Goal: Task Accomplishment & Management: Manage account settings

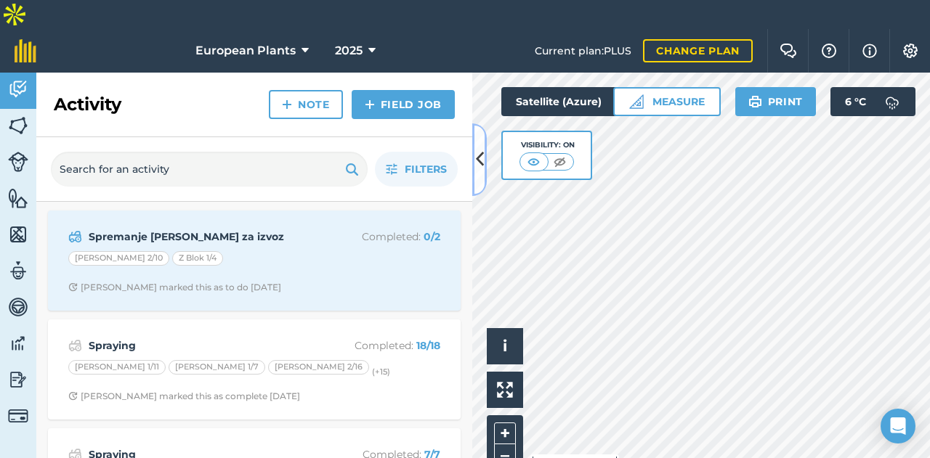
click at [476, 155] on icon at bounding box center [480, 159] width 8 height 25
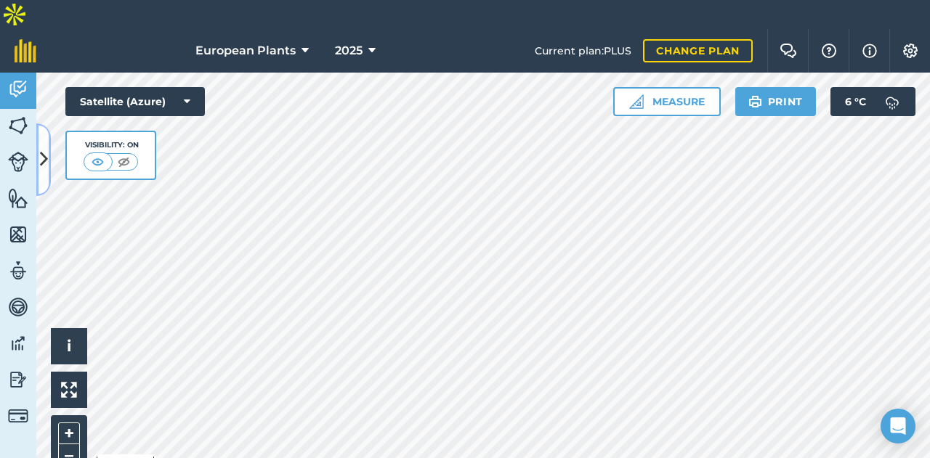
click at [38, 158] on button at bounding box center [43, 159] width 15 height 73
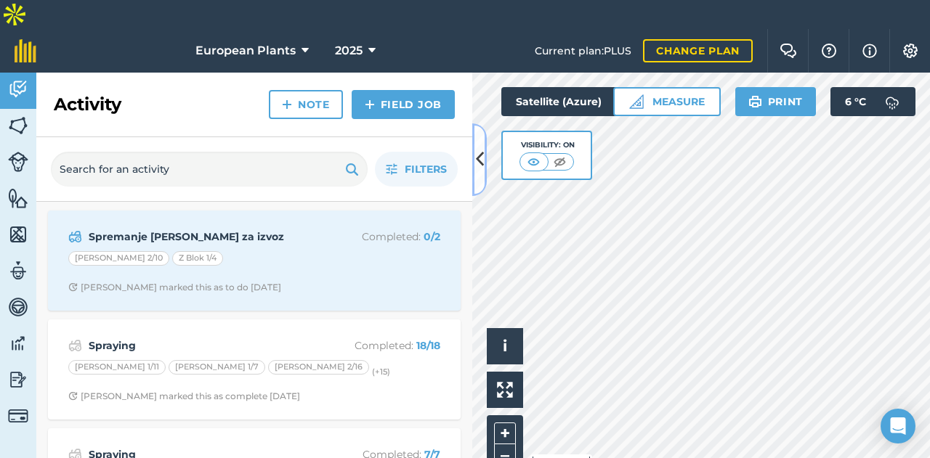
click at [476, 163] on icon at bounding box center [480, 159] width 8 height 25
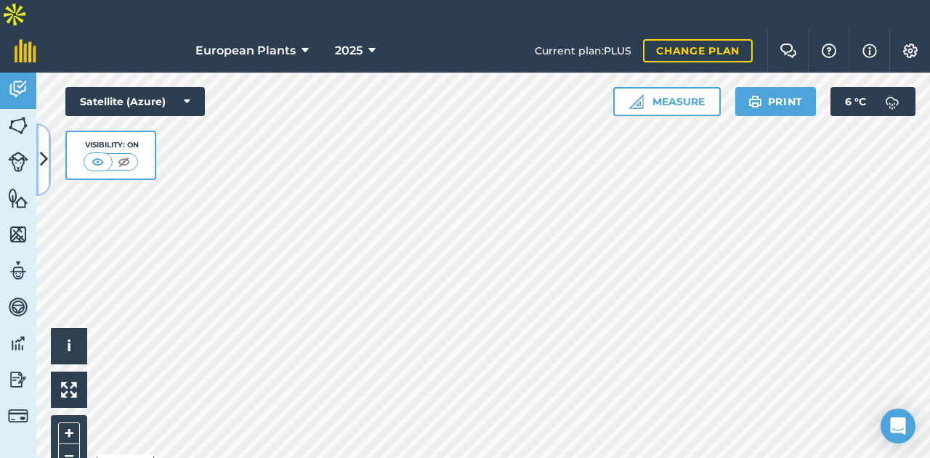
click at [50, 158] on button at bounding box center [43, 159] width 15 height 73
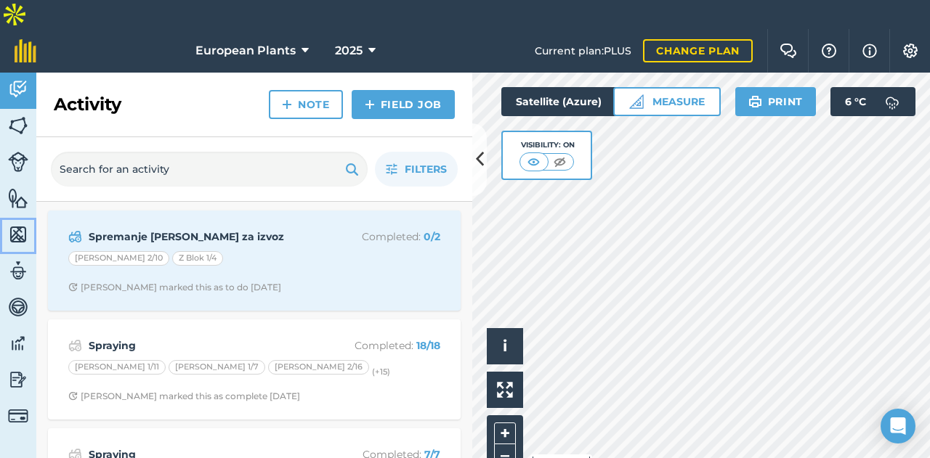
click at [17, 224] on img at bounding box center [18, 235] width 20 height 22
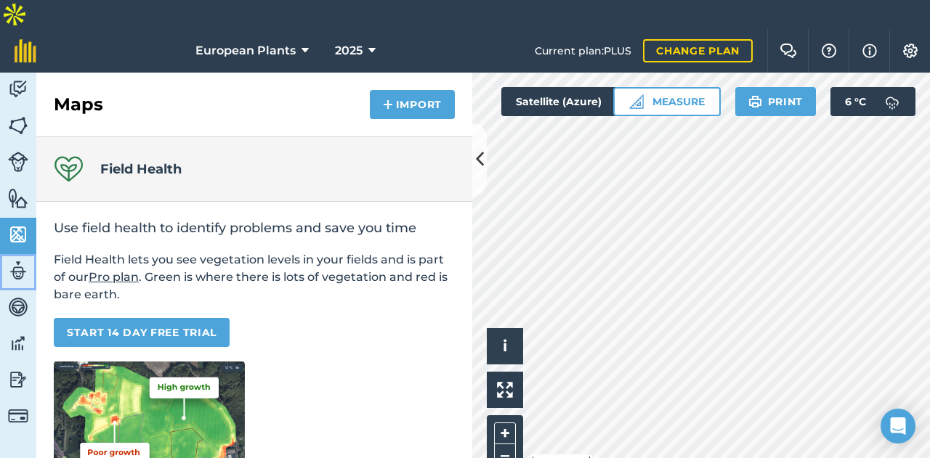
click at [12, 260] on img at bounding box center [18, 271] width 20 height 22
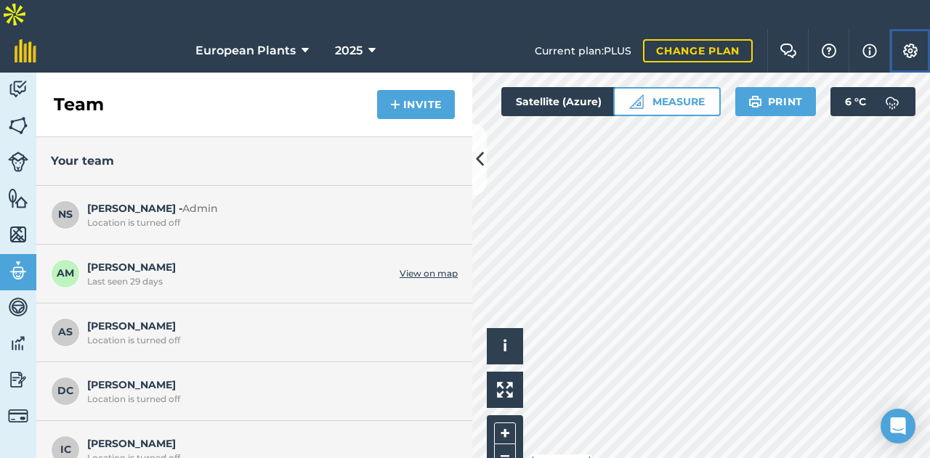
click at [911, 44] on img at bounding box center [909, 51] width 17 height 15
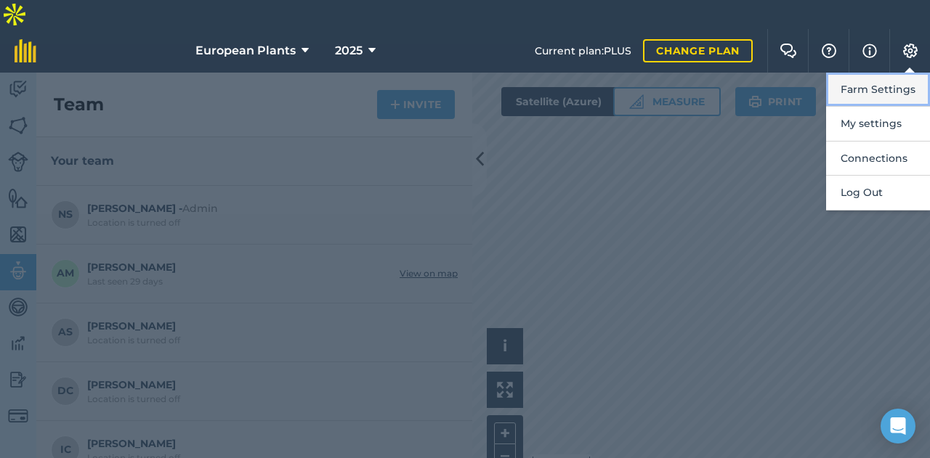
click at [895, 73] on button "Farm Settings" at bounding box center [878, 90] width 104 height 34
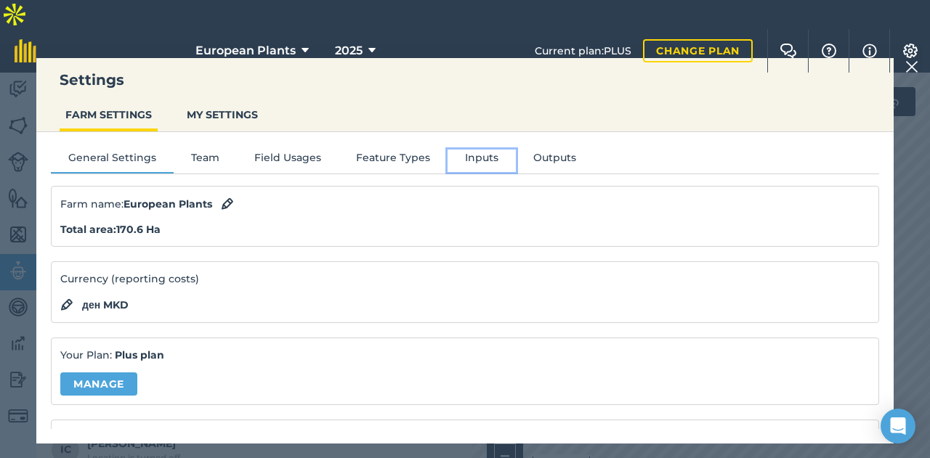
click at [478, 153] on button "Inputs" at bounding box center [481, 161] width 68 height 22
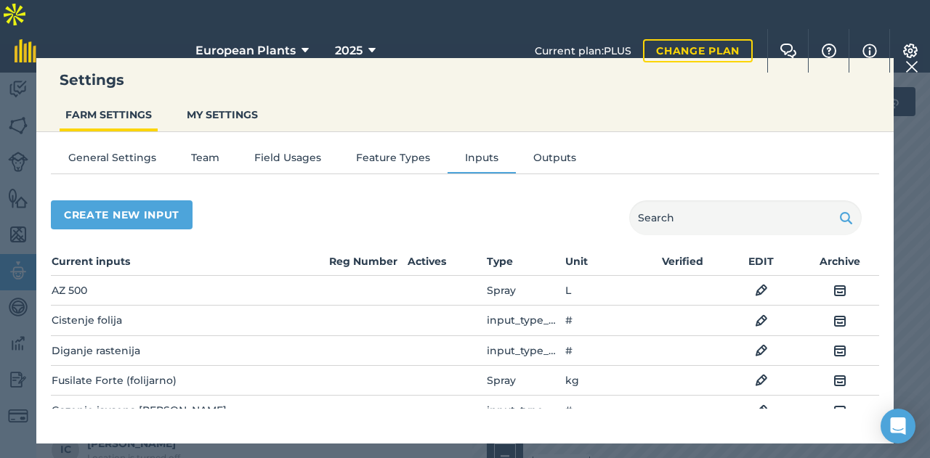
click at [415, 232] on div "Create new input" at bounding box center [465, 217] width 828 height 35
click at [132, 208] on button "Create new input" at bounding box center [122, 214] width 142 height 29
select select "SEED"
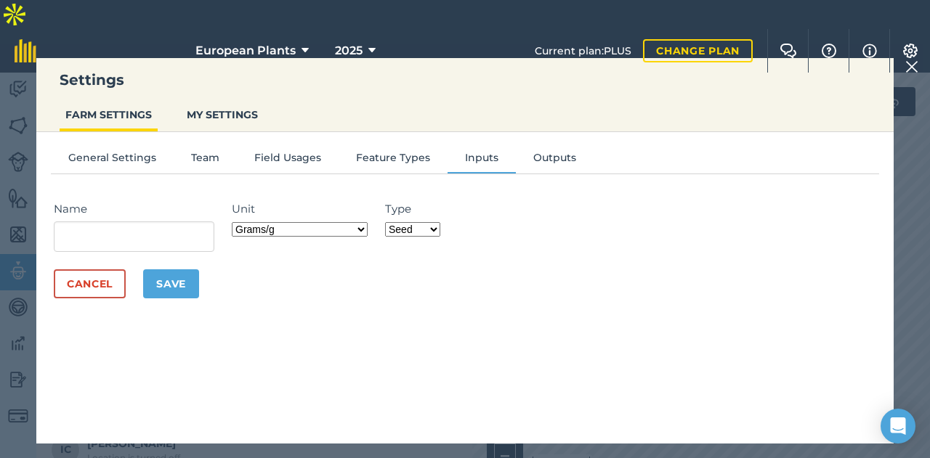
click at [269, 224] on select "Grams/g Kilograms/kg Metric tonnes/t Millilitres/ml Litres/L Ounces/oz Pounds/l…" at bounding box center [300, 229] width 136 height 15
click at [283, 336] on div "General Settings Team Field Usages Feature Types Inputs Outputs Name Unit Grams…" at bounding box center [464, 280] width 857 height 297
click at [70, 283] on button "Cancel" at bounding box center [90, 283] width 72 height 29
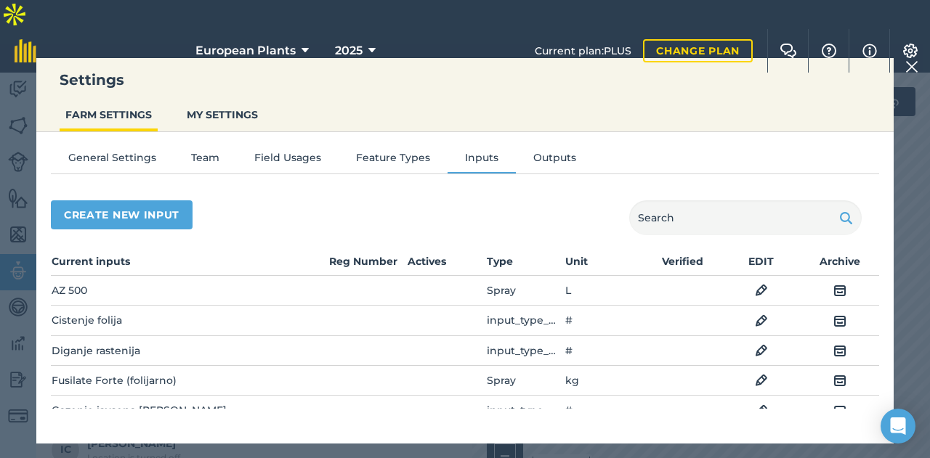
scroll to position [73, 0]
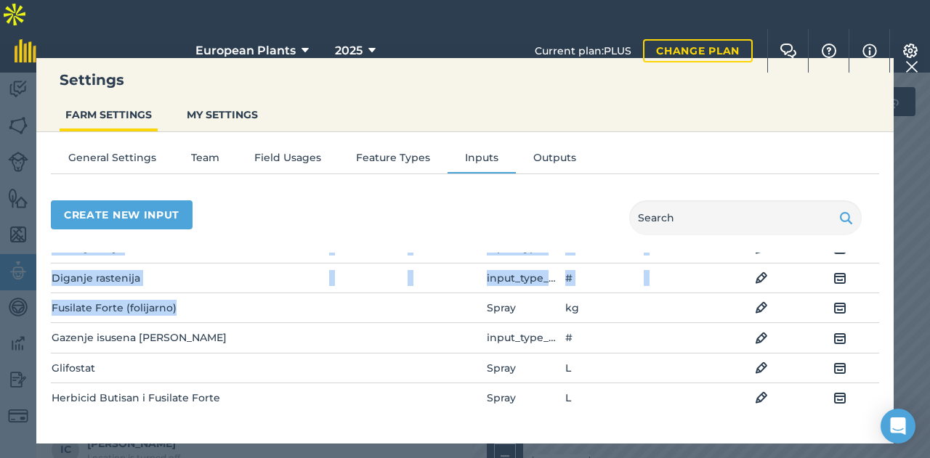
drag, startPoint x: 45, startPoint y: 304, endPoint x: 176, endPoint y: 304, distance: 130.7
click at [176, 304] on div "General Settings Team Field Usages Feature Types Inputs Outputs Create new inpu…" at bounding box center [464, 280] width 857 height 297
click at [176, 304] on td "Fusilate Forte (folijarno)" at bounding box center [189, 308] width 276 height 30
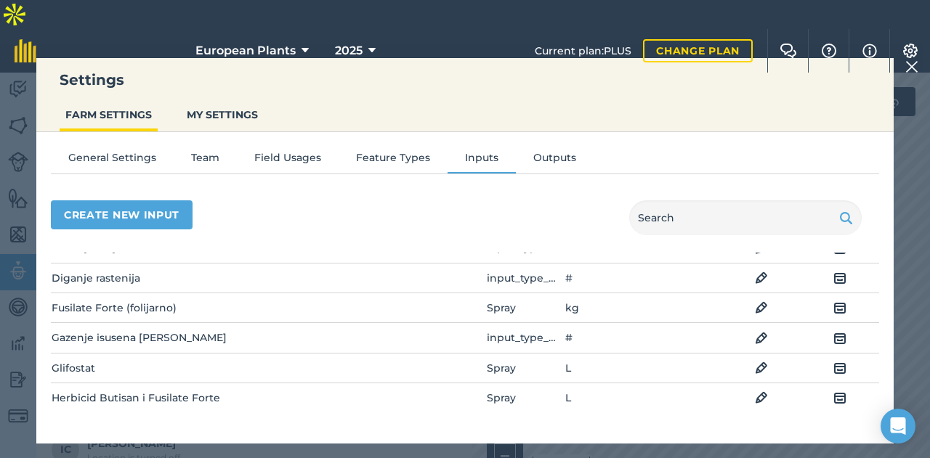
click at [911, 68] on img at bounding box center [911, 66] width 13 height 17
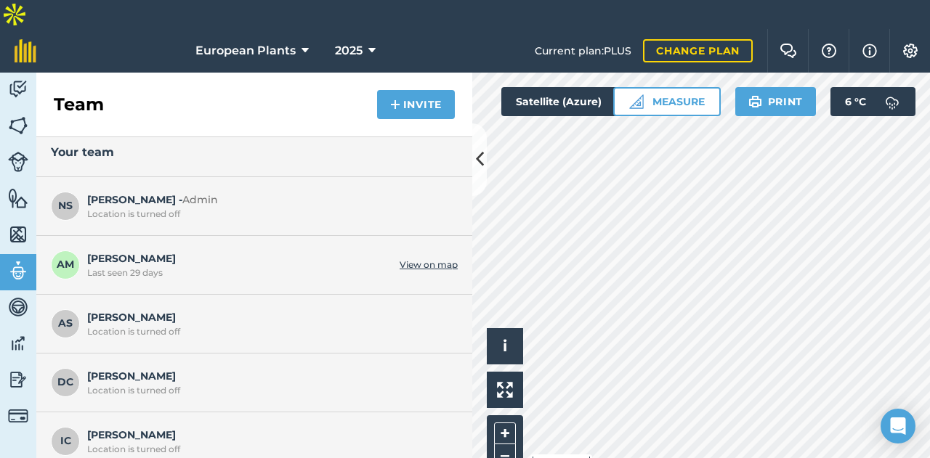
scroll to position [0, 0]
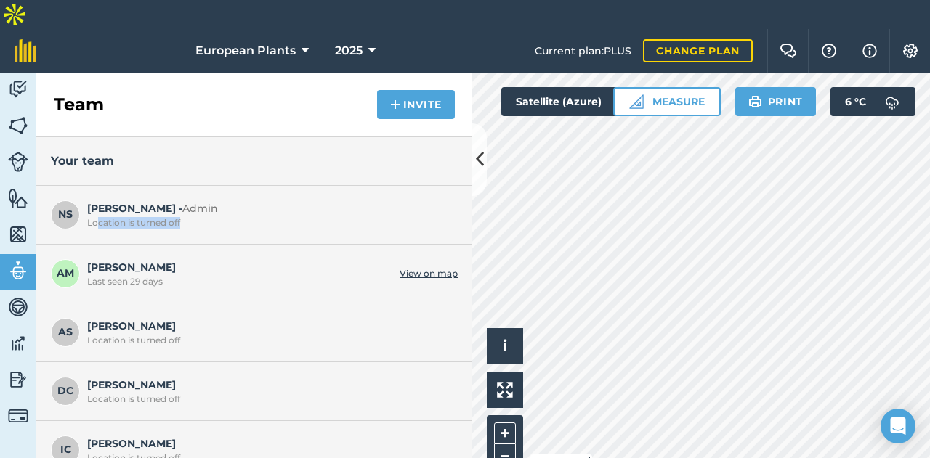
drag, startPoint x: 96, startPoint y: 193, endPoint x: 221, endPoint y: 203, distance: 125.3
click at [220, 203] on div "NS [PERSON_NAME] - Admin Location is turned off" at bounding box center [254, 215] width 436 height 59
click at [221, 203] on div "NS [PERSON_NAME] - Admin Location is turned off" at bounding box center [254, 215] width 436 height 59
drag, startPoint x: 227, startPoint y: 194, endPoint x: 192, endPoint y: 186, distance: 35.1
click at [192, 200] on span "[PERSON_NAME] - Admin Location is turned off" at bounding box center [268, 214] width 363 height 28
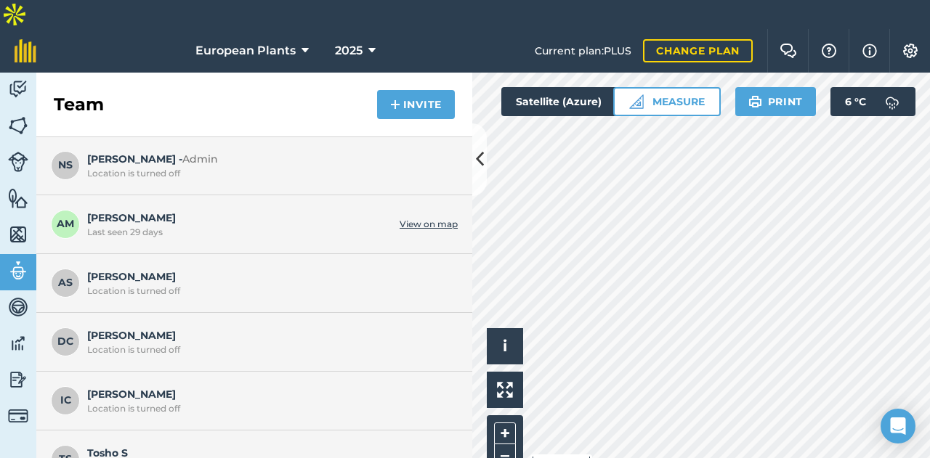
scroll to position [73, 0]
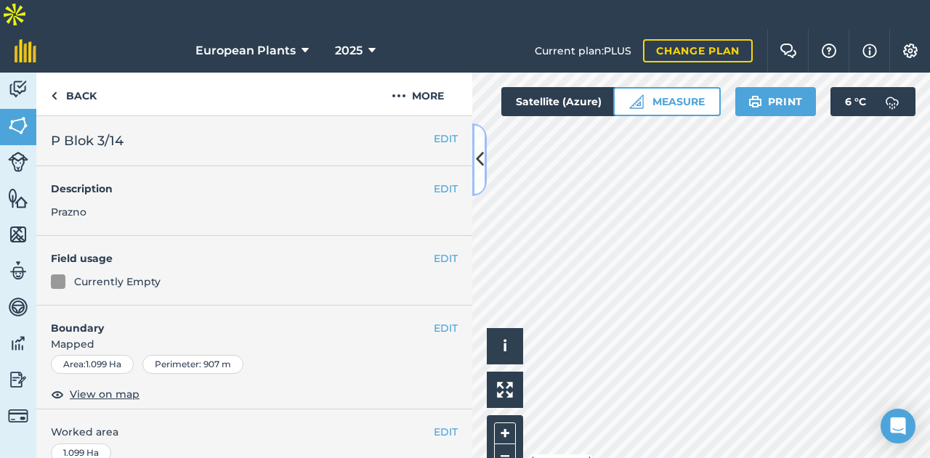
click at [484, 157] on button at bounding box center [479, 159] width 15 height 73
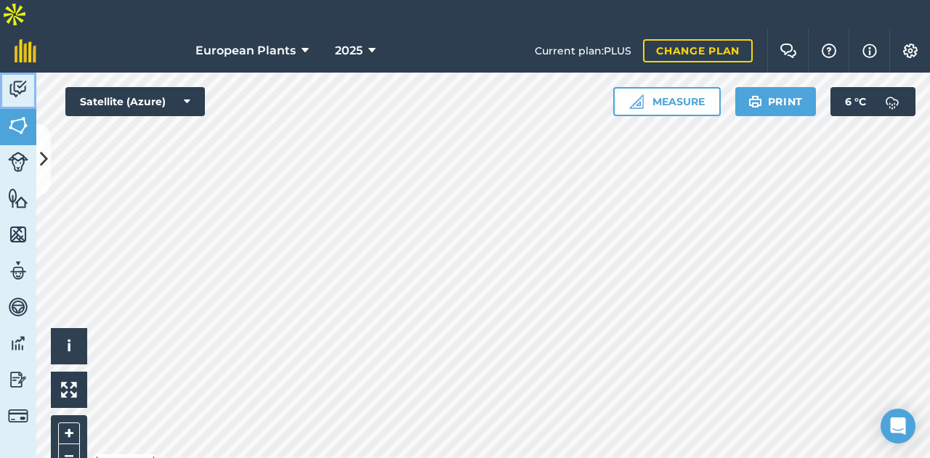
click at [16, 78] on img at bounding box center [18, 89] width 20 height 22
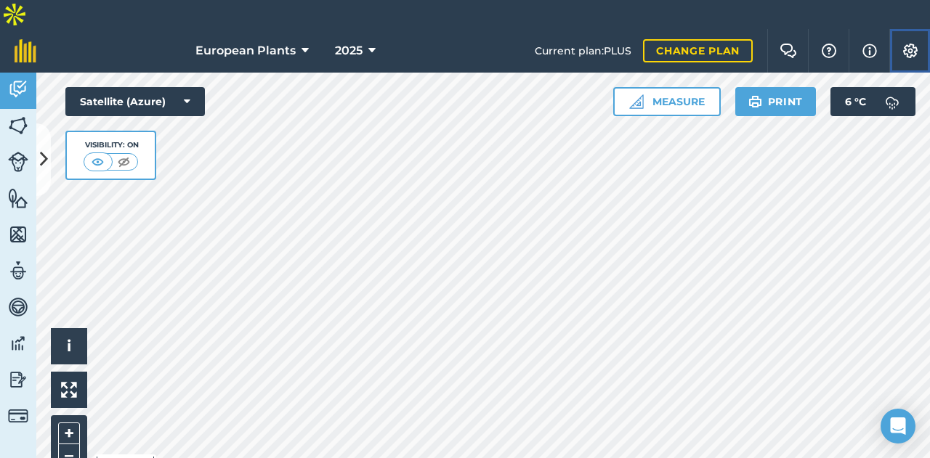
click at [916, 44] on img at bounding box center [909, 51] width 17 height 15
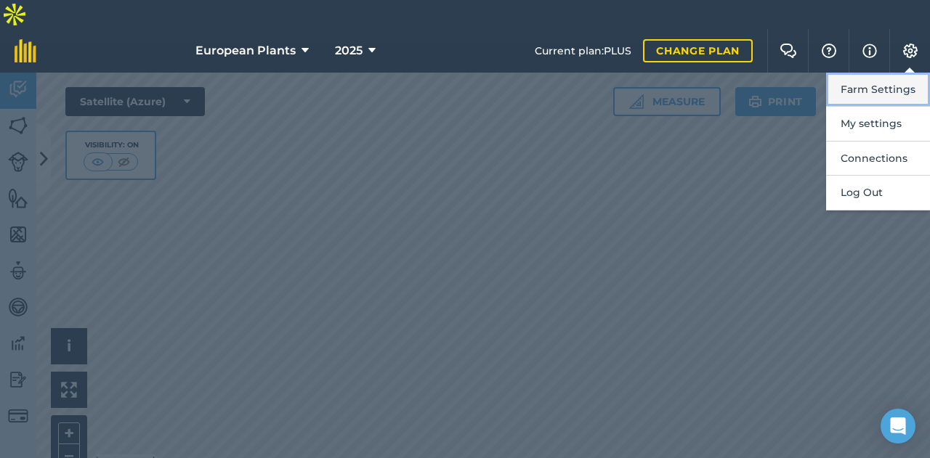
click at [893, 73] on button "Farm Settings" at bounding box center [878, 90] width 104 height 34
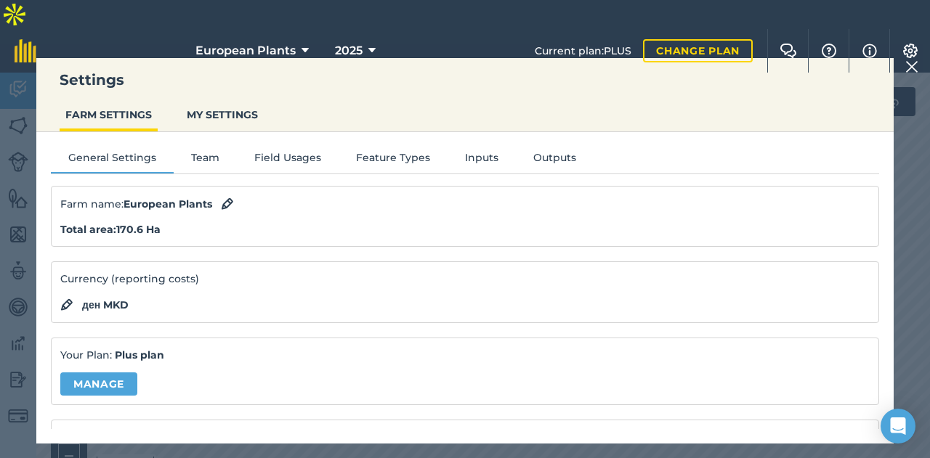
click at [906, 69] on img at bounding box center [911, 66] width 13 height 17
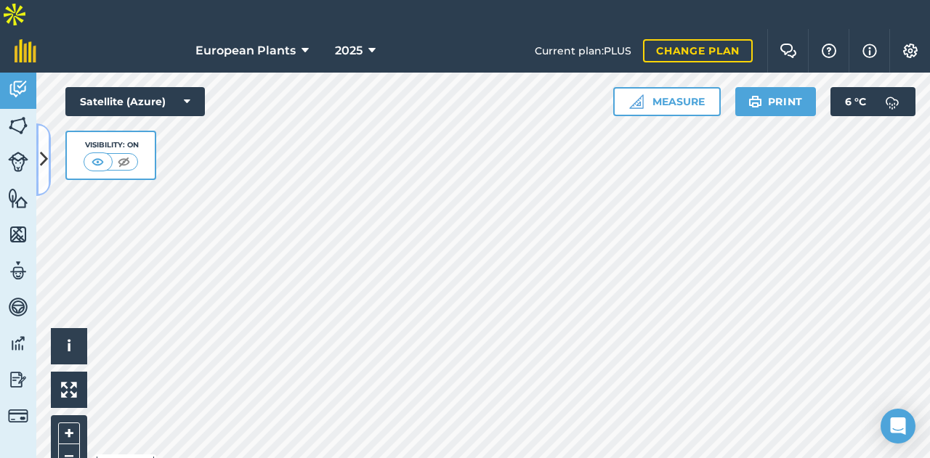
click at [47, 158] on icon at bounding box center [44, 159] width 8 height 25
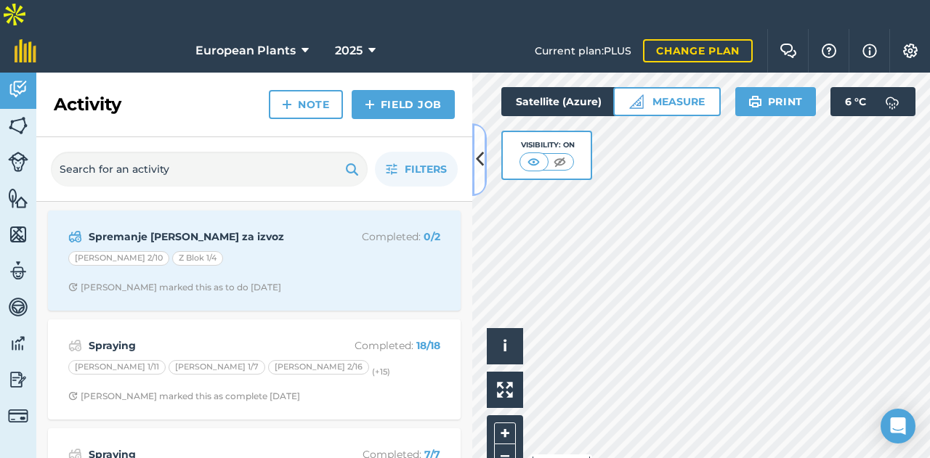
scroll to position [73, 0]
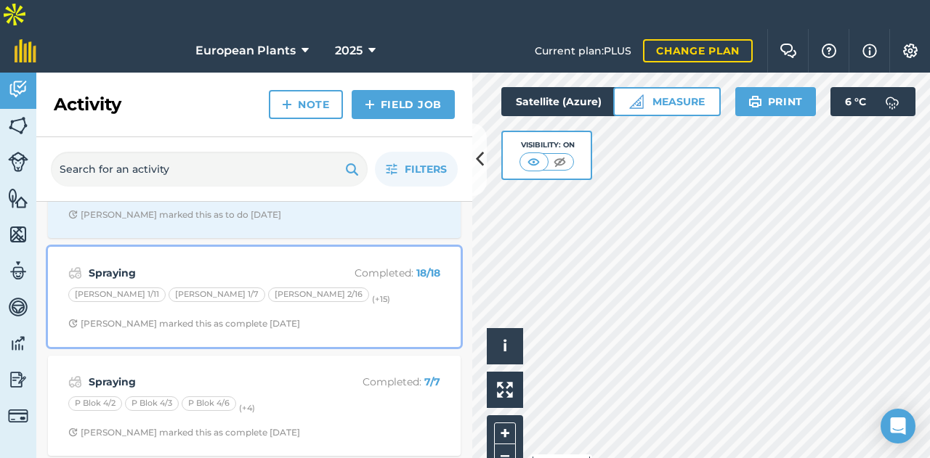
click at [258, 256] on div "Spraying Completed : 18 / 18 L Blok 1/11 L Blok 1/7 L Blok 2/16 (+ 15 ) [PERSON…" at bounding box center [254, 297] width 395 height 83
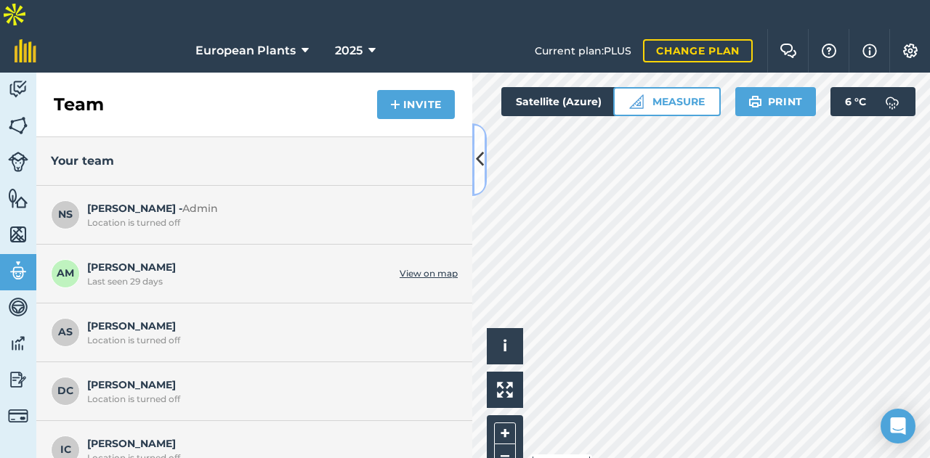
click at [482, 156] on icon at bounding box center [480, 159] width 8 height 25
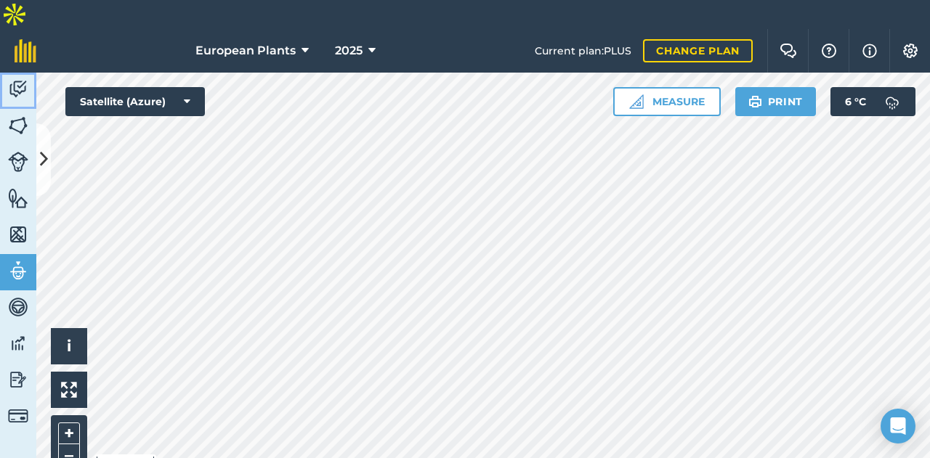
click at [16, 78] on img at bounding box center [18, 89] width 20 height 22
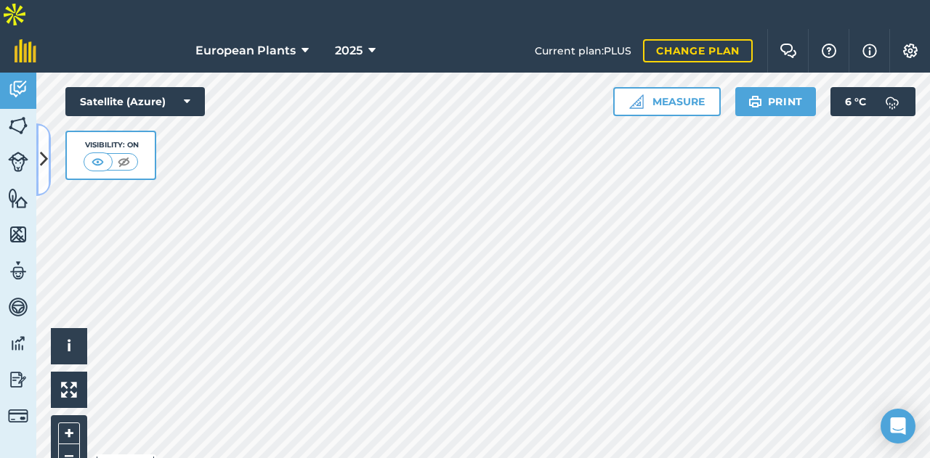
click at [40, 171] on icon at bounding box center [44, 159] width 8 height 25
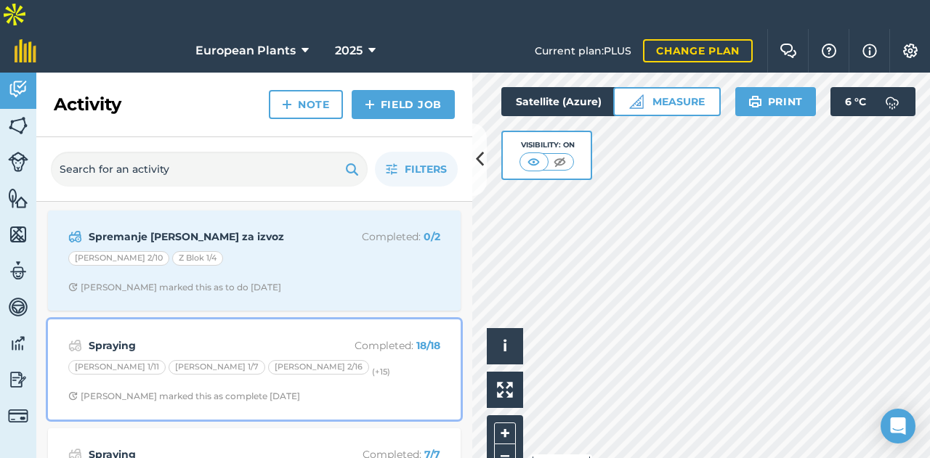
click at [244, 374] on div "Spraying Completed : 18 / 18 L Blok 1/11 L Blok 1/7 L Blok 2/16 (+ 15 ) [PERSON…" at bounding box center [254, 369] width 395 height 83
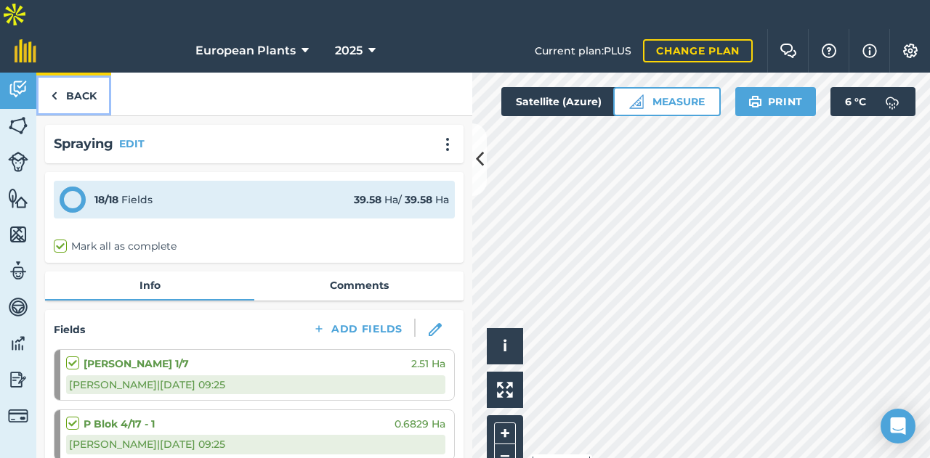
click at [58, 76] on link "Back" at bounding box center [73, 94] width 75 height 43
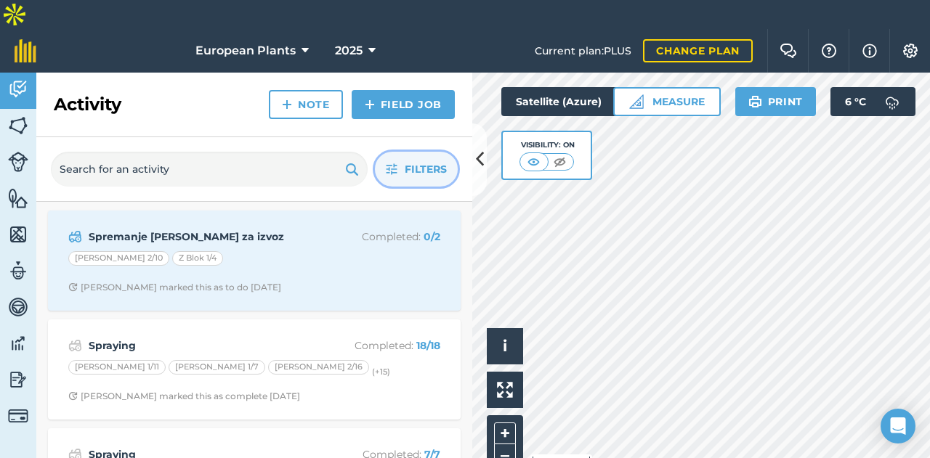
click at [405, 161] on span "Filters" at bounding box center [426, 169] width 42 height 16
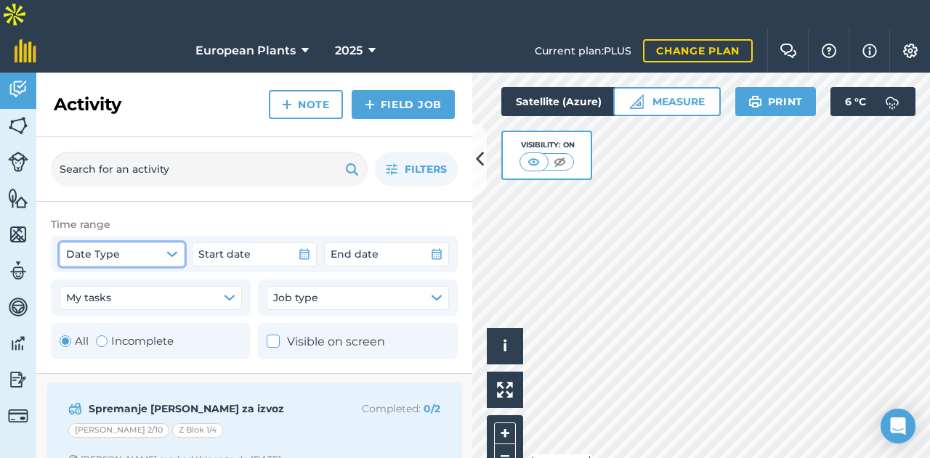
click at [128, 243] on button "Date Type" at bounding box center [122, 254] width 125 height 23
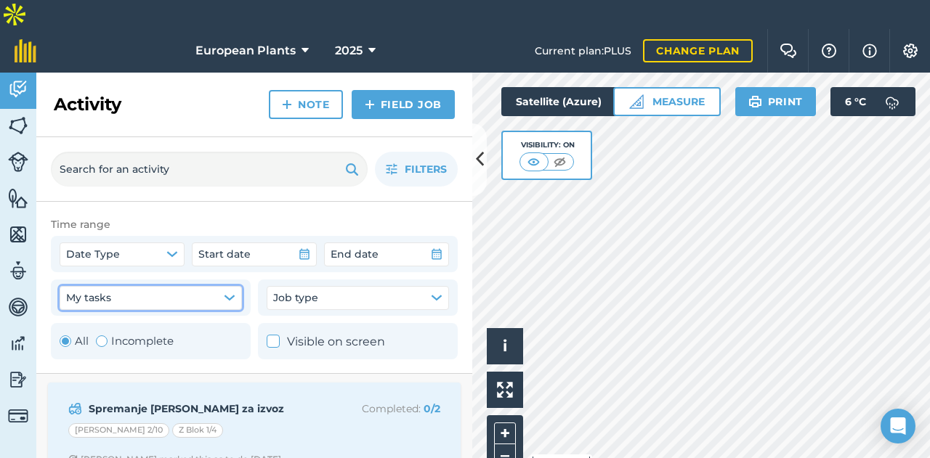
click at [190, 286] on button "My tasks" at bounding box center [151, 297] width 182 height 23
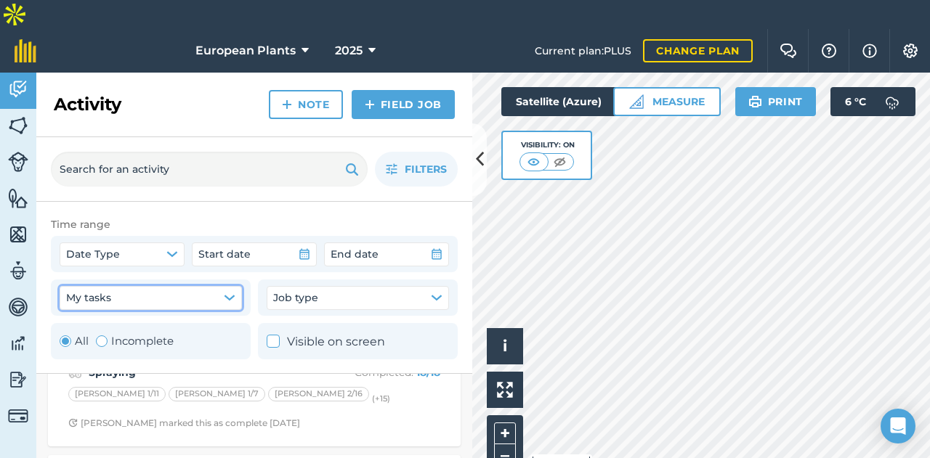
scroll to position [73, 0]
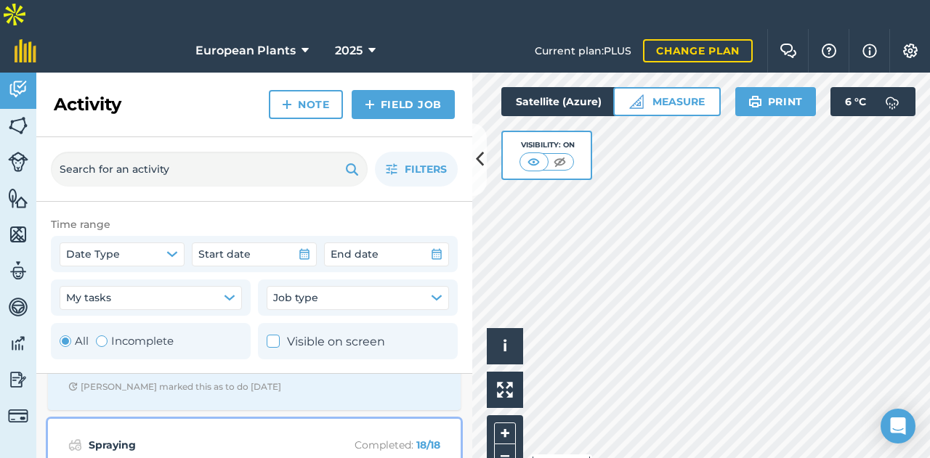
click at [270, 437] on strong "Spraying" at bounding box center [204, 445] width 230 height 16
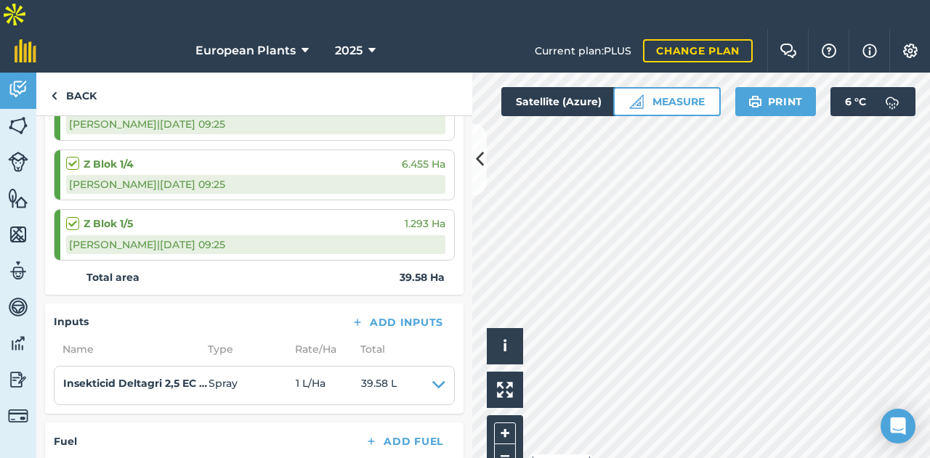
scroll to position [1235, 0]
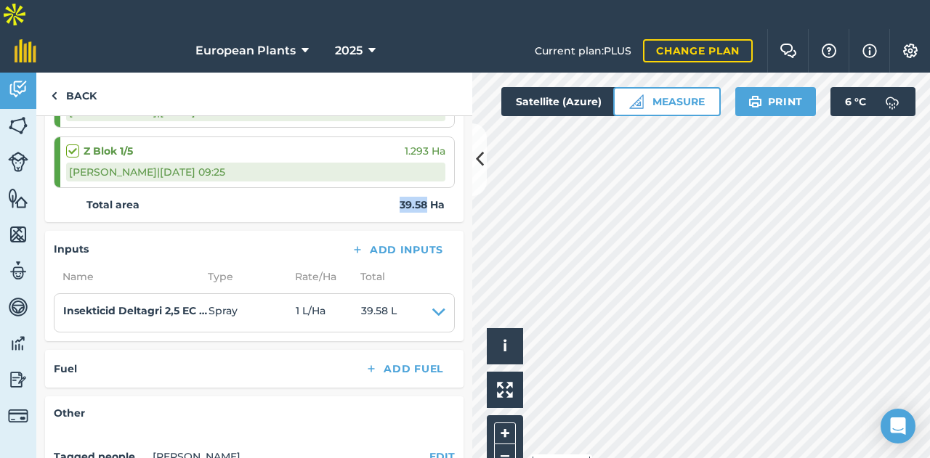
drag, startPoint x: 388, startPoint y: 168, endPoint x: 415, endPoint y: 168, distance: 27.6
click at [415, 197] on strong "39.58 Ha" at bounding box center [421, 205] width 45 height 16
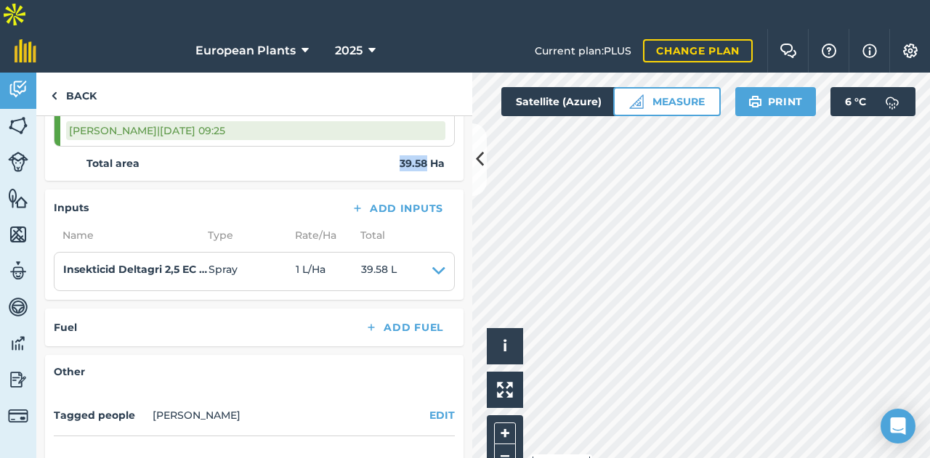
scroll to position [1307, 0]
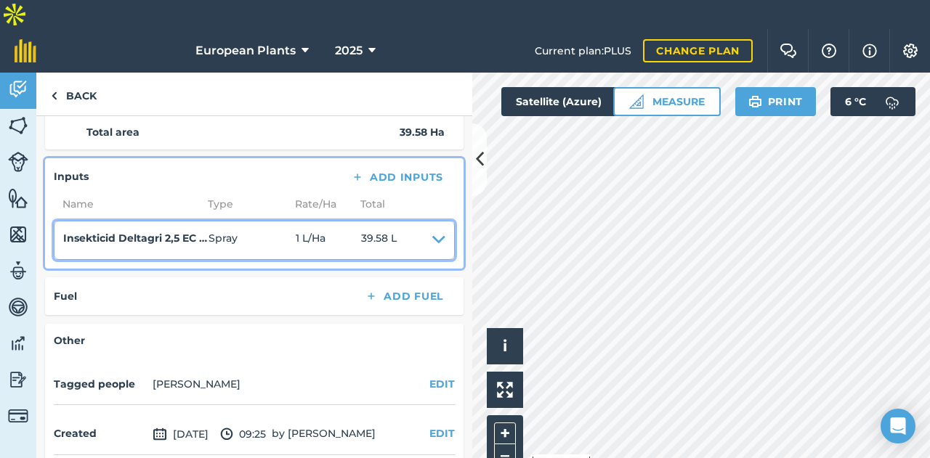
click at [432, 230] on icon at bounding box center [438, 240] width 13 height 20
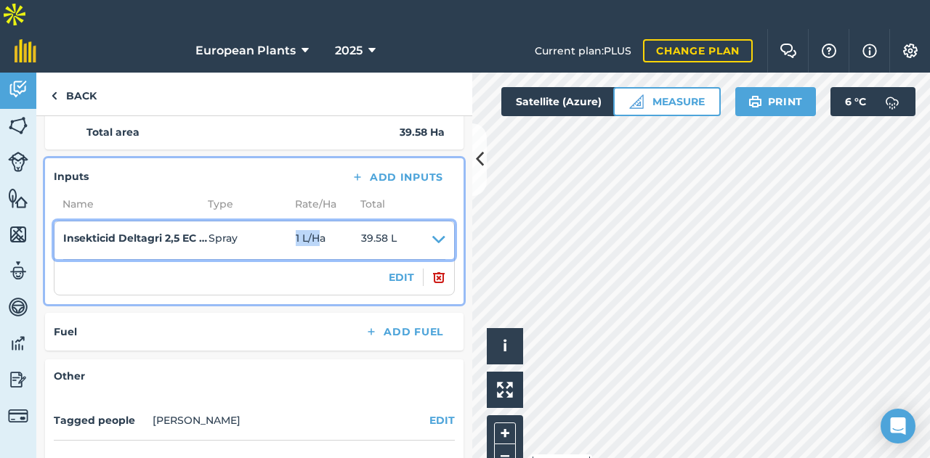
drag, startPoint x: 291, startPoint y: 200, endPoint x: 322, endPoint y: 199, distance: 32.0
click at [322, 230] on summary "Insekticid Deltagri 2,5 EC (Deltametrin) Spray 1 L / Ha 39.58 L" at bounding box center [254, 240] width 382 height 20
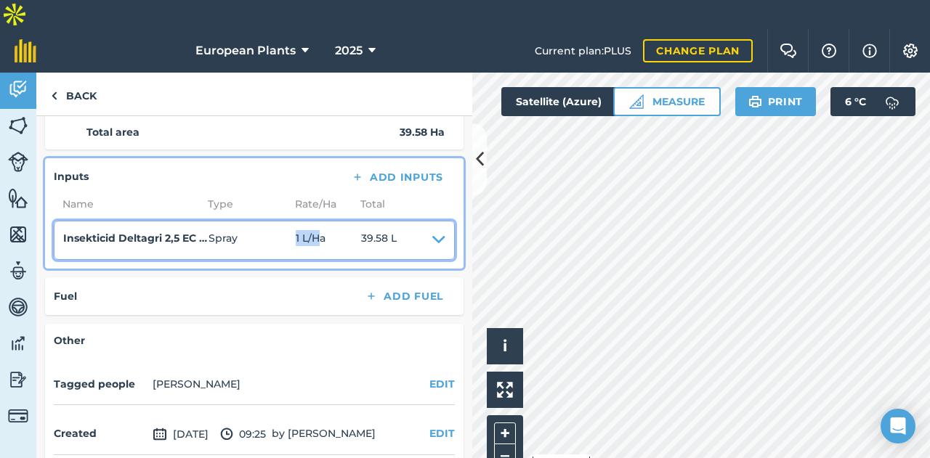
scroll to position [1331, 0]
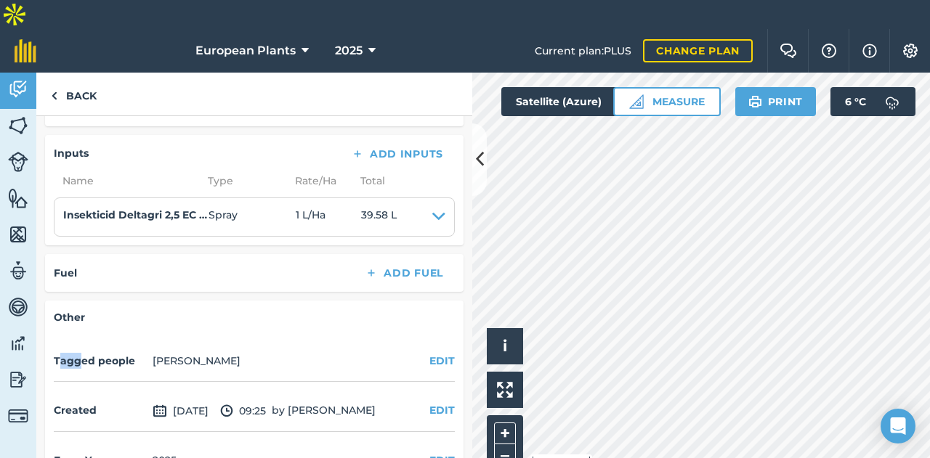
drag, startPoint x: 57, startPoint y: 322, endPoint x: 77, endPoint y: 321, distance: 19.6
click at [77, 353] on h4 "Tagged people" at bounding box center [100, 361] width 93 height 16
click at [81, 353] on h4 "Tagged people" at bounding box center [100, 361] width 93 height 16
drag, startPoint x: 230, startPoint y: 328, endPoint x: 57, endPoint y: 326, distance: 172.1
click at [57, 341] on div "Tagged people [PERSON_NAME] EDIT" at bounding box center [254, 361] width 401 height 40
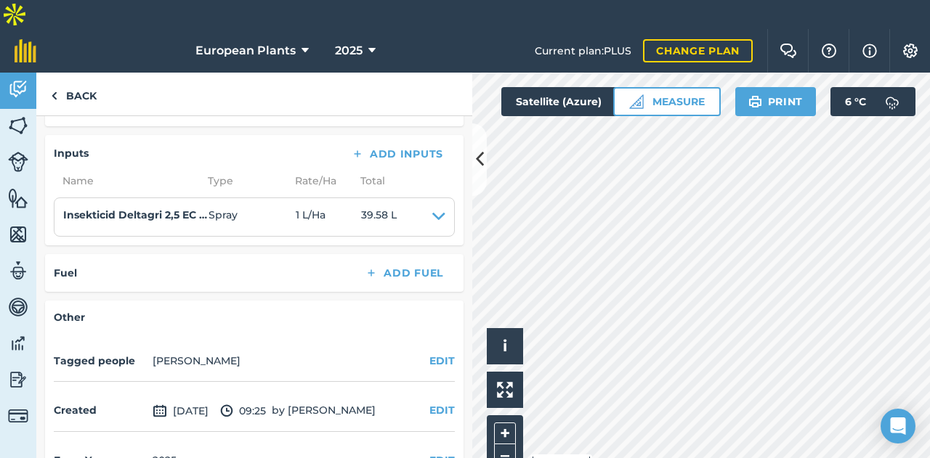
click at [59, 353] on h4 "Tagged people" at bounding box center [100, 361] width 93 height 16
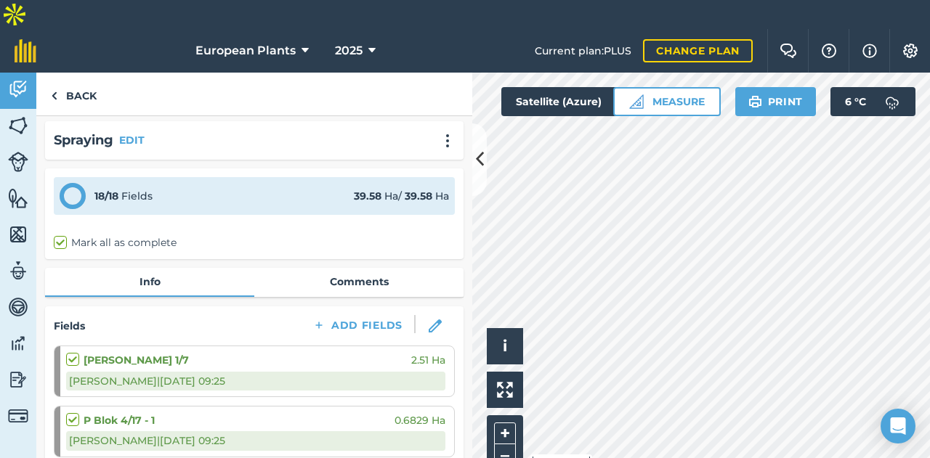
scroll to position [0, 0]
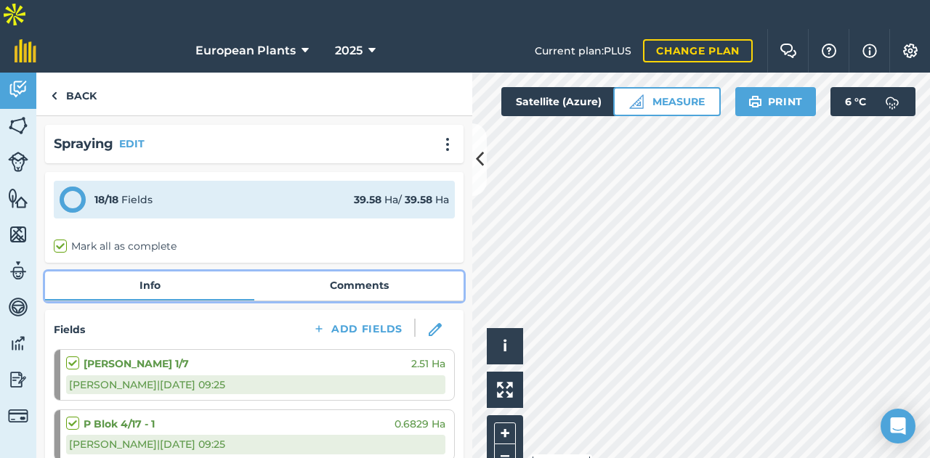
click at [350, 272] on link "Comments" at bounding box center [358, 286] width 209 height 28
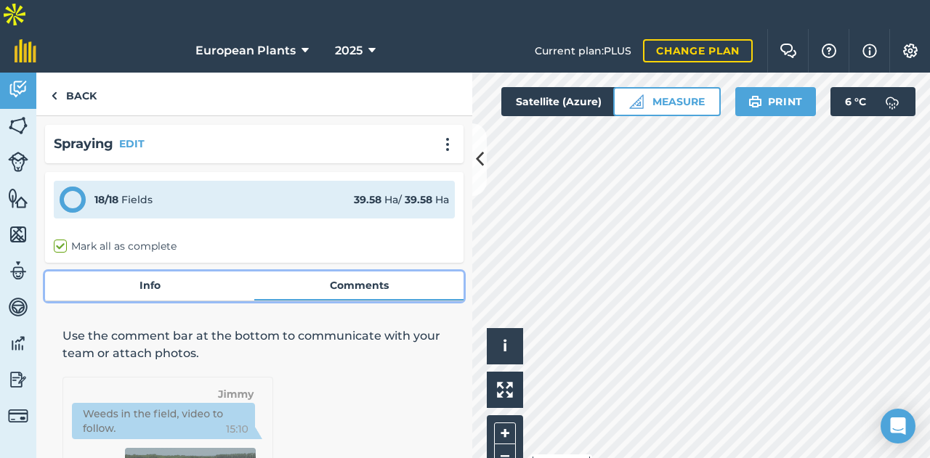
click at [129, 272] on link "Info" at bounding box center [149, 286] width 209 height 28
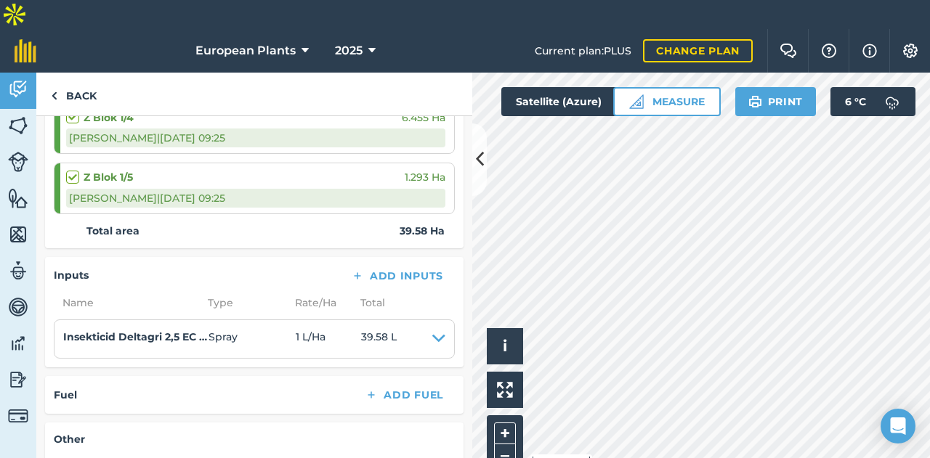
scroll to position [1331, 0]
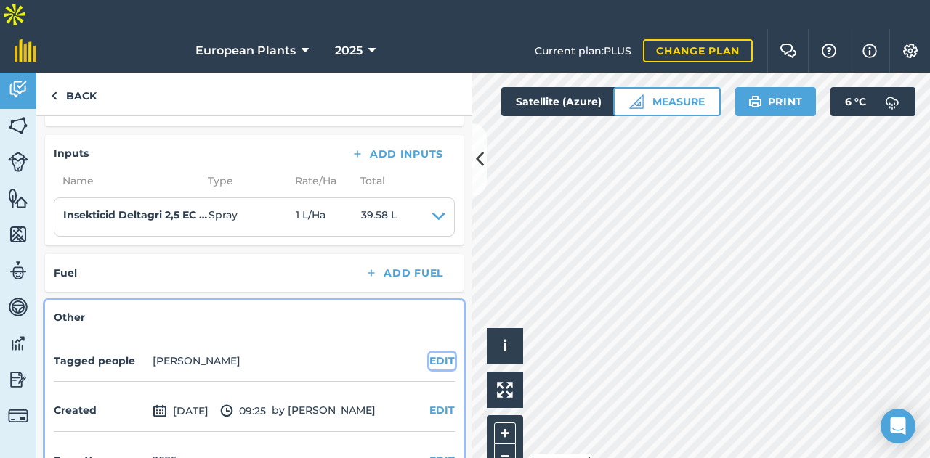
click at [429, 353] on button "EDIT" at bounding box center [441, 361] width 25 height 16
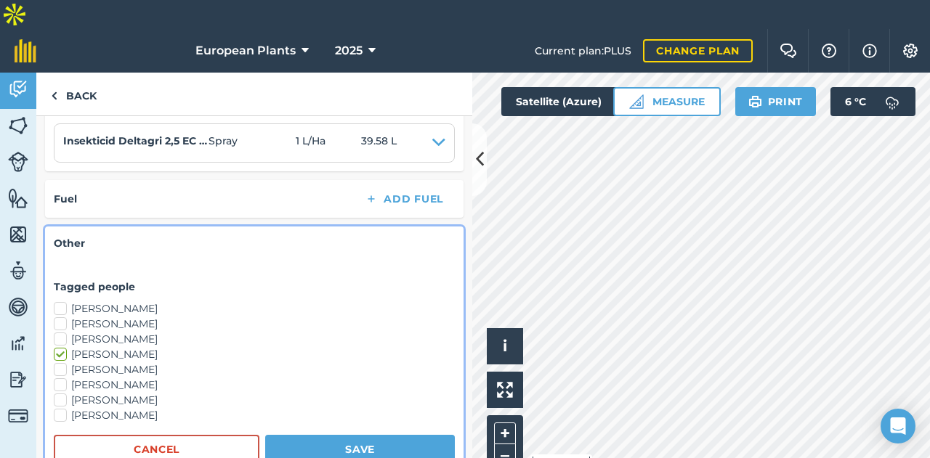
scroll to position [1476, 0]
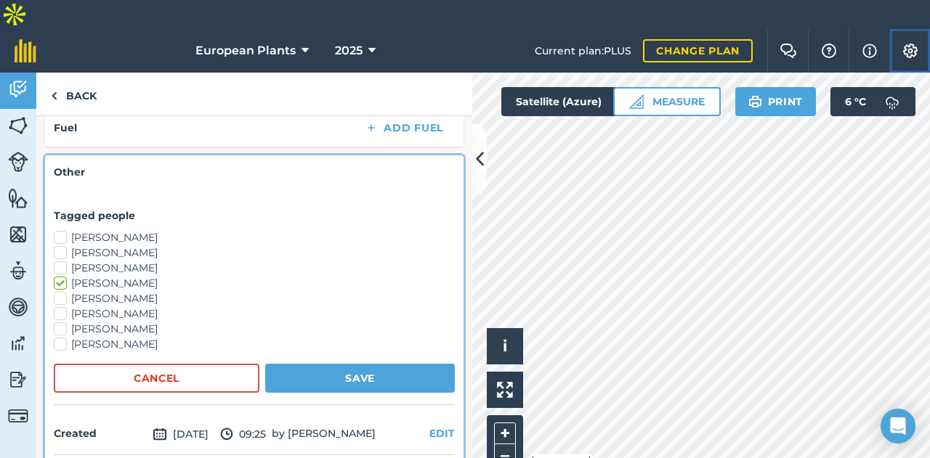
click at [922, 29] on button "Settings" at bounding box center [909, 51] width 41 height 44
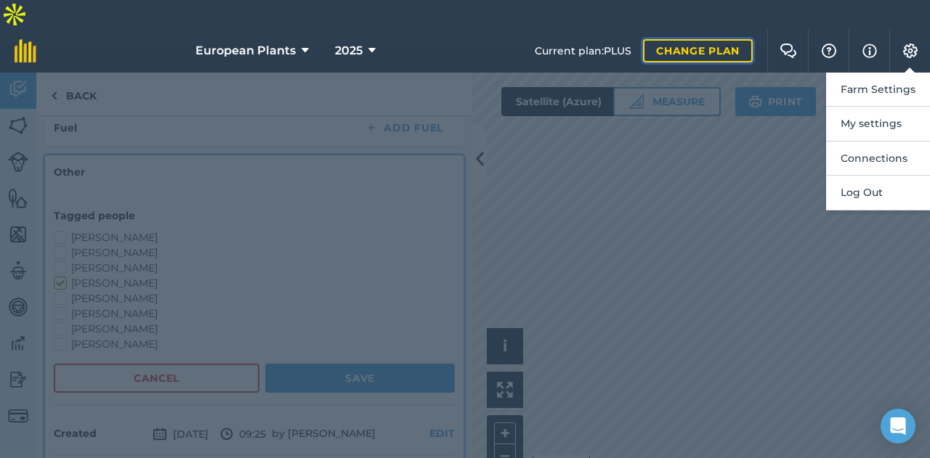
click at [677, 39] on link "Change plan" at bounding box center [698, 50] width 110 height 23
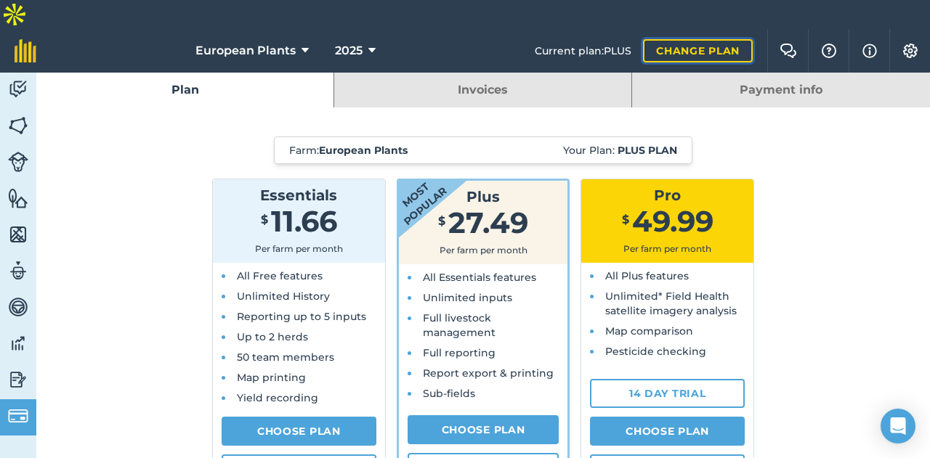
scroll to position [73, 0]
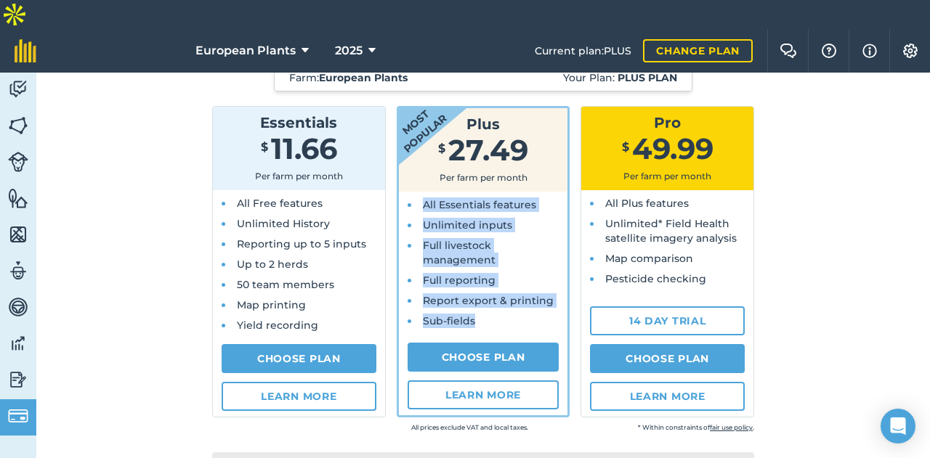
drag, startPoint x: 482, startPoint y: 285, endPoint x: 407, endPoint y: 166, distance: 140.7
click at [407, 192] on div "All Essentials features Unlimited inputs Full livestock management Full reporti…" at bounding box center [483, 264] width 169 height 145
click at [419, 198] on li "All Essentials features" at bounding box center [487, 205] width 137 height 15
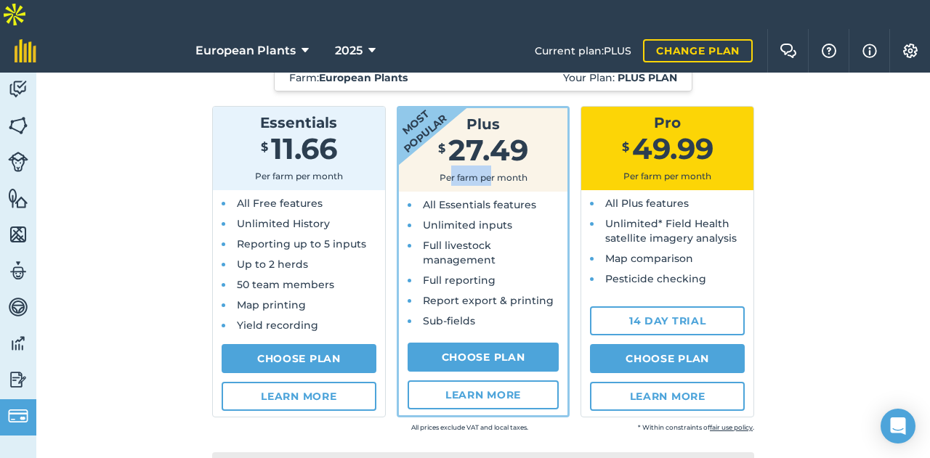
drag, startPoint x: 444, startPoint y: 150, endPoint x: 483, endPoint y: 149, distance: 38.5
click at [483, 172] on span "Per farm per month" at bounding box center [483, 177] width 88 height 11
drag, startPoint x: 436, startPoint y: 147, endPoint x: 507, endPoint y: 146, distance: 71.2
click at [507, 172] on span "Per farm per month" at bounding box center [483, 177] width 88 height 11
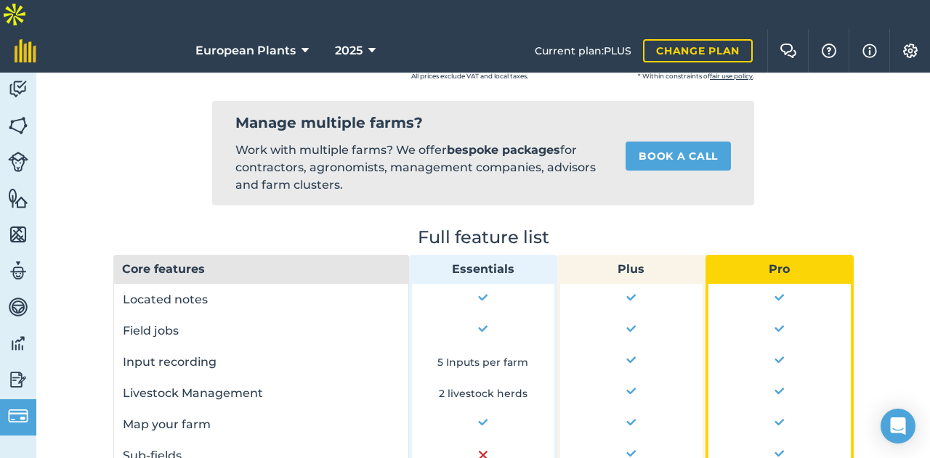
scroll to position [218, 0]
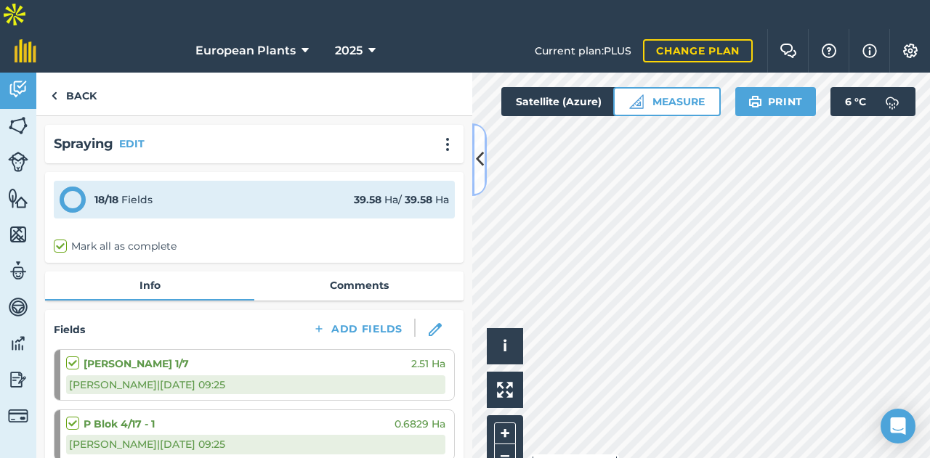
click at [481, 153] on icon at bounding box center [480, 159] width 8 height 25
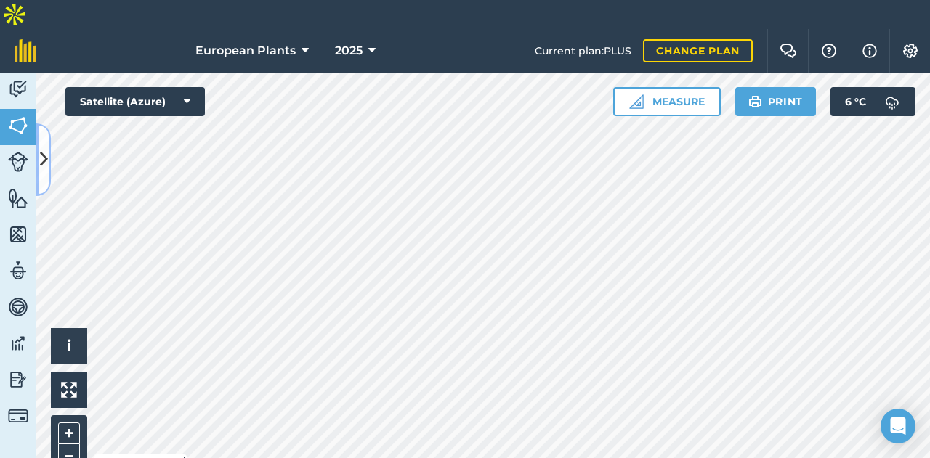
click at [40, 150] on icon at bounding box center [44, 159] width 8 height 25
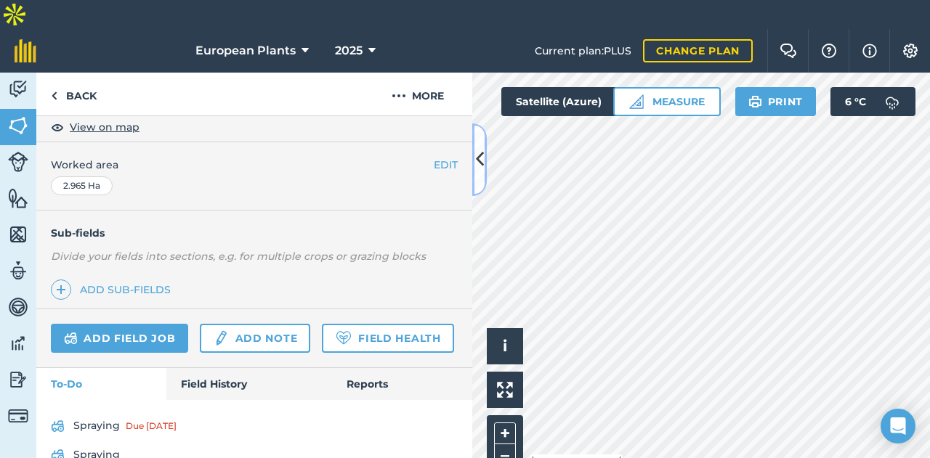
scroll to position [304, 0]
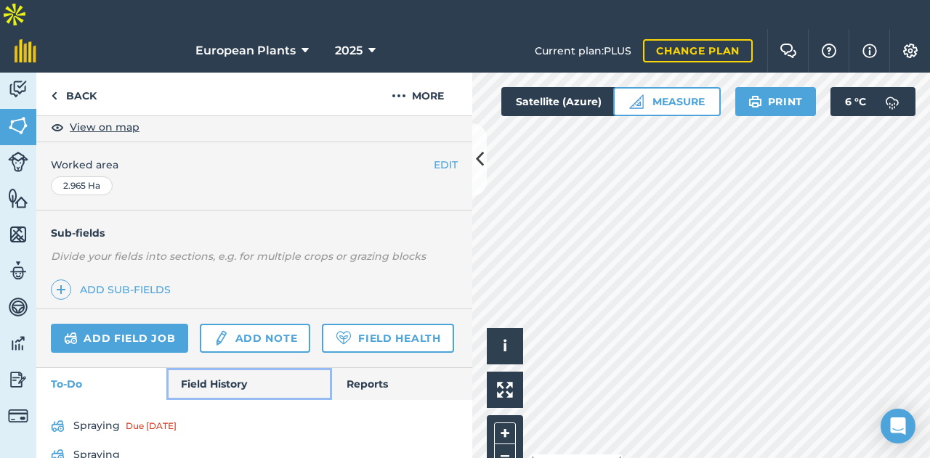
click at [208, 368] on link "Field History" at bounding box center [248, 384] width 165 height 32
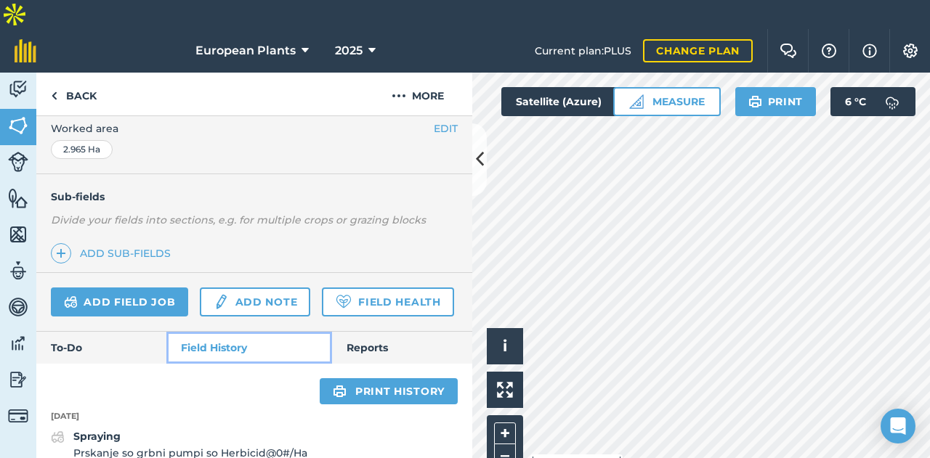
scroll to position [446, 0]
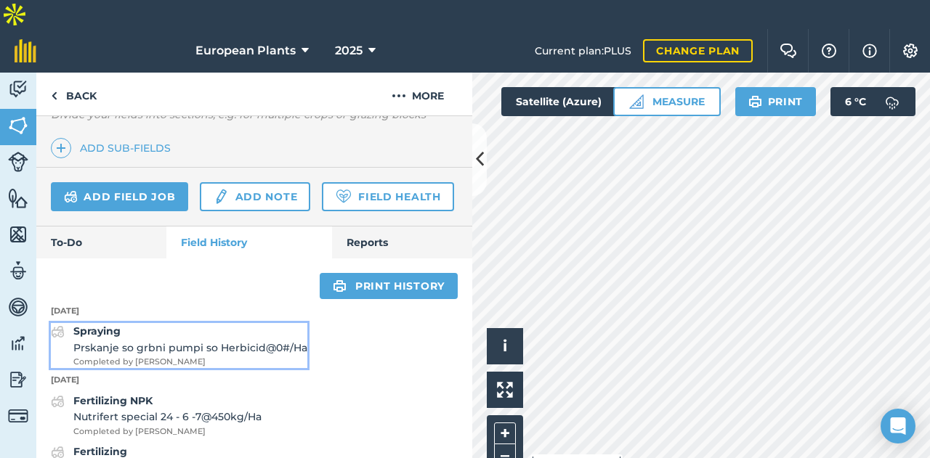
click at [107, 356] on span "Completed by [PERSON_NAME]" at bounding box center [190, 362] width 234 height 13
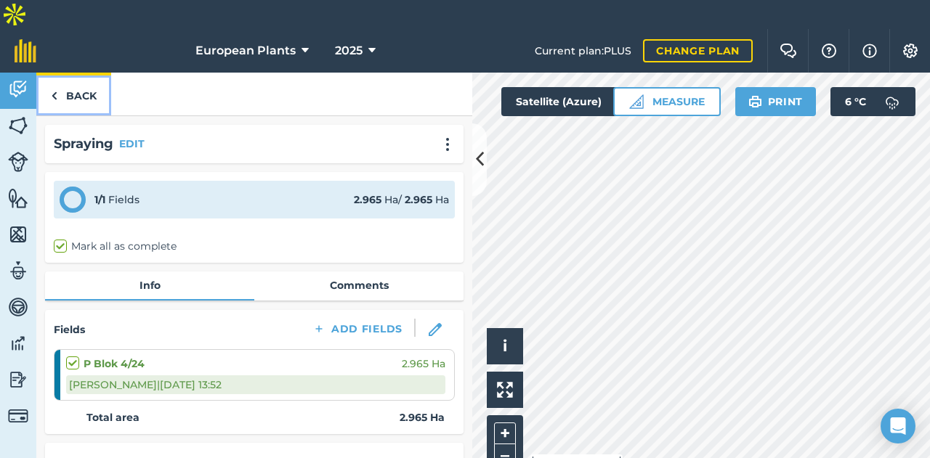
click at [70, 73] on link "Back" at bounding box center [73, 94] width 75 height 43
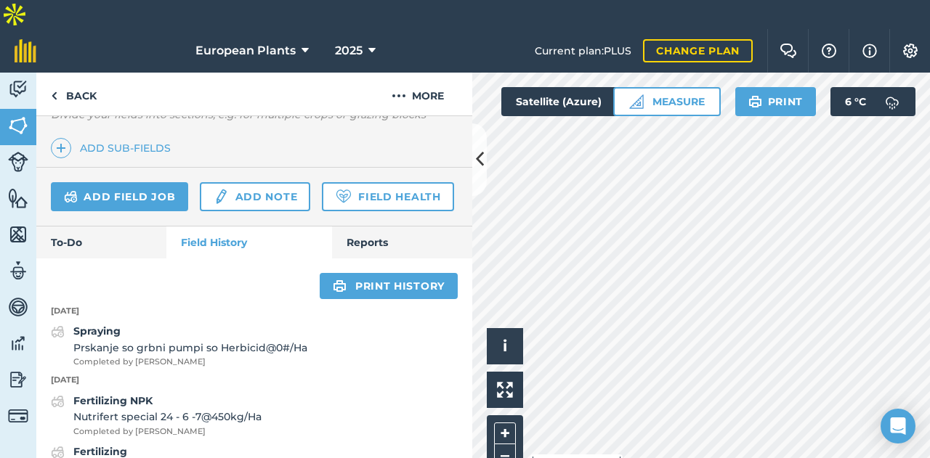
scroll to position [446, 0]
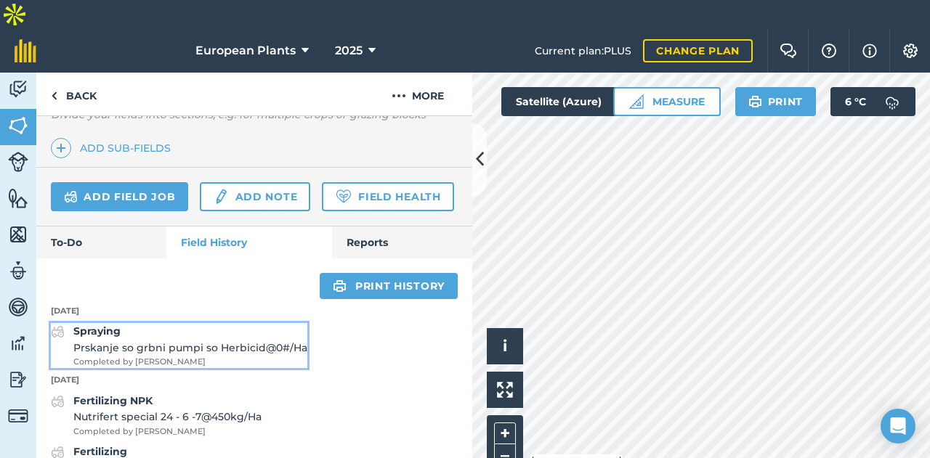
click at [170, 340] on span "Prskanje so grbni pumpi so Herbicid @ 0 # / Ha" at bounding box center [190, 348] width 234 height 16
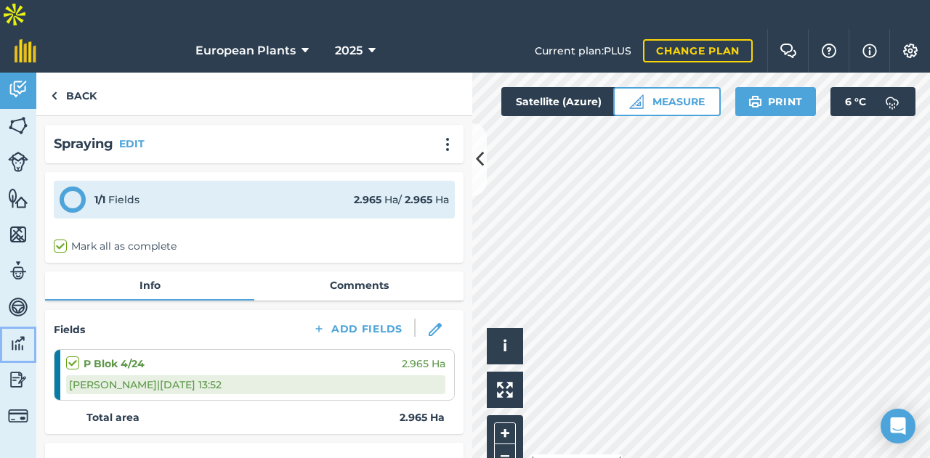
click at [10, 333] on img at bounding box center [18, 344] width 20 height 22
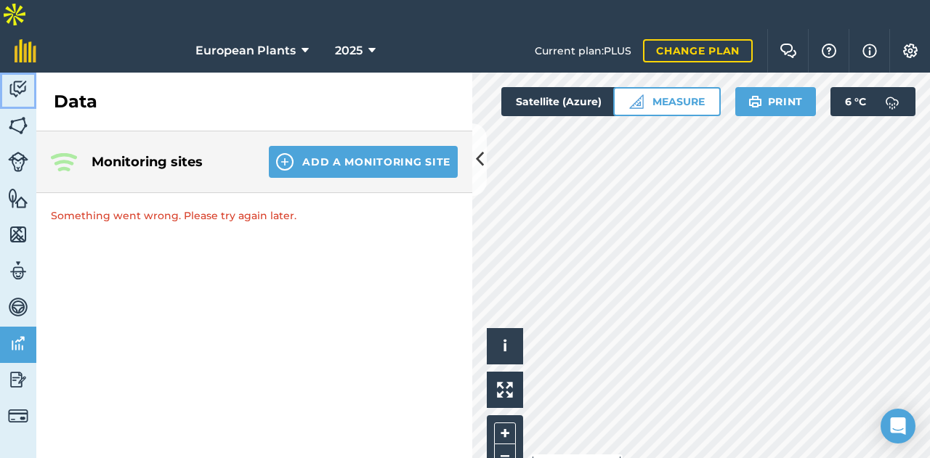
click at [26, 78] on img at bounding box center [18, 89] width 20 height 22
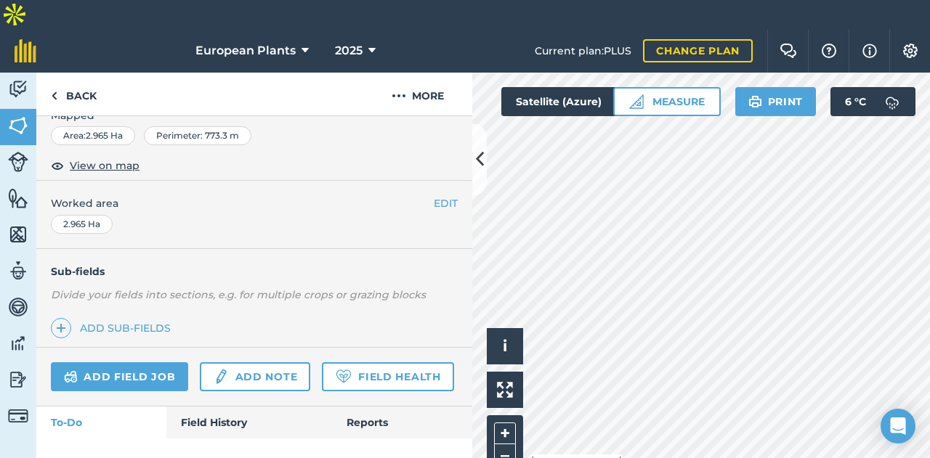
scroll to position [304, 0]
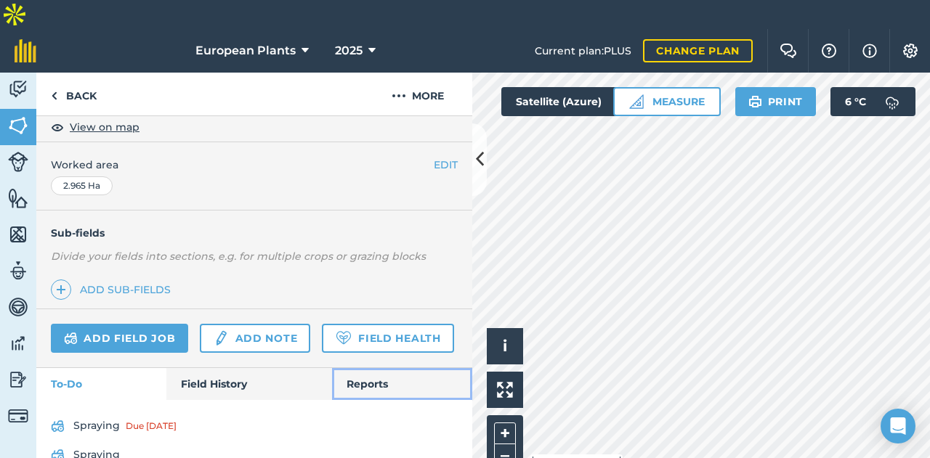
click at [358, 368] on link "Reports" at bounding box center [402, 384] width 140 height 32
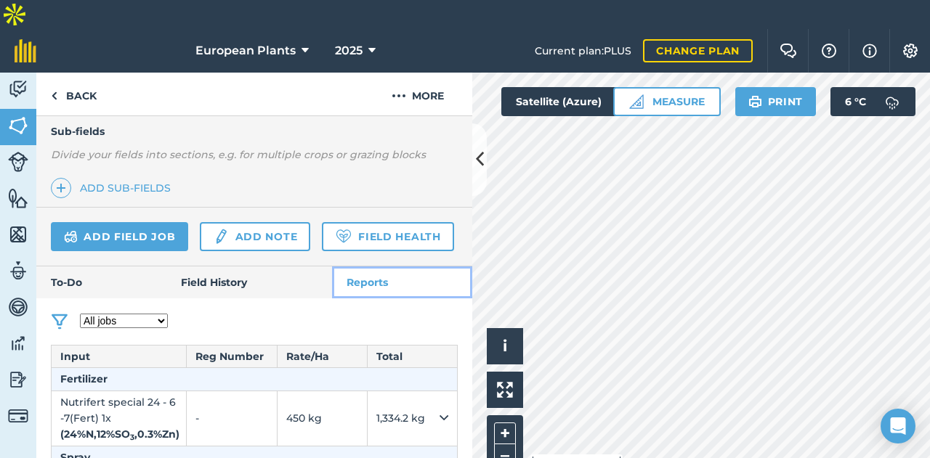
scroll to position [456, 0]
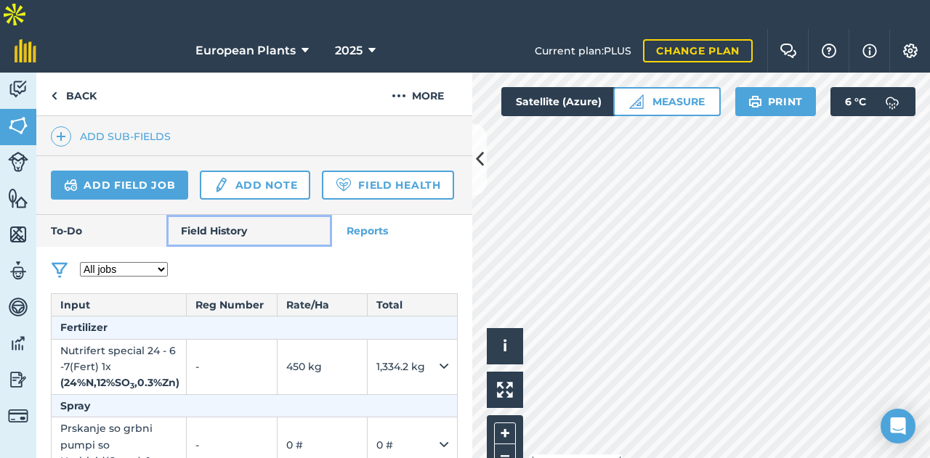
click at [208, 215] on link "Field History" at bounding box center [248, 231] width 165 height 32
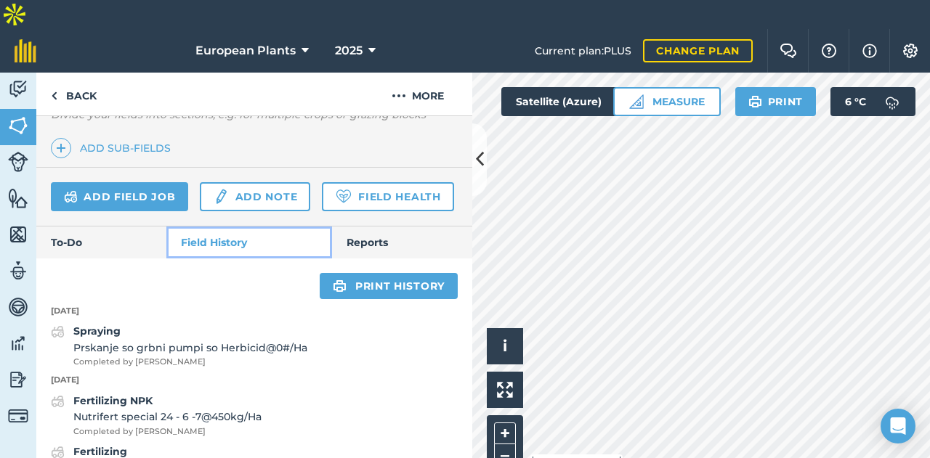
scroll to position [446, 0]
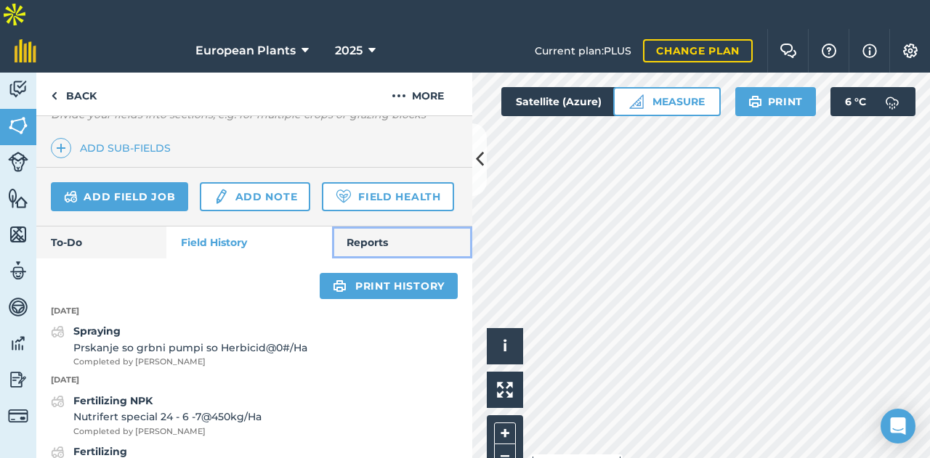
click at [365, 227] on link "Reports" at bounding box center [402, 243] width 140 height 32
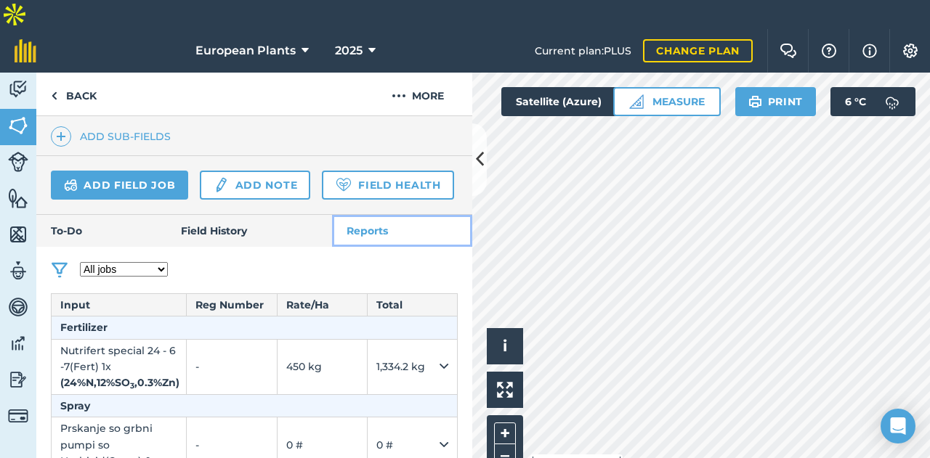
scroll to position [456, 0]
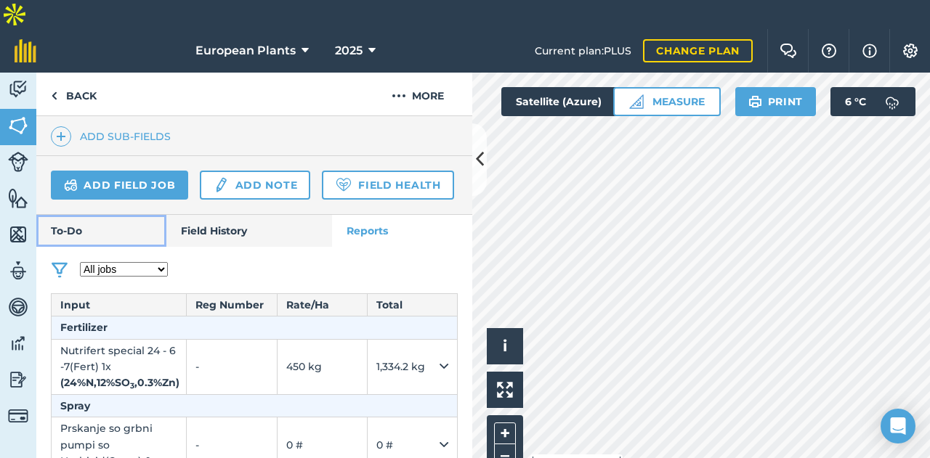
click at [94, 215] on link "To-Do" at bounding box center [101, 231] width 130 height 32
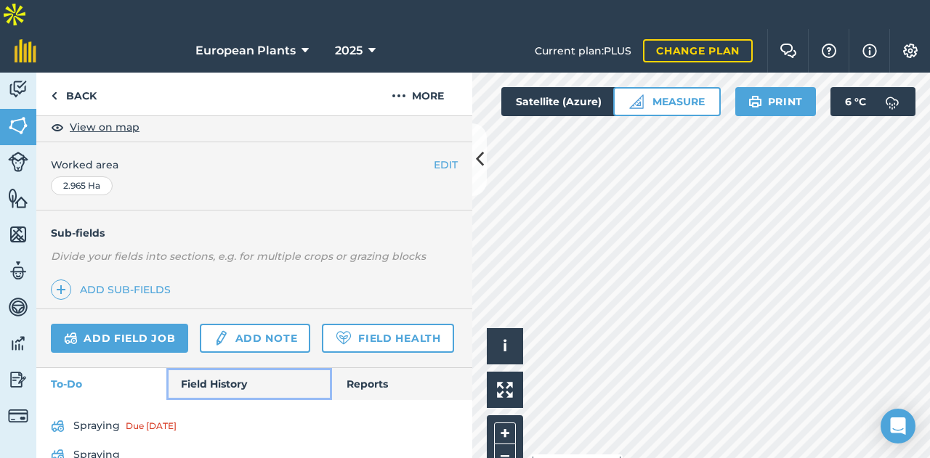
click at [241, 368] on link "Field History" at bounding box center [248, 384] width 165 height 32
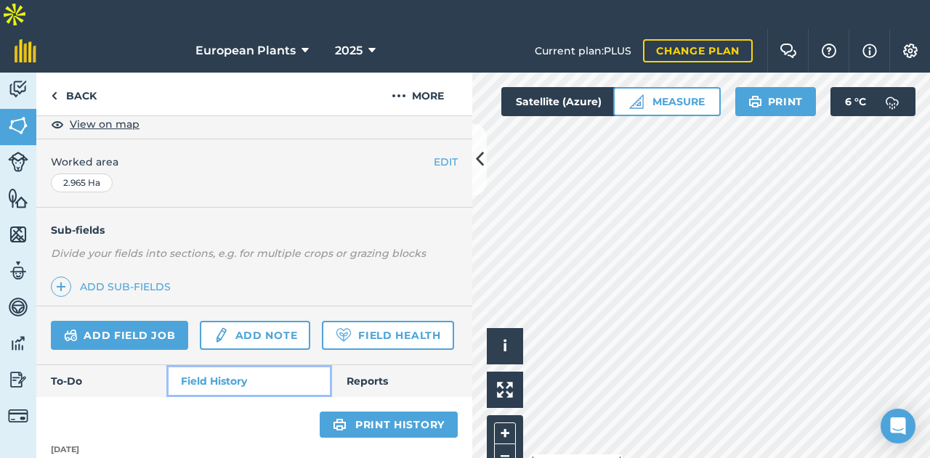
scroll to position [446, 0]
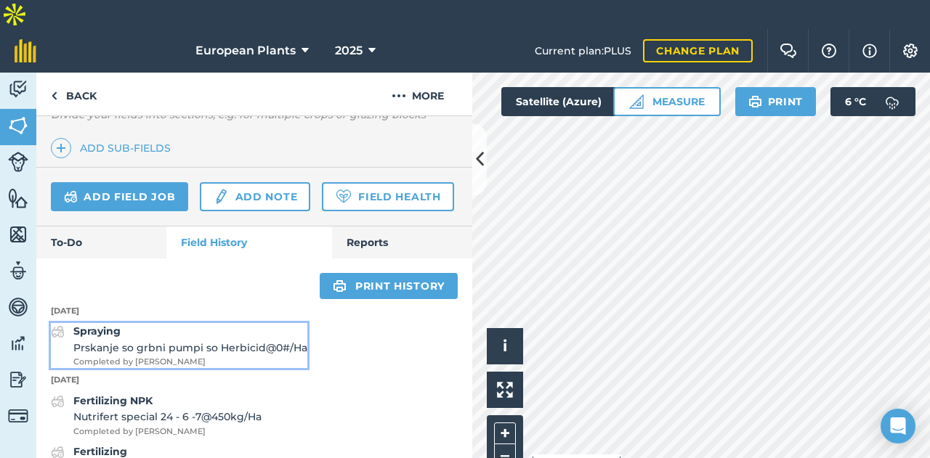
click at [102, 325] on strong "Spraying" at bounding box center [96, 331] width 47 height 13
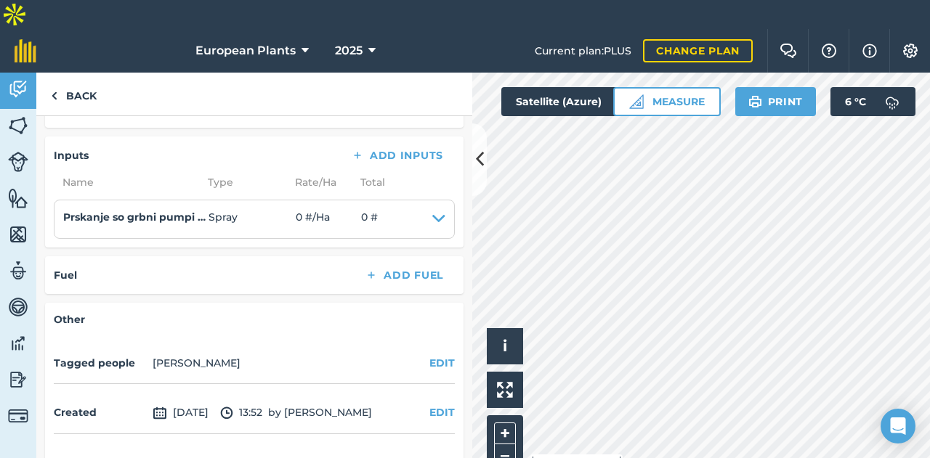
scroll to position [317, 0]
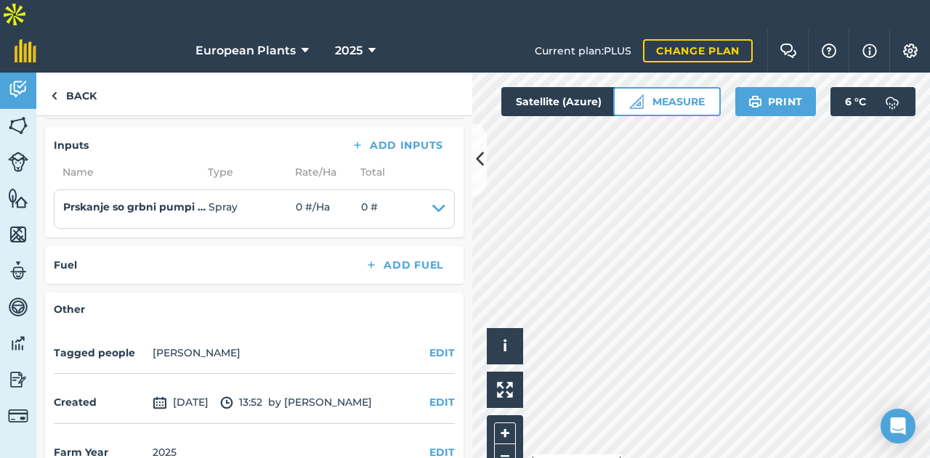
drag, startPoint x: 57, startPoint y: 322, endPoint x: 235, endPoint y: 328, distance: 178.0
click at [235, 333] on div "Tagged people [PERSON_NAME] EDIT" at bounding box center [254, 353] width 401 height 40
click at [12, 115] on img at bounding box center [18, 126] width 20 height 22
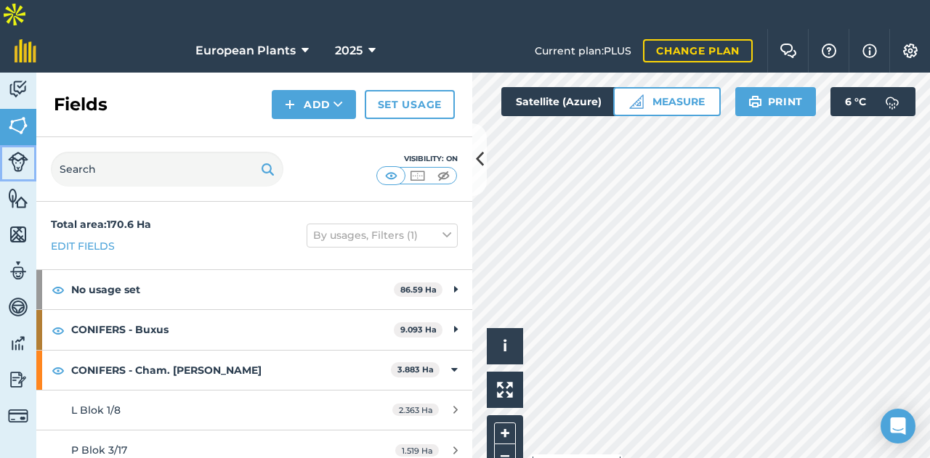
click at [15, 152] on img at bounding box center [18, 162] width 20 height 20
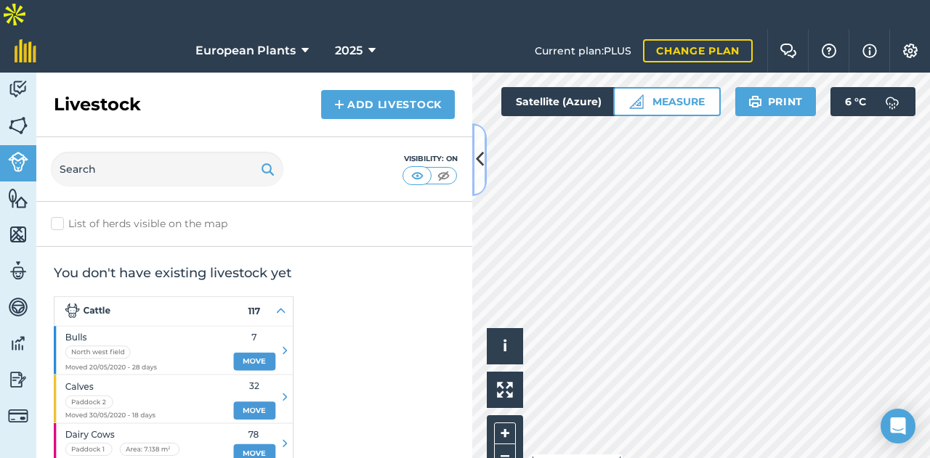
click at [476, 162] on icon at bounding box center [480, 159] width 8 height 25
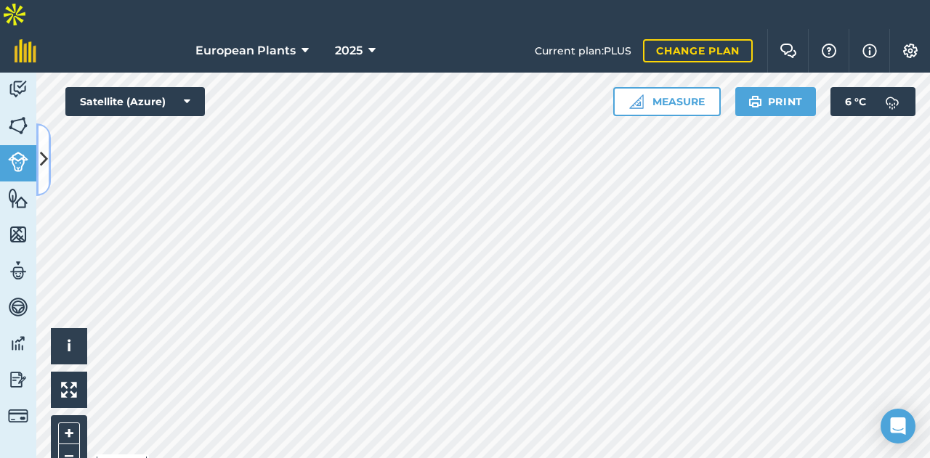
click at [38, 155] on button at bounding box center [43, 159] width 15 height 73
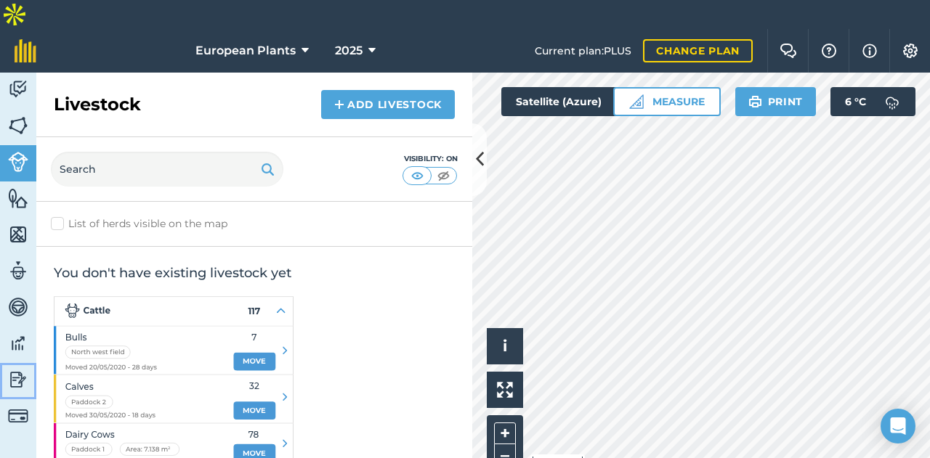
click at [9, 369] on img at bounding box center [18, 380] width 20 height 22
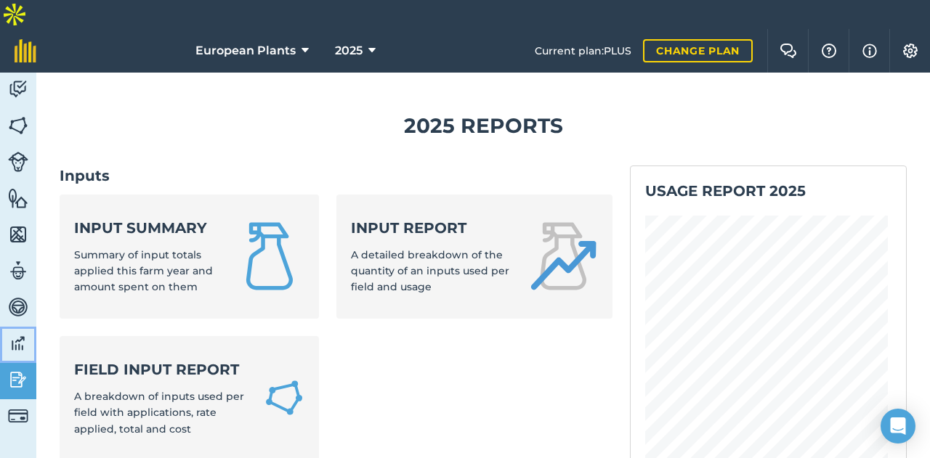
click at [10, 333] on img at bounding box center [18, 344] width 20 height 22
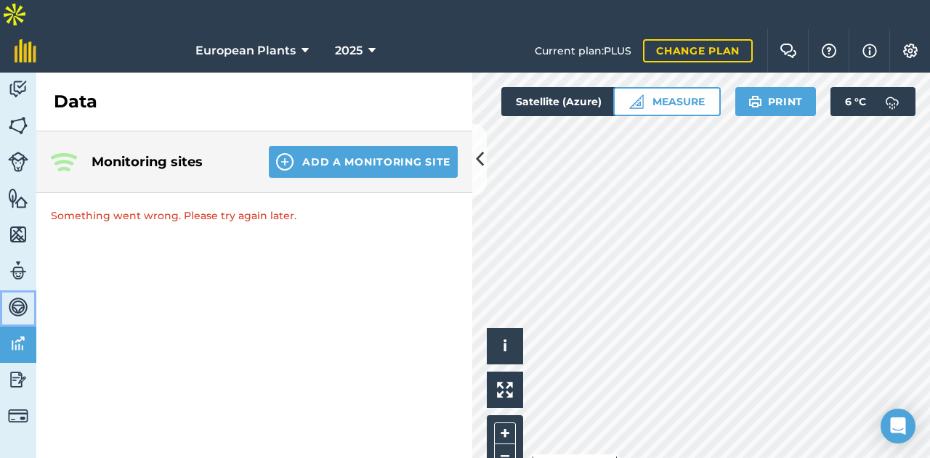
click at [21, 296] on img at bounding box center [18, 307] width 20 height 22
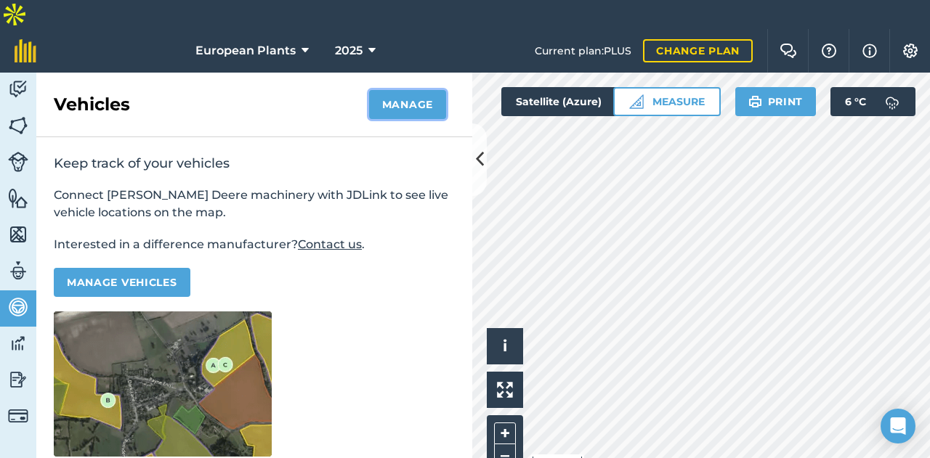
click at [415, 90] on button "Manage" at bounding box center [407, 104] width 77 height 29
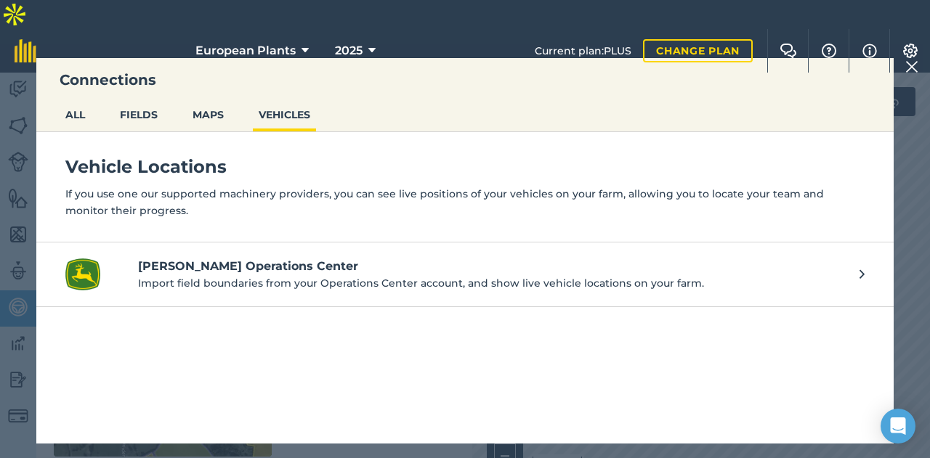
click at [160, 263] on h4 "[PERSON_NAME] Operations Center" at bounding box center [491, 266] width 707 height 17
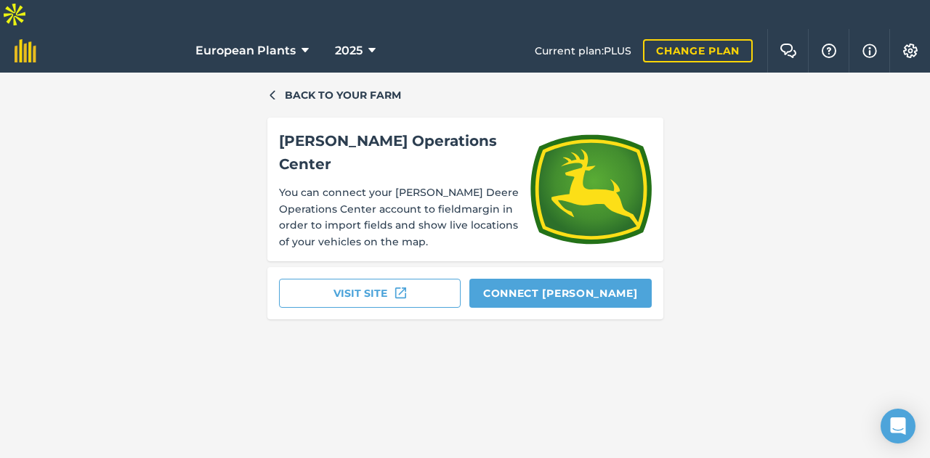
click at [288, 73] on div "Back to your farm [PERSON_NAME] Operations Center You can connect your [PERSON_…" at bounding box center [465, 280] width 930 height 415
click at [264, 73] on div "Back to your farm [PERSON_NAME] Operations Center You can connect your [PERSON_…" at bounding box center [465, 280] width 930 height 415
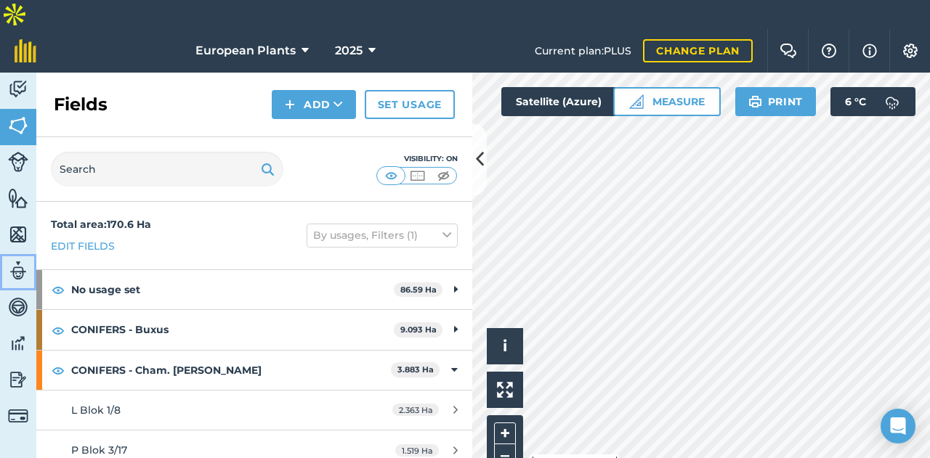
click at [16, 260] on img at bounding box center [18, 271] width 20 height 22
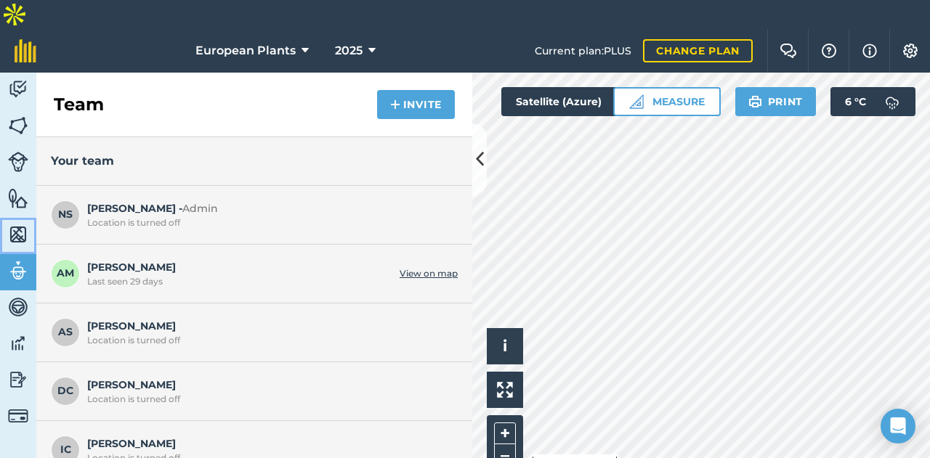
click at [14, 218] on link "Maps" at bounding box center [18, 236] width 36 height 36
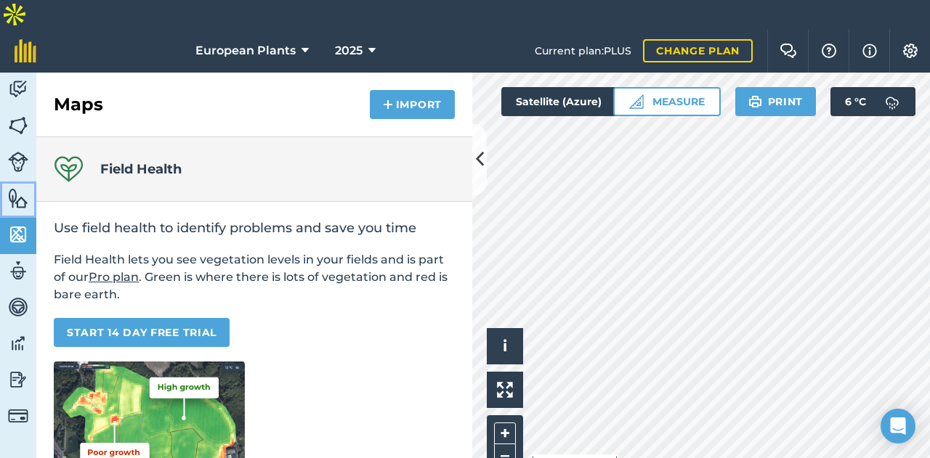
click at [21, 187] on img at bounding box center [18, 198] width 20 height 22
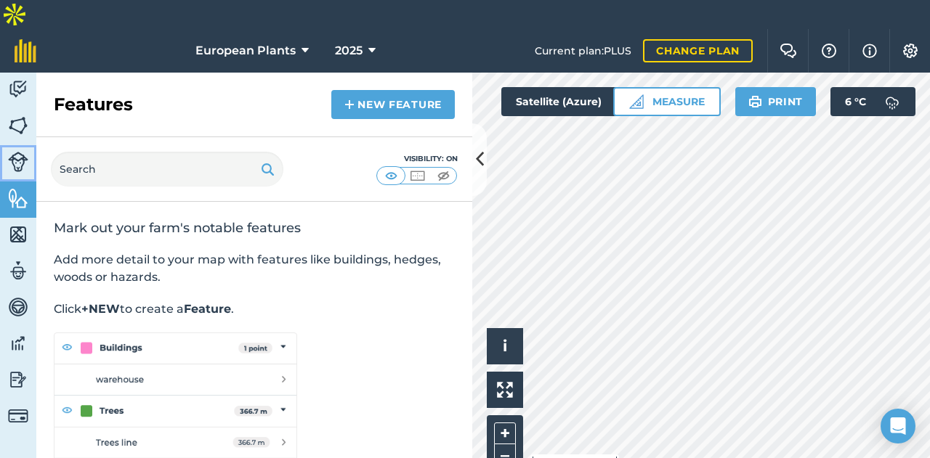
click at [12, 152] on img at bounding box center [18, 162] width 20 height 20
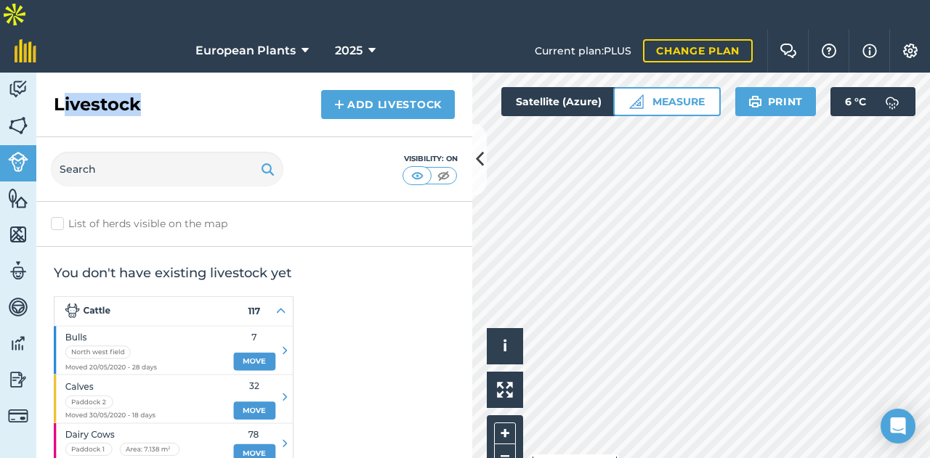
drag, startPoint x: 60, startPoint y: 70, endPoint x: 187, endPoint y: 72, distance: 127.1
click at [187, 73] on div "Livestock Add Livestock" at bounding box center [254, 105] width 436 height 65
click at [16, 406] on img at bounding box center [18, 416] width 20 height 20
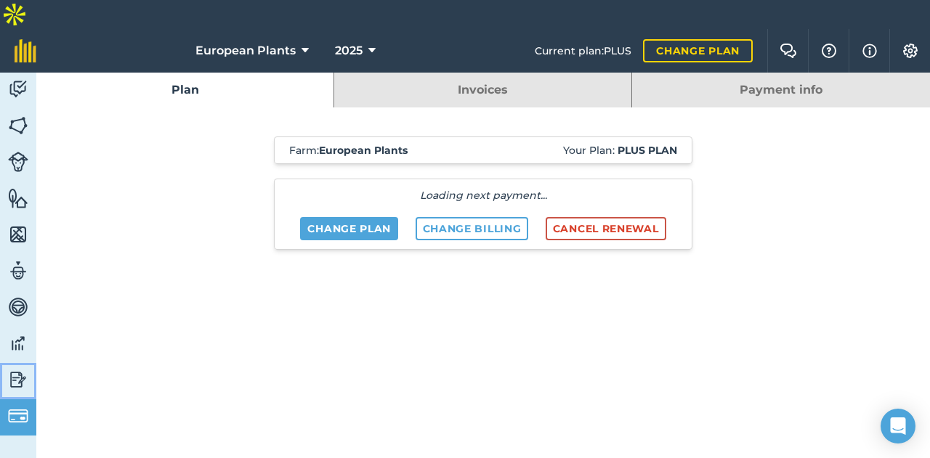
click at [15, 369] on img at bounding box center [18, 380] width 20 height 22
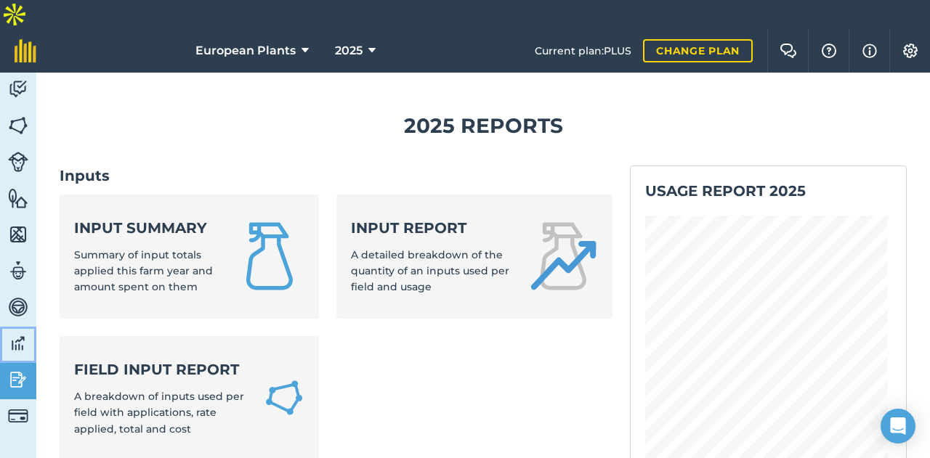
click at [16, 333] on img at bounding box center [18, 344] width 20 height 22
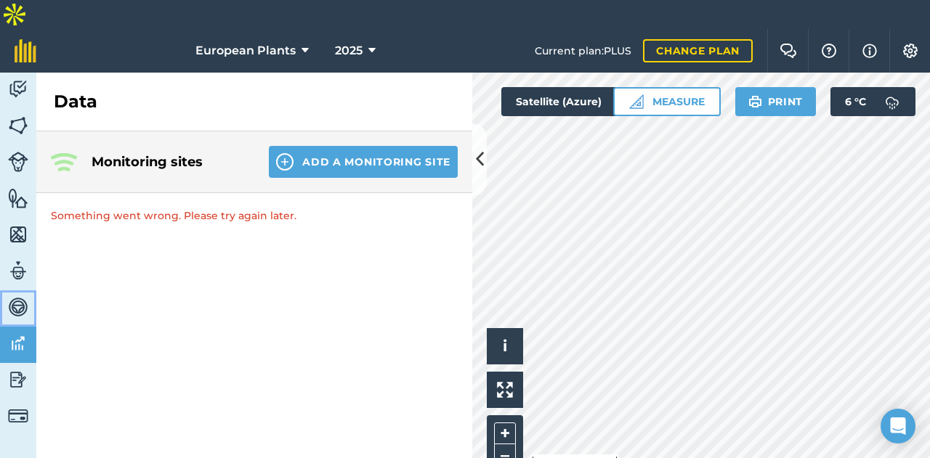
click at [16, 296] on img at bounding box center [18, 307] width 20 height 22
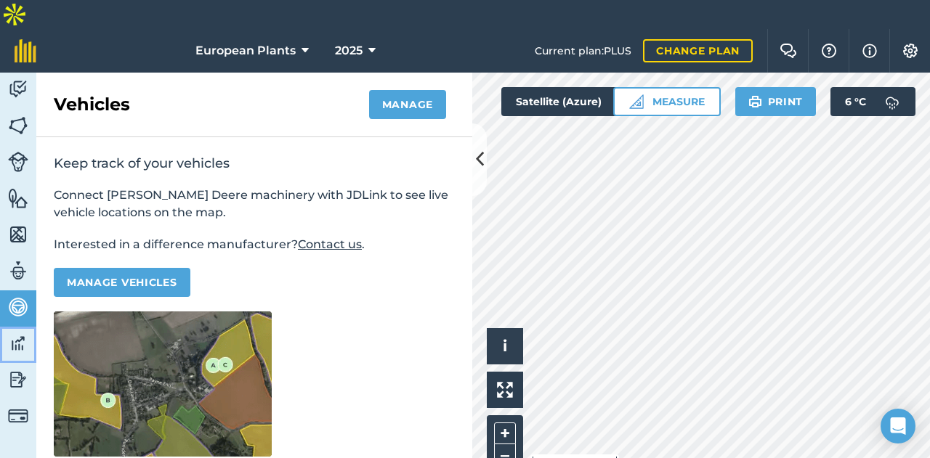
click at [31, 327] on link "Data" at bounding box center [18, 345] width 36 height 36
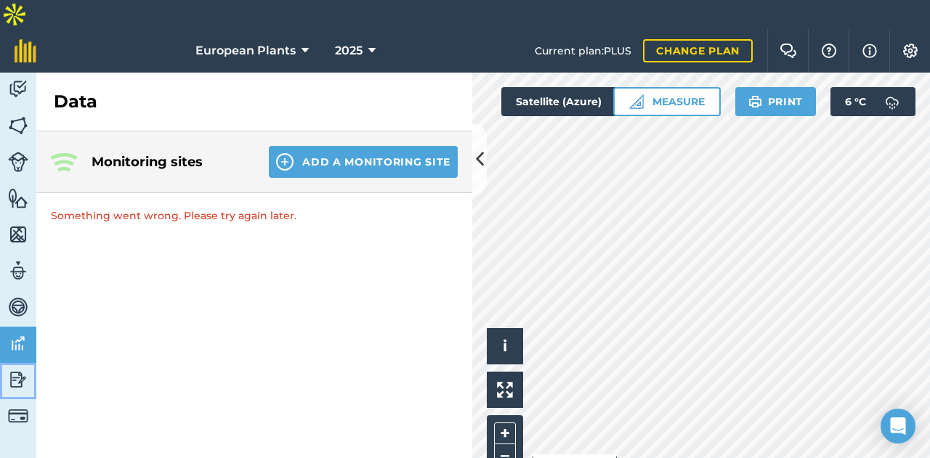
click at [28, 369] on img at bounding box center [18, 380] width 20 height 22
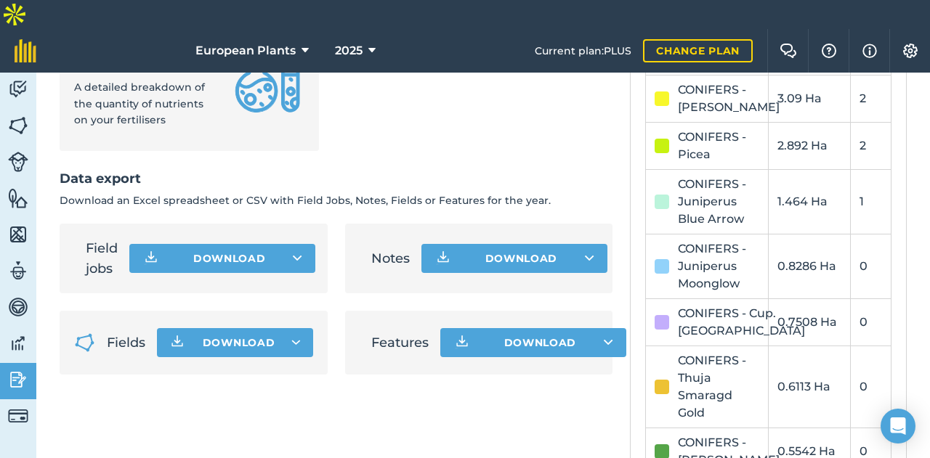
scroll to position [872, 0]
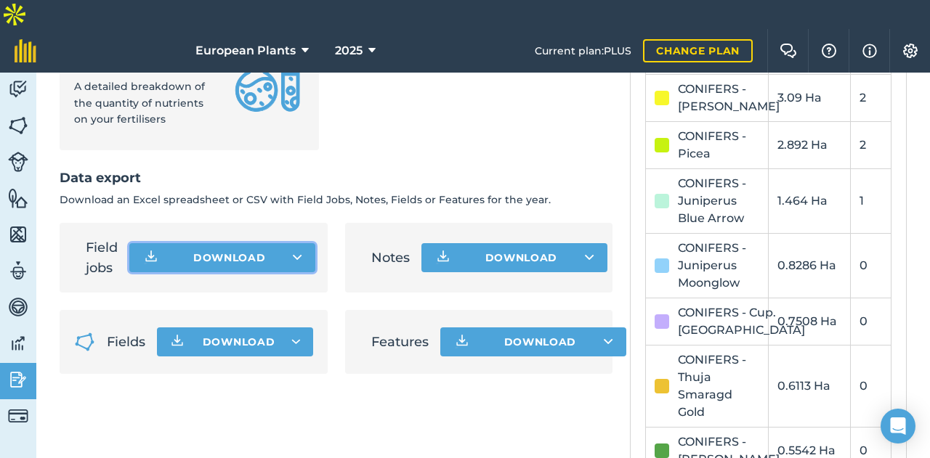
click at [296, 251] on icon at bounding box center [297, 258] width 9 height 15
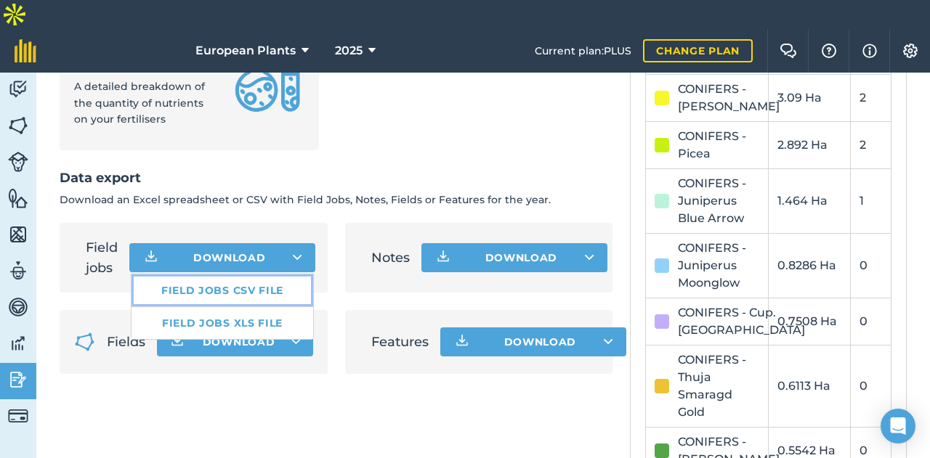
click at [243, 275] on link "Field jobs CSV file" at bounding box center [222, 291] width 182 height 32
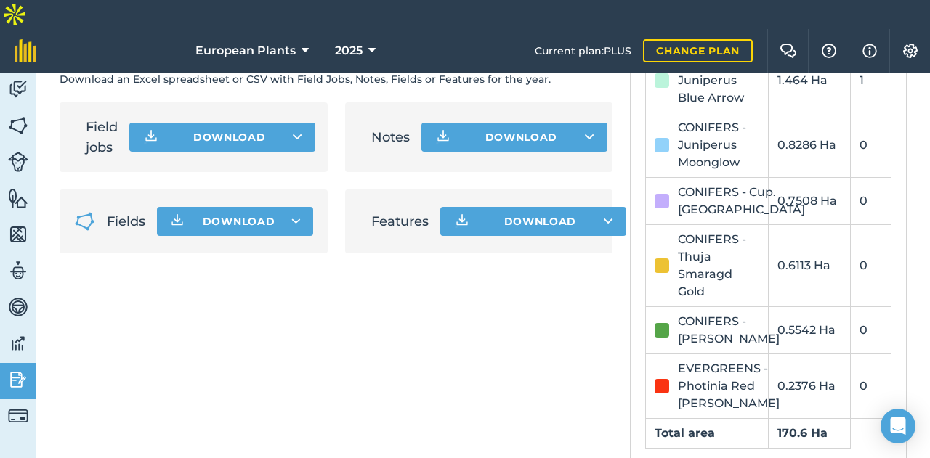
drag, startPoint x: 166, startPoint y: 185, endPoint x: 129, endPoint y: 282, distance: 103.2
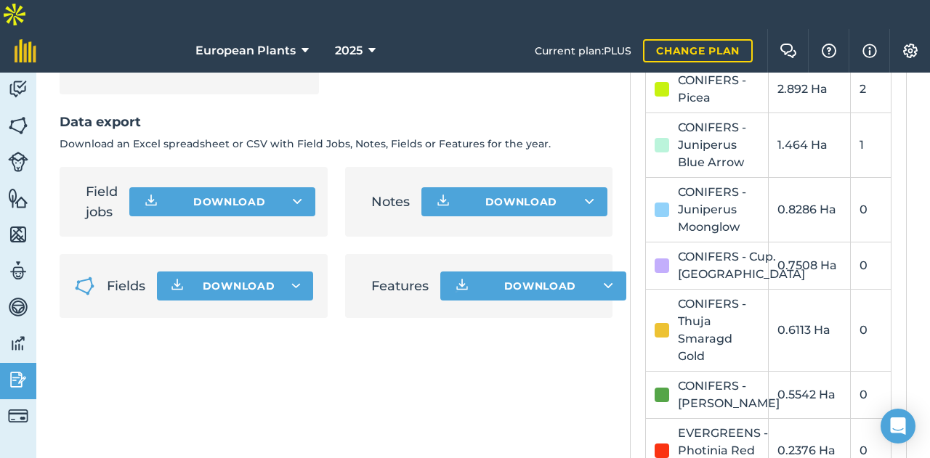
drag, startPoint x: 126, startPoint y: 399, endPoint x: 131, endPoint y: 294, distance: 104.7
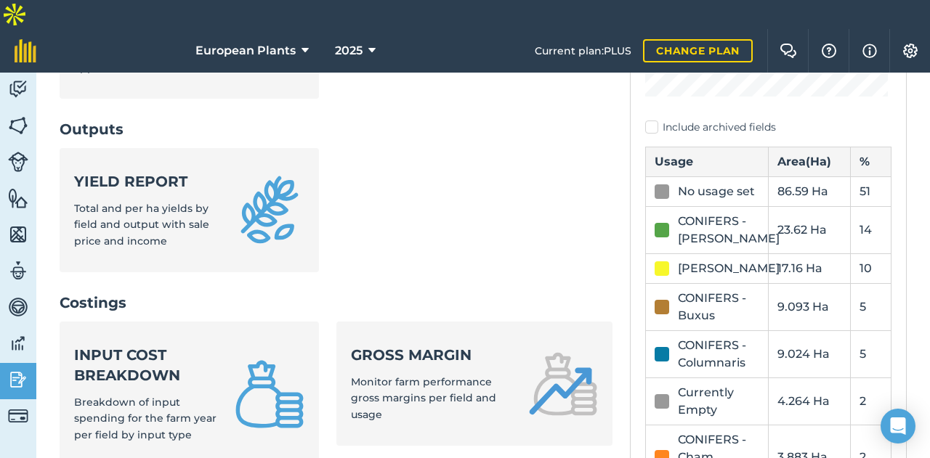
scroll to position [353, 0]
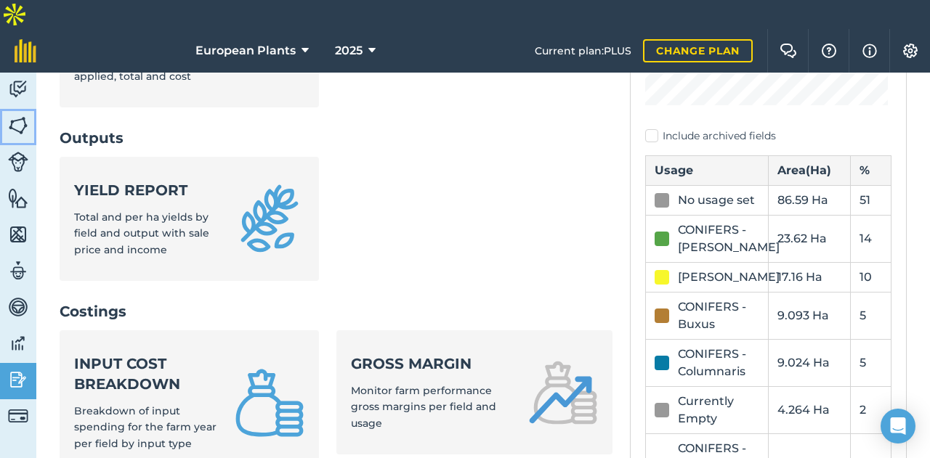
click at [19, 115] on img at bounding box center [18, 126] width 20 height 22
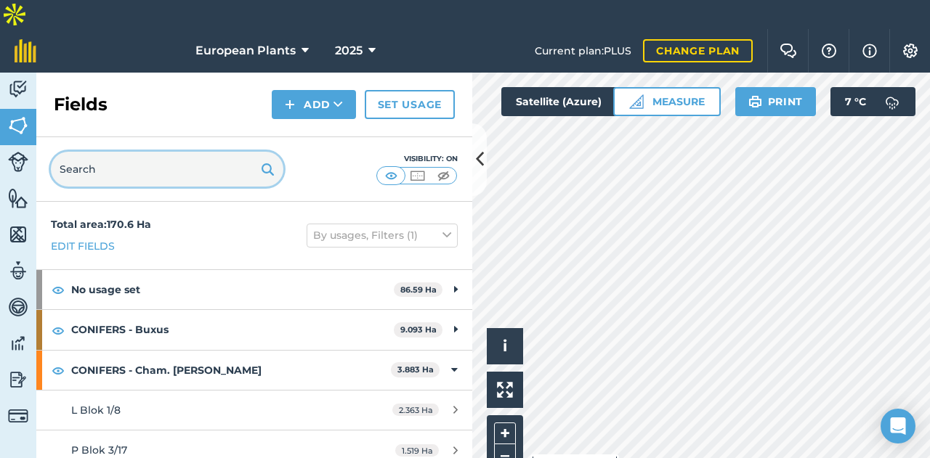
click at [203, 152] on input "text" at bounding box center [167, 169] width 232 height 35
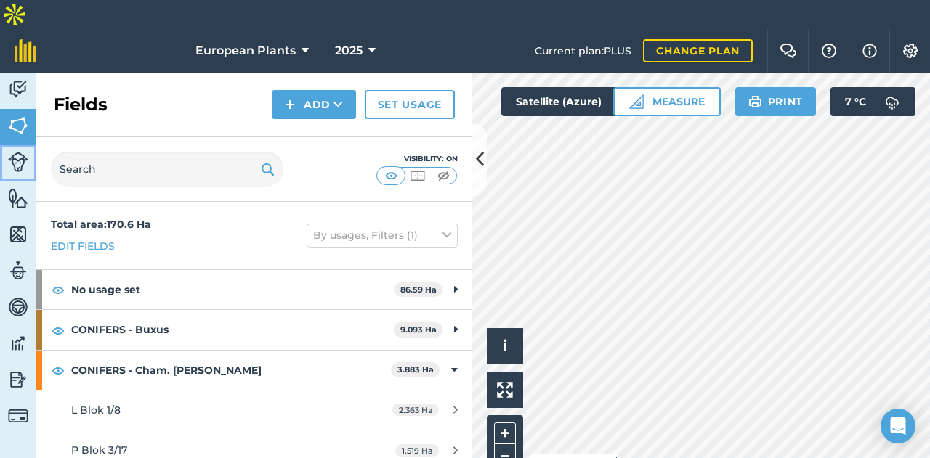
click at [28, 145] on link "Livestock" at bounding box center [18, 163] width 36 height 36
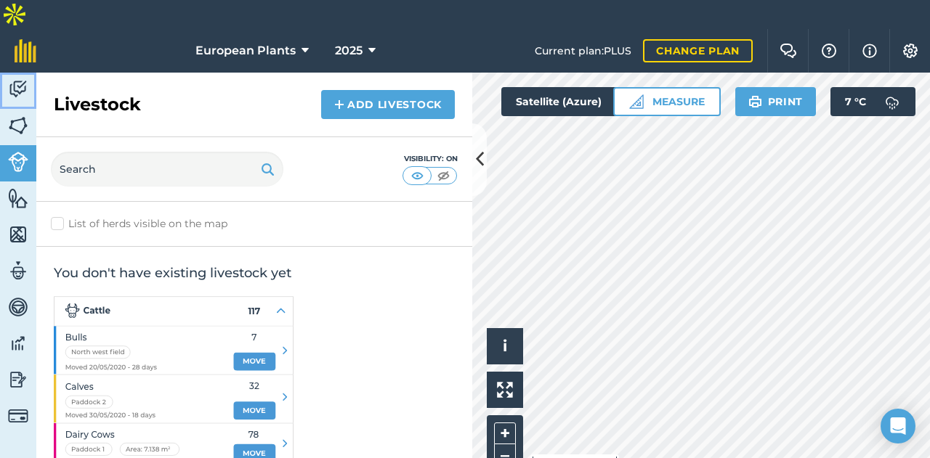
click at [6, 73] on link "Activity" at bounding box center [18, 91] width 36 height 36
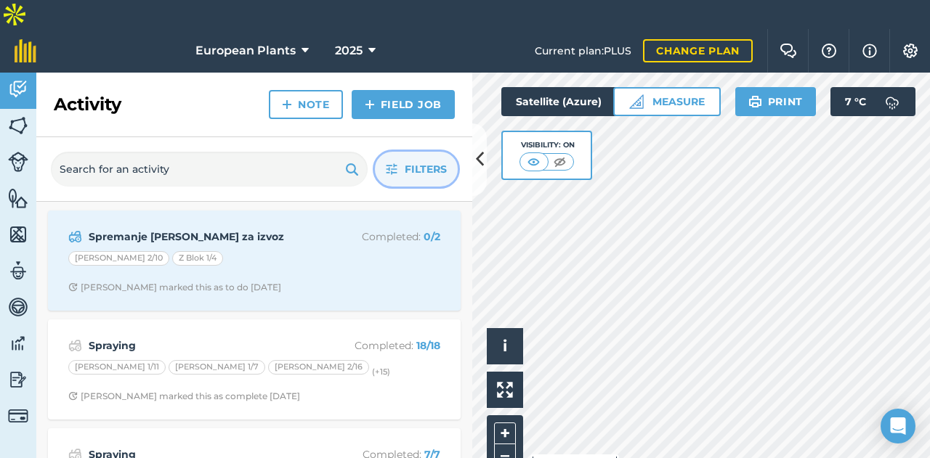
click at [433, 161] on span "Filters" at bounding box center [426, 169] width 42 height 16
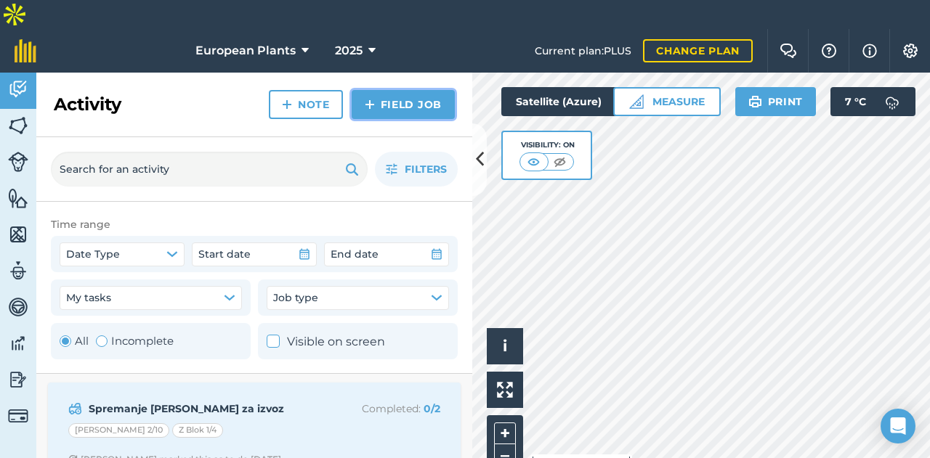
click at [395, 90] on link "Field Job" at bounding box center [403, 104] width 103 height 29
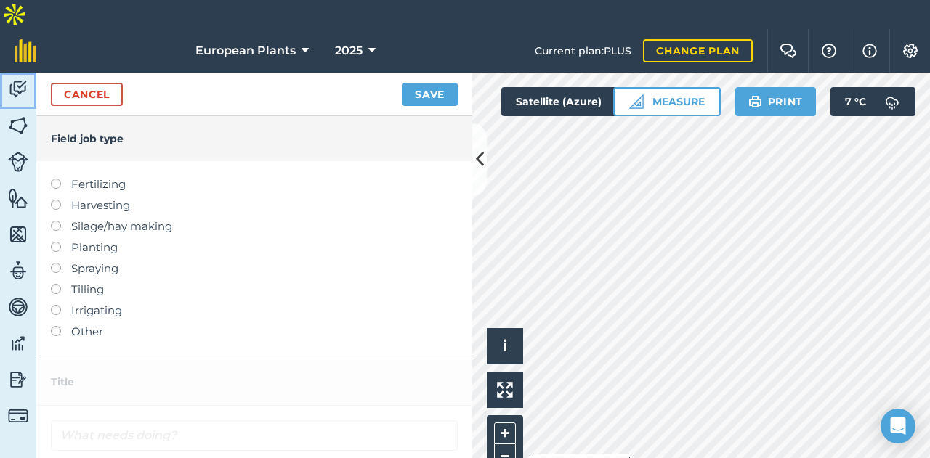
click at [15, 78] on img at bounding box center [18, 89] width 20 height 22
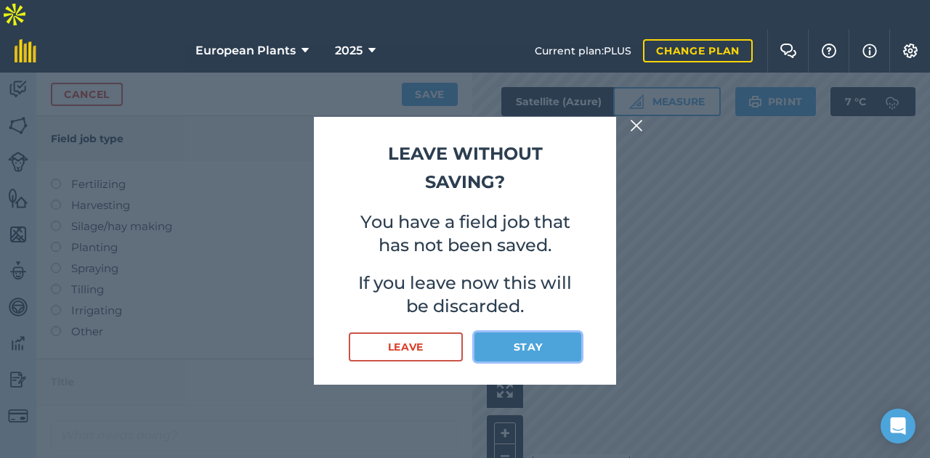
click at [556, 346] on button "Stay" at bounding box center [527, 347] width 107 height 29
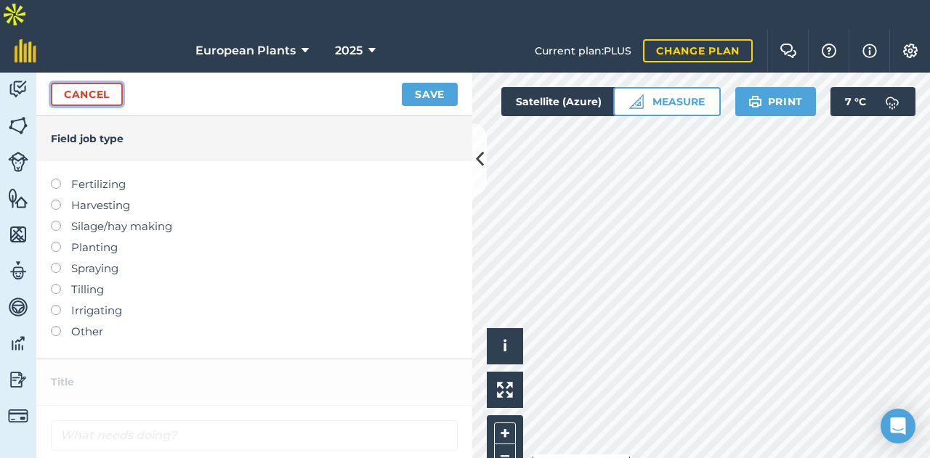
click at [84, 83] on link "Cancel" at bounding box center [87, 94] width 72 height 23
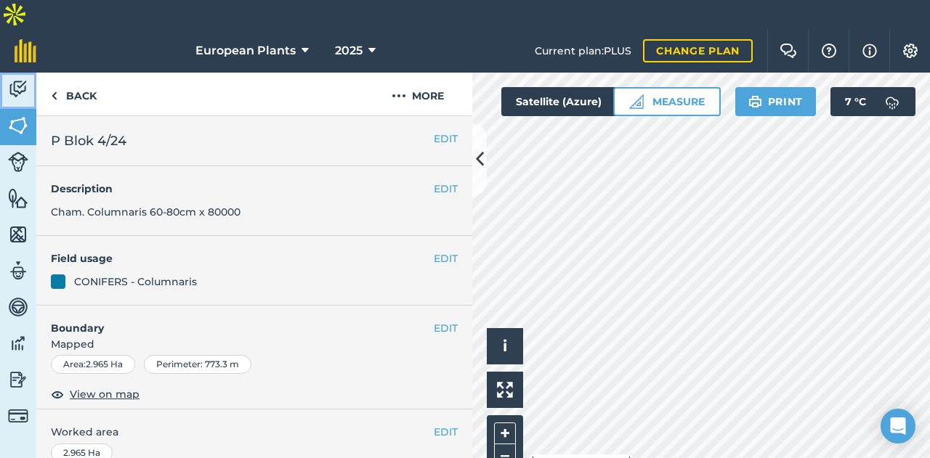
click at [1, 73] on link "Activity" at bounding box center [18, 91] width 36 height 36
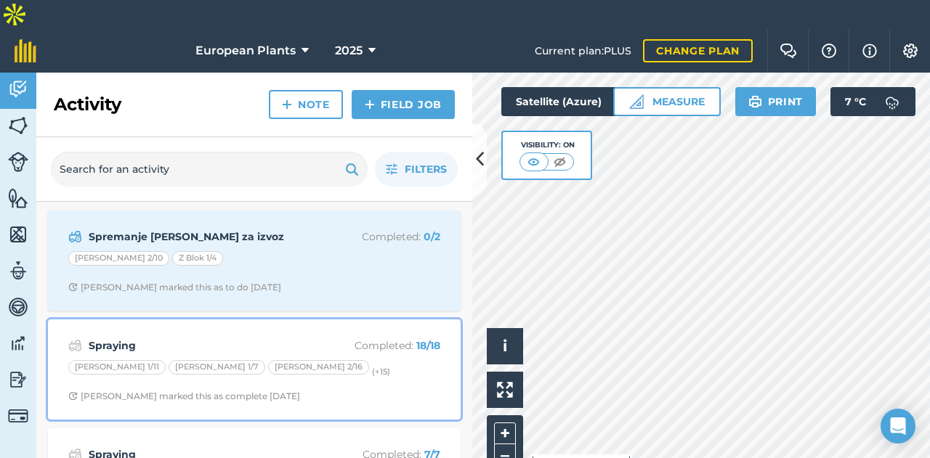
click at [304, 338] on strong "Spraying" at bounding box center [204, 346] width 230 height 16
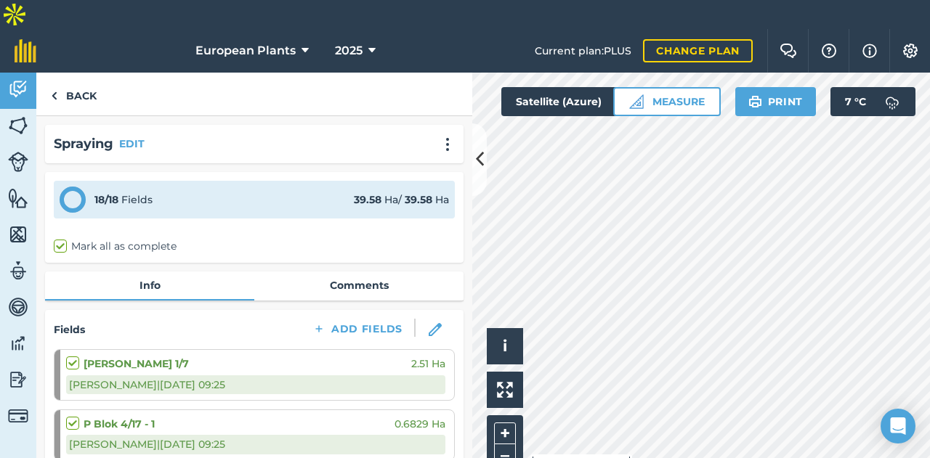
click at [421, 134] on div "Spraying EDIT" at bounding box center [254, 144] width 401 height 21
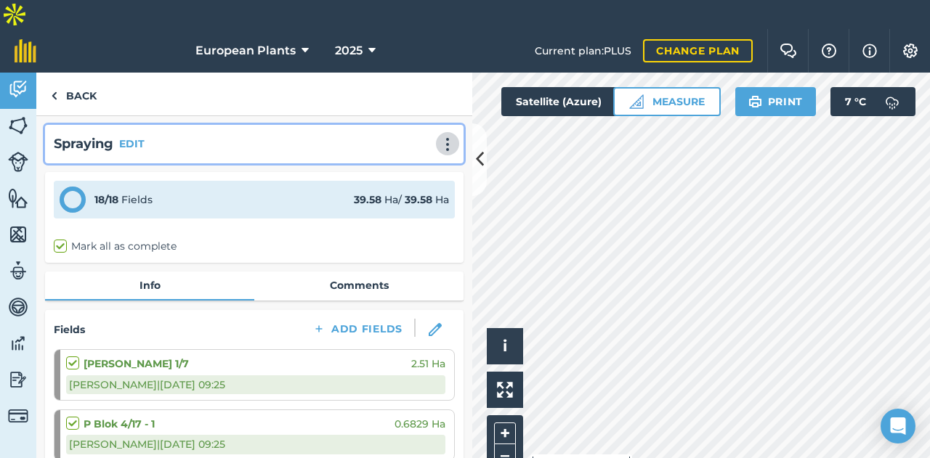
click at [439, 137] on img at bounding box center [447, 144] width 17 height 15
click at [393, 161] on link "Print" at bounding box center [416, 175] width 93 height 29
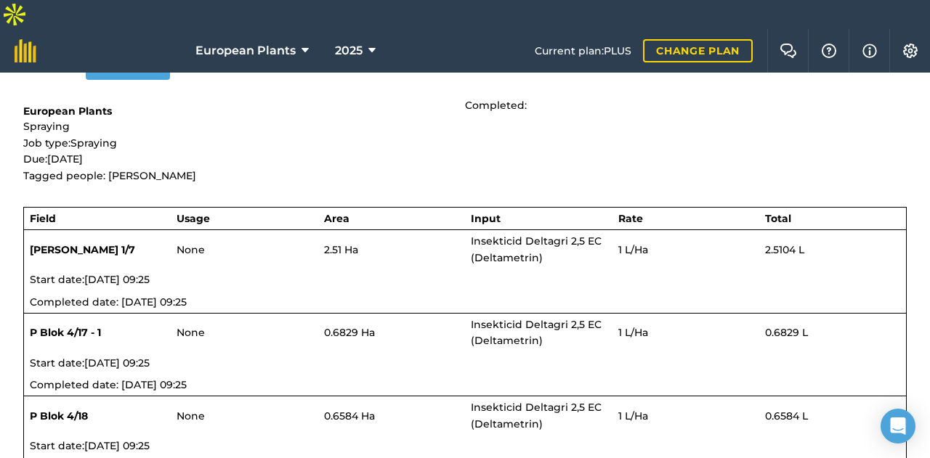
drag, startPoint x: 299, startPoint y: 185, endPoint x: 299, endPoint y: 108, distance: 77.0
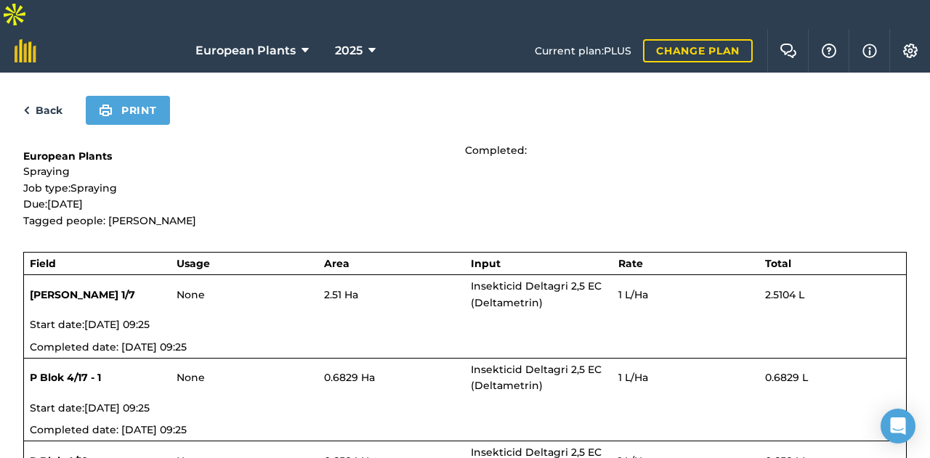
click at [44, 102] on link "Back" at bounding box center [42, 110] width 39 height 17
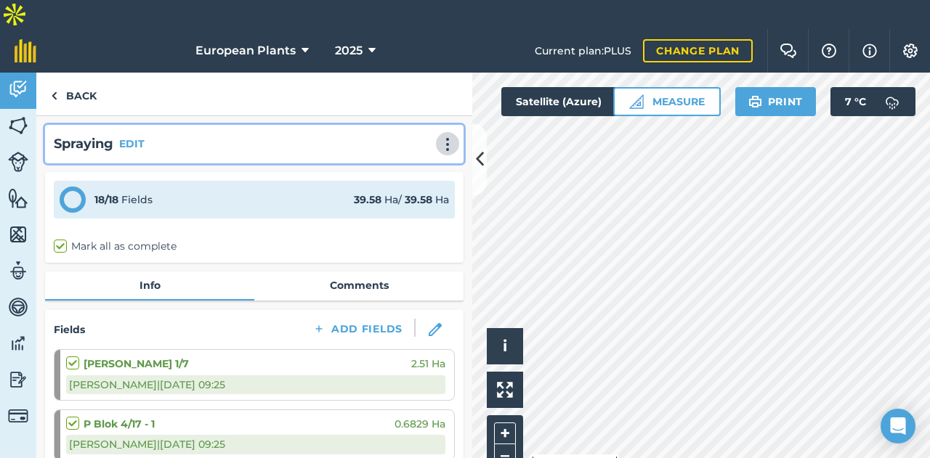
click at [439, 137] on img at bounding box center [447, 144] width 17 height 15
click at [391, 161] on link "Print" at bounding box center [416, 175] width 93 height 29
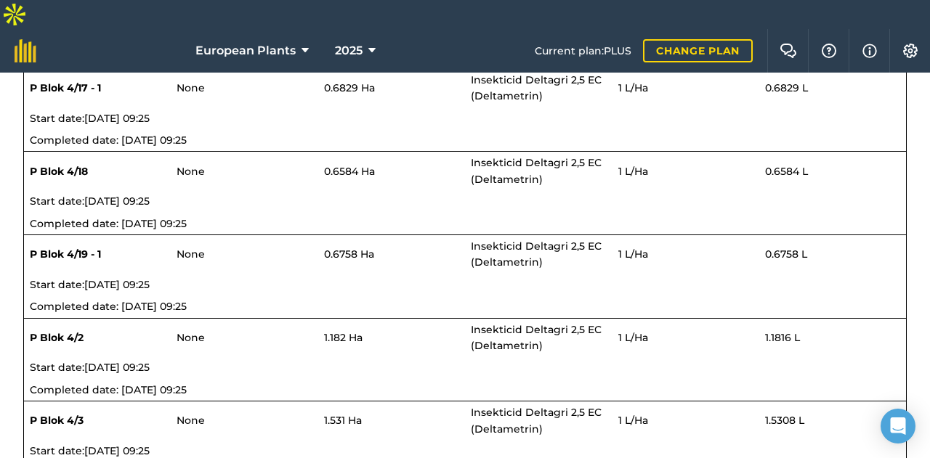
drag, startPoint x: 391, startPoint y: 145, endPoint x: 383, endPoint y: 251, distance: 106.3
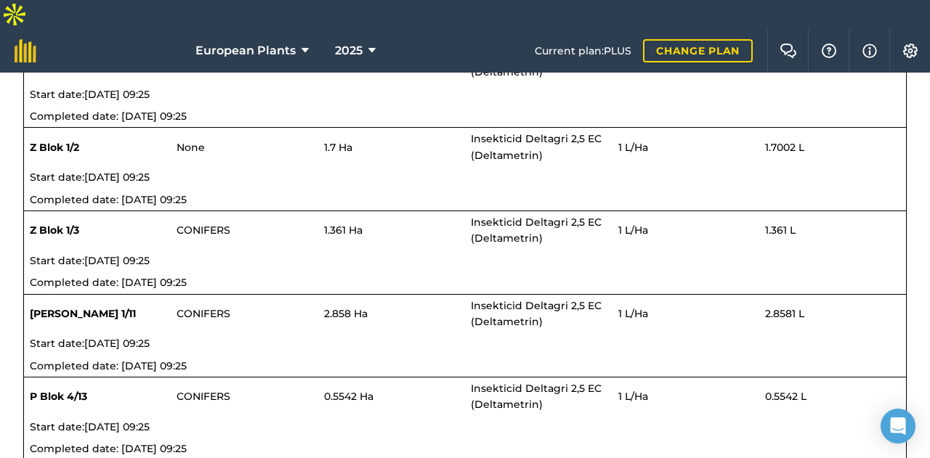
drag, startPoint x: 391, startPoint y: 265, endPoint x: 393, endPoint y: 337, distance: 71.9
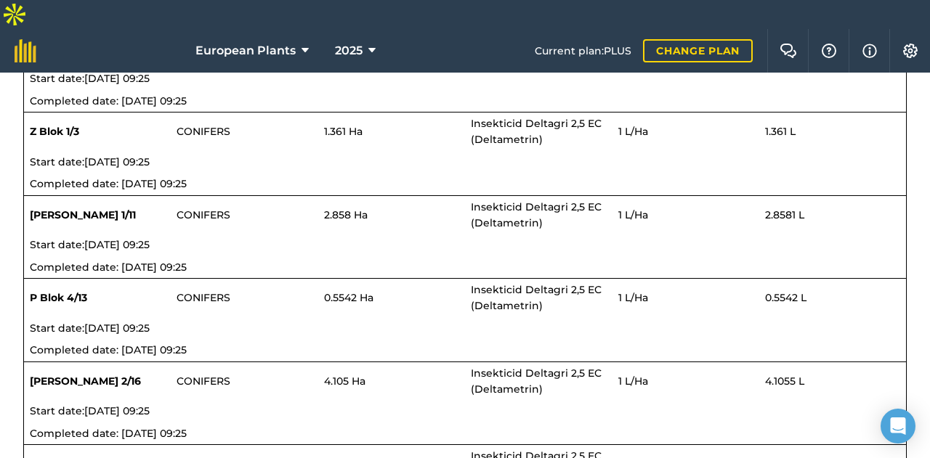
scroll to position [1365, 0]
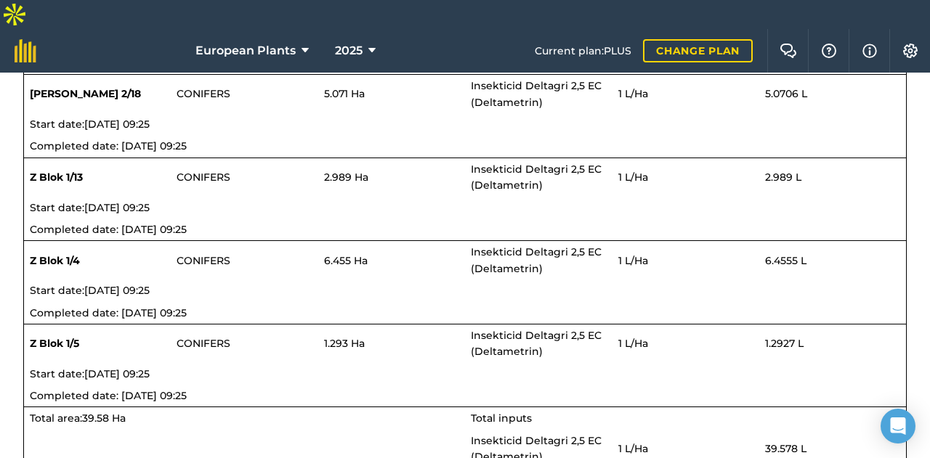
drag, startPoint x: 392, startPoint y: 171, endPoint x: 394, endPoint y: 394, distance: 223.7
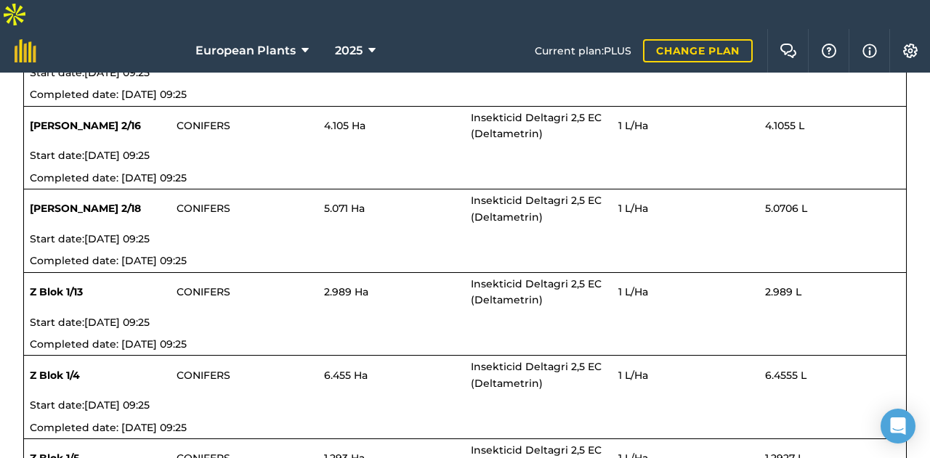
scroll to position [0, 0]
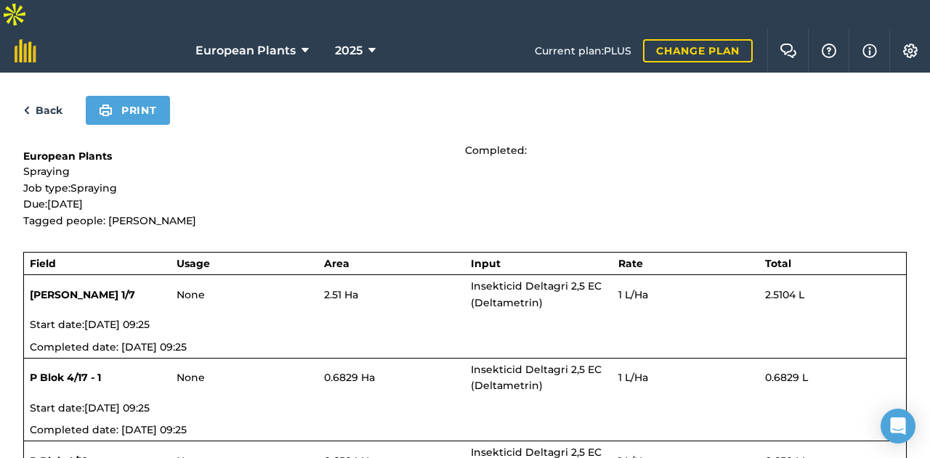
drag, startPoint x: 374, startPoint y: 413, endPoint x: 386, endPoint y: 108, distance: 304.6
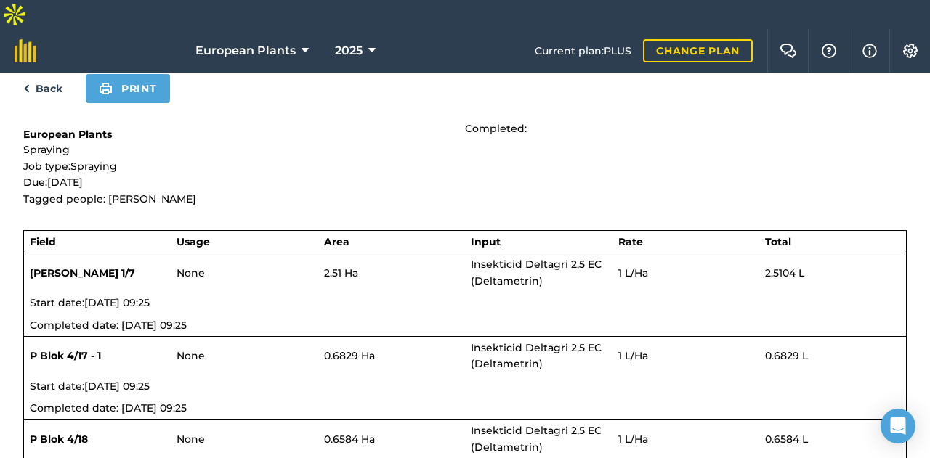
drag, startPoint x: 311, startPoint y: 209, endPoint x: 317, endPoint y: 126, distance: 83.7
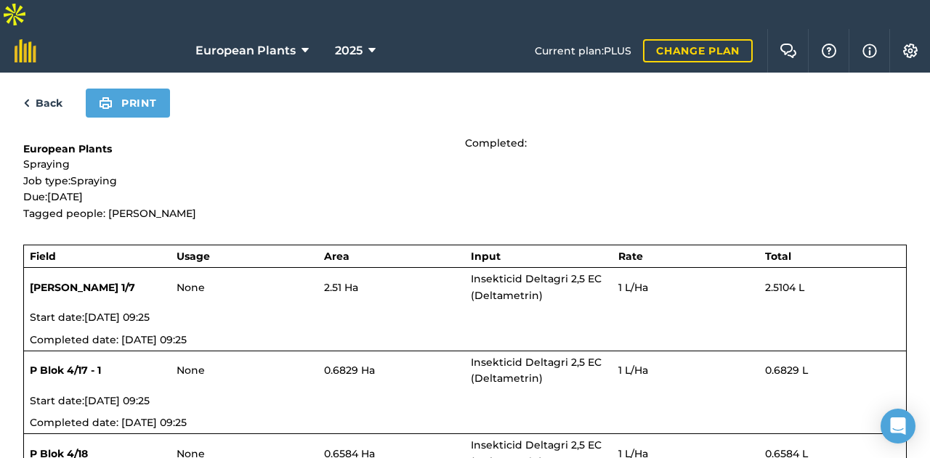
drag, startPoint x: 224, startPoint y: 217, endPoint x: 212, endPoint y: 247, distance: 32.0
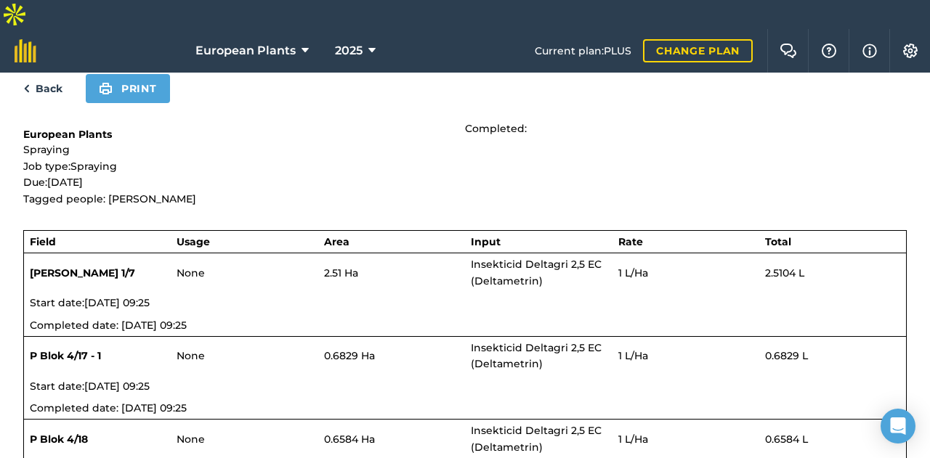
scroll to position [0, 0]
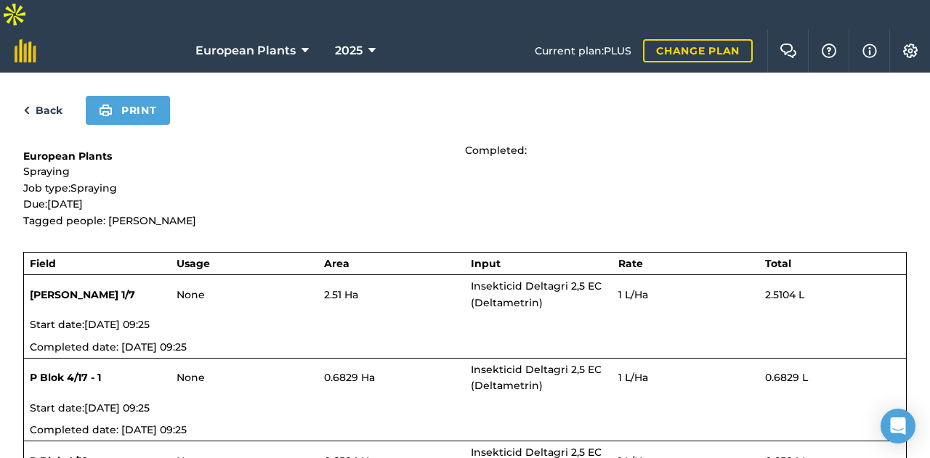
click at [46, 102] on link "Back" at bounding box center [42, 110] width 39 height 17
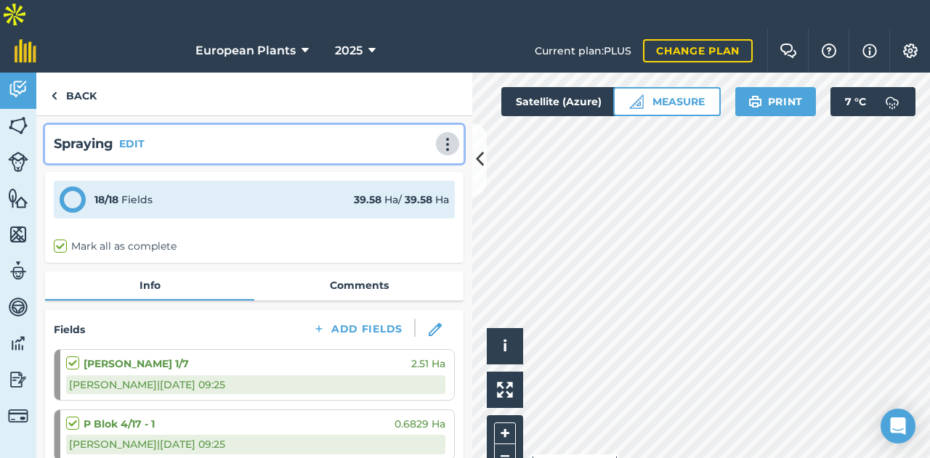
click at [439, 137] on img at bounding box center [447, 144] width 17 height 15
click at [413, 161] on link "Print" at bounding box center [416, 175] width 93 height 29
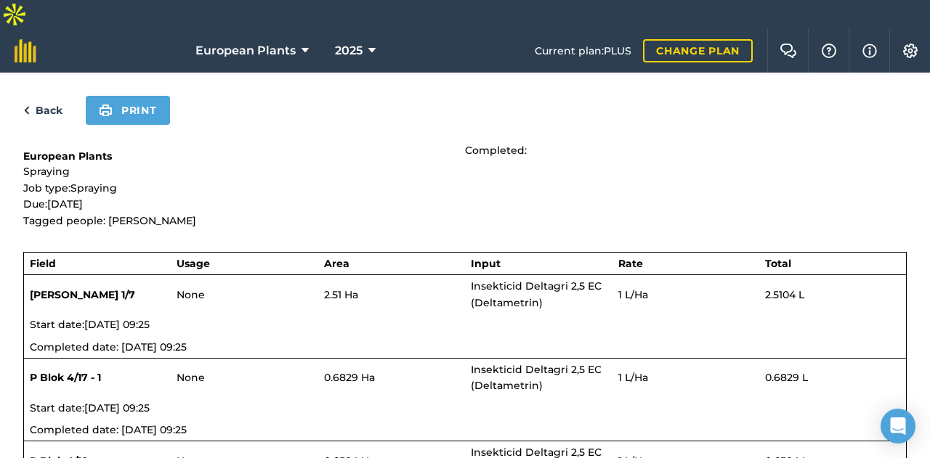
drag, startPoint x: 157, startPoint y: 182, endPoint x: 45, endPoint y: 194, distance: 112.5
click at [44, 192] on div "European Plants Spraying Job type: Spraying Due: [DATE] Tagged people: [PERSON_…" at bounding box center [244, 185] width 442 height 86
click at [49, 213] on p "Tagged people: [PERSON_NAME]" at bounding box center [244, 221] width 442 height 16
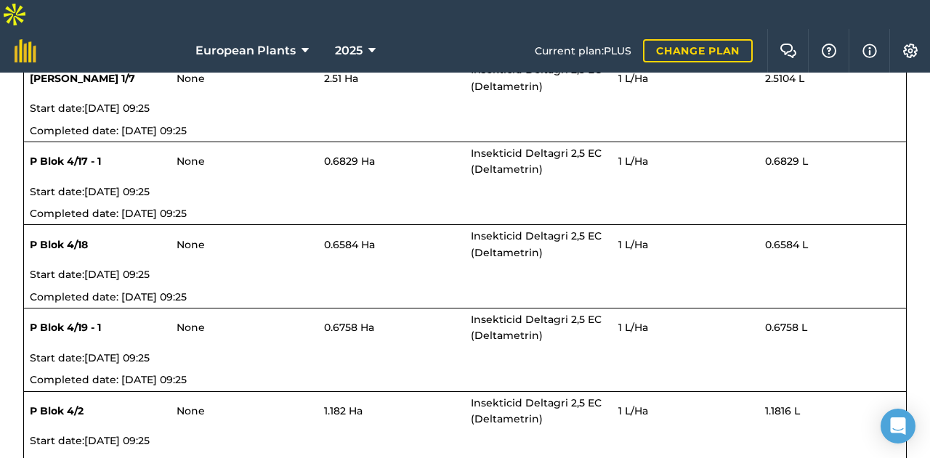
drag, startPoint x: 142, startPoint y: 175, endPoint x: 147, endPoint y: 277, distance: 101.8
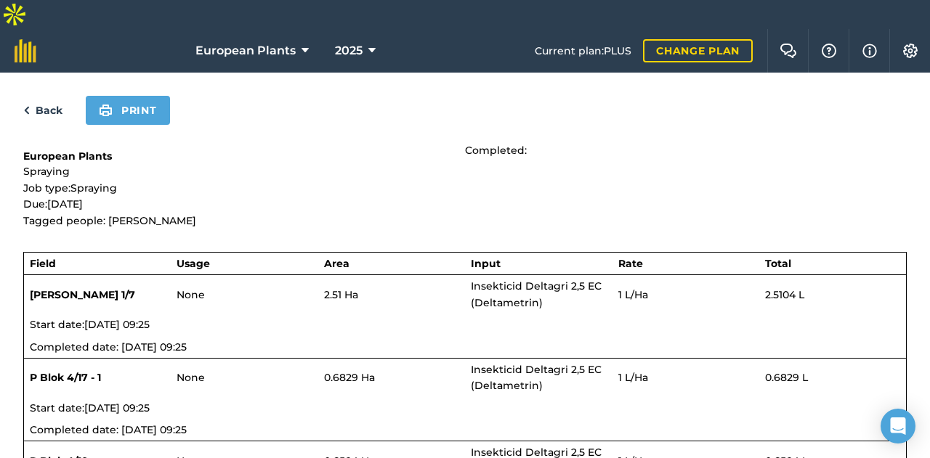
click at [41, 102] on link "Back" at bounding box center [42, 110] width 39 height 17
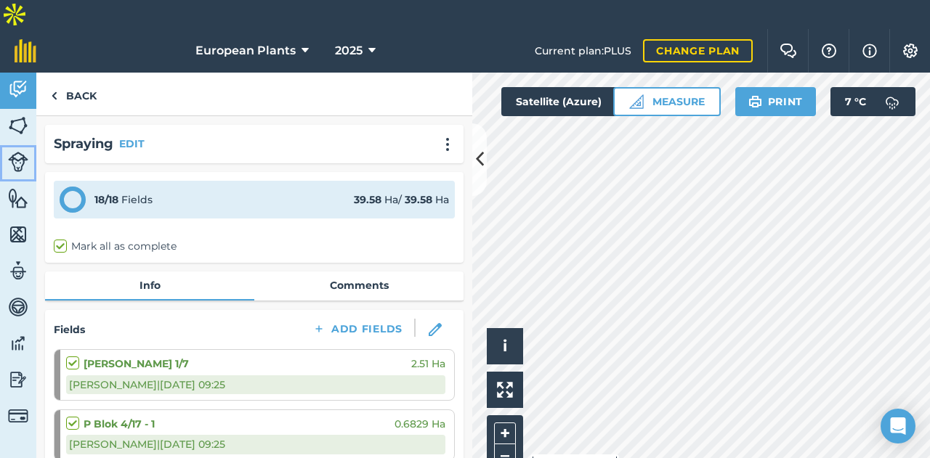
click at [20, 152] on img at bounding box center [18, 162] width 20 height 20
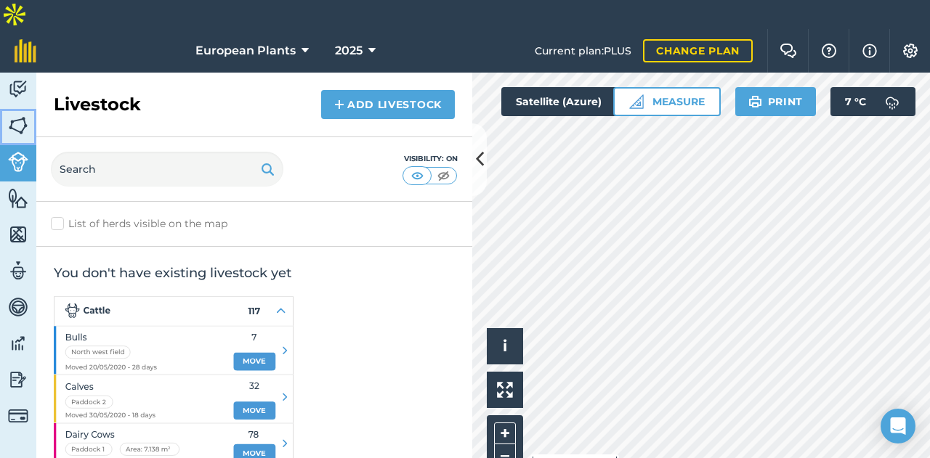
click at [12, 115] on img at bounding box center [18, 126] width 20 height 22
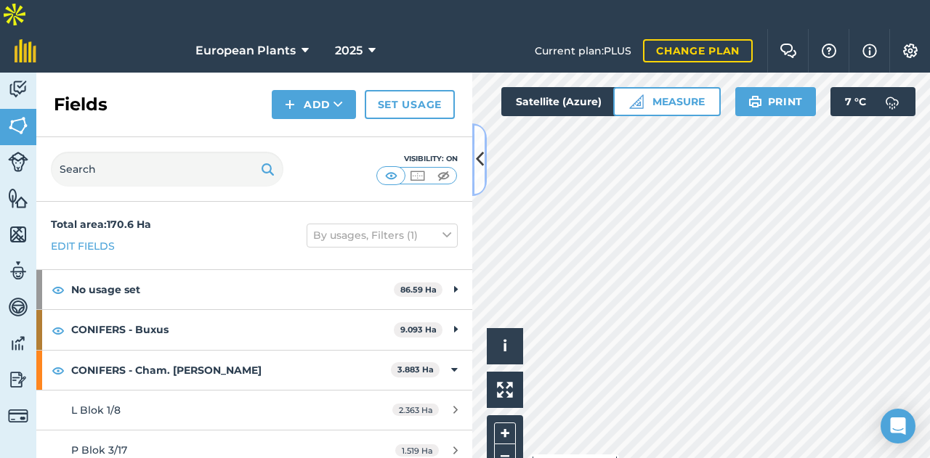
click at [477, 156] on icon at bounding box center [480, 159] width 8 height 25
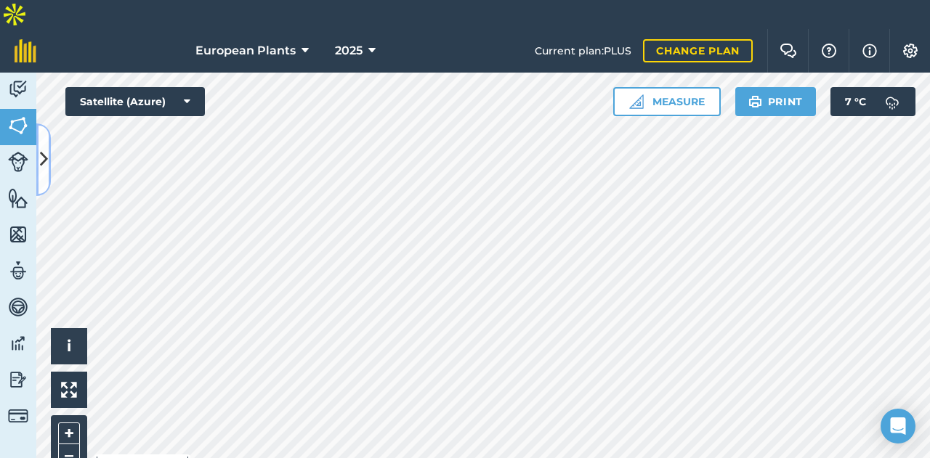
click at [44, 155] on icon at bounding box center [44, 159] width 8 height 25
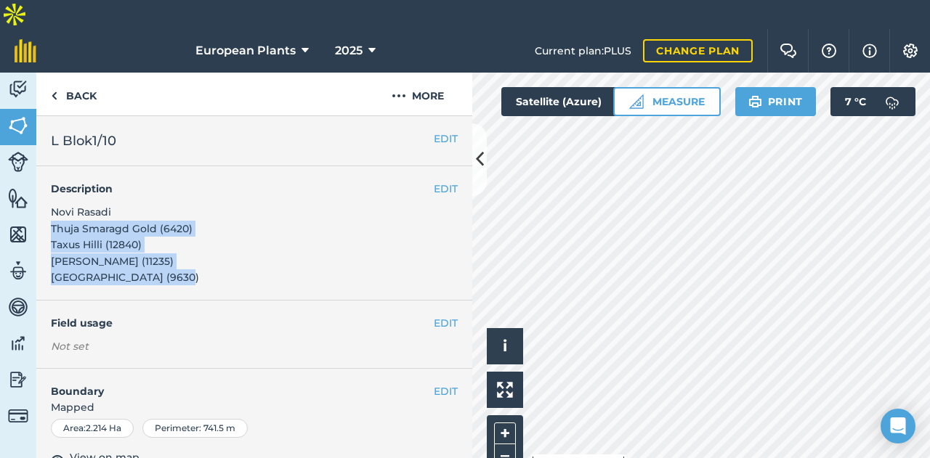
drag, startPoint x: 167, startPoint y: 249, endPoint x: 49, endPoint y: 200, distance: 128.0
click at [49, 200] on div "EDIT Description Novi Rasadi Thuja Smaragd Gold (6420) Taxus Hilli (12840) [PER…" at bounding box center [254, 233] width 436 height 134
click at [52, 206] on span "Novi Rasadi Thuja Smaragd Gold (6420) Taxus Hilli (12840) [PERSON_NAME] (11235)…" at bounding box center [125, 245] width 148 height 78
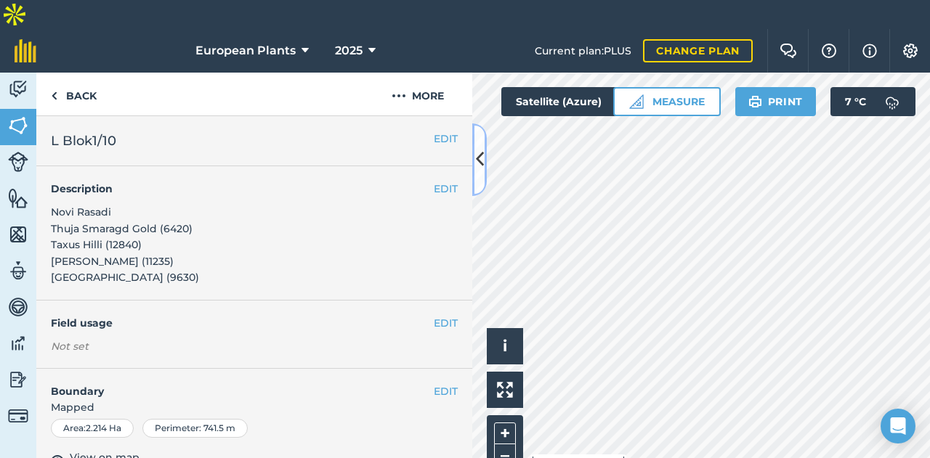
click at [478, 173] on button at bounding box center [479, 159] width 15 height 73
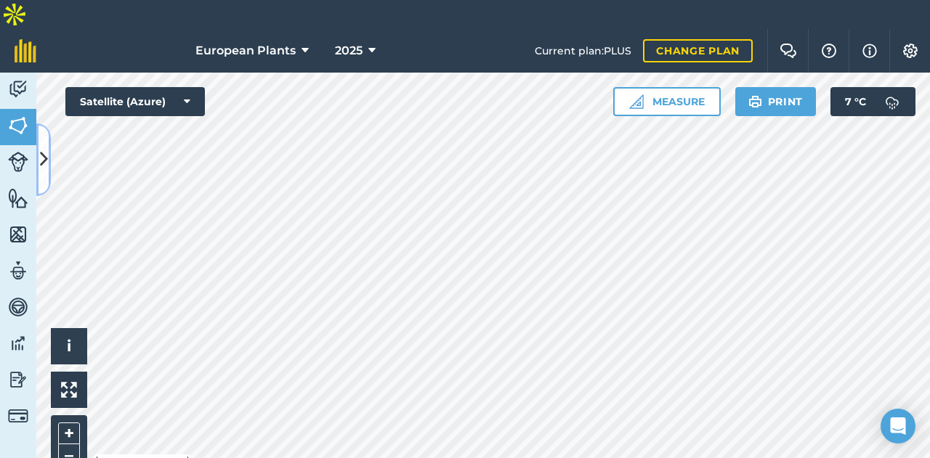
click at [49, 159] on button at bounding box center [43, 159] width 15 height 73
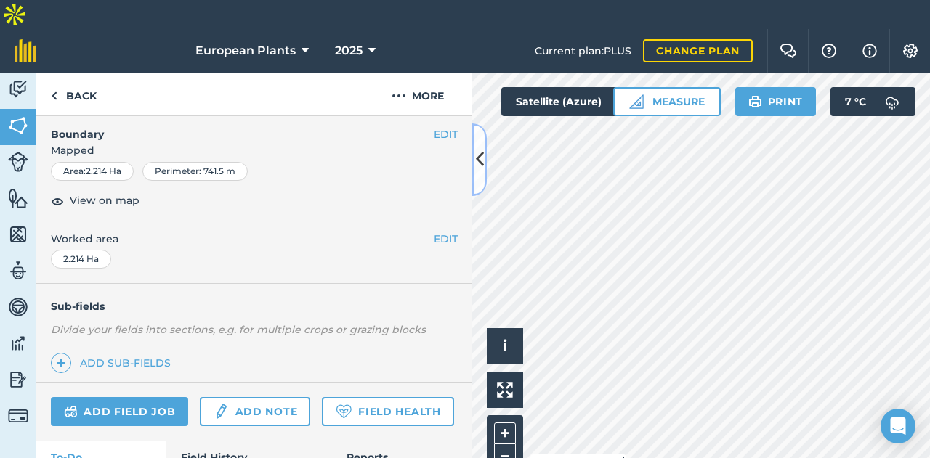
scroll to position [291, 0]
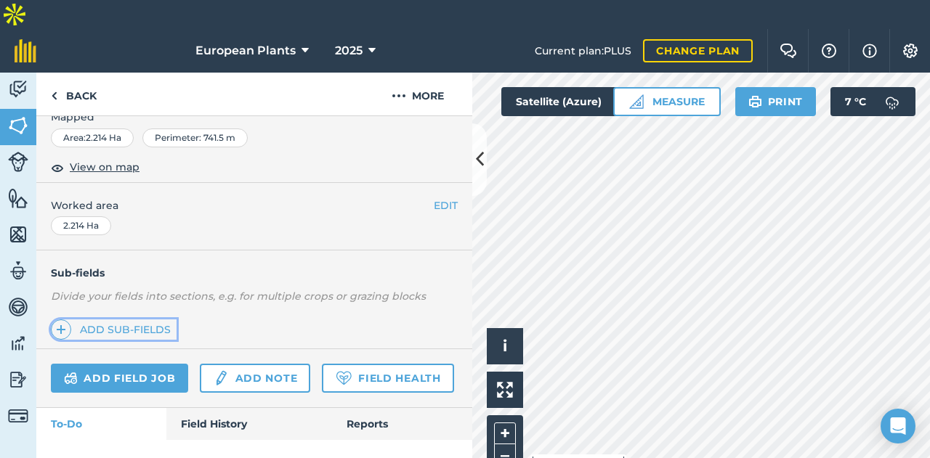
click at [118, 320] on link "Add sub-fields" at bounding box center [114, 330] width 126 height 20
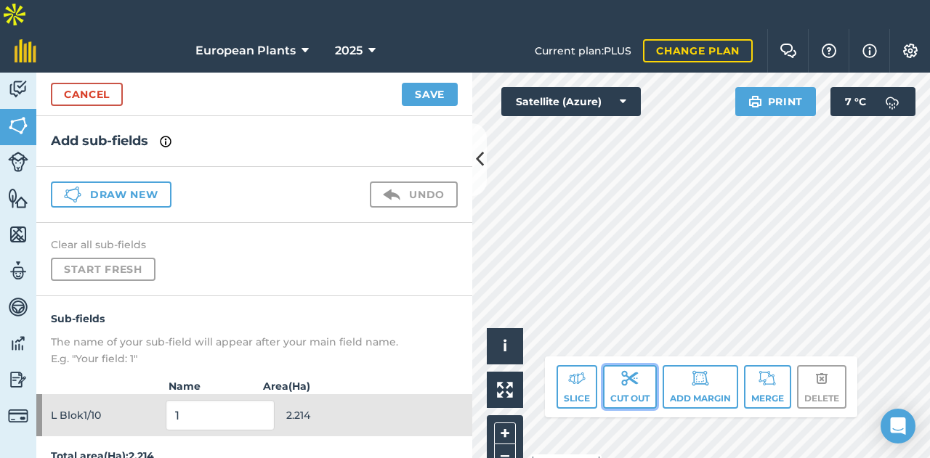
click at [625, 365] on button "Cut out" at bounding box center [630, 387] width 54 height 44
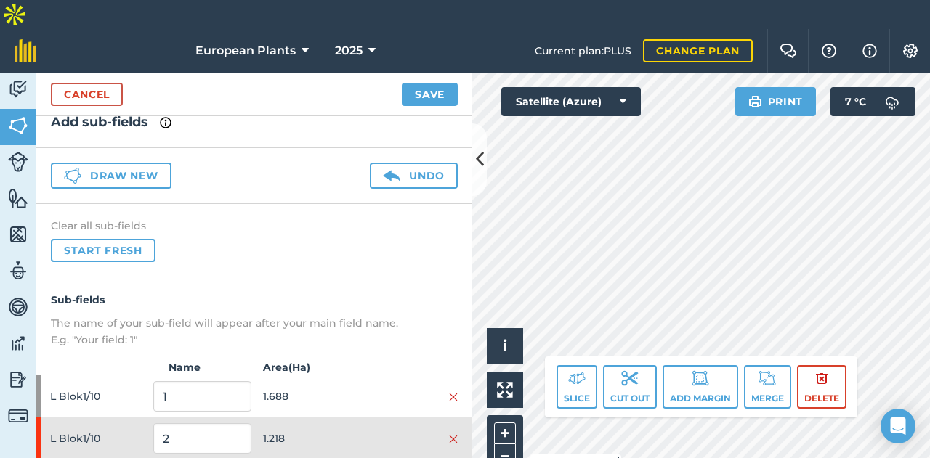
scroll to position [33, 0]
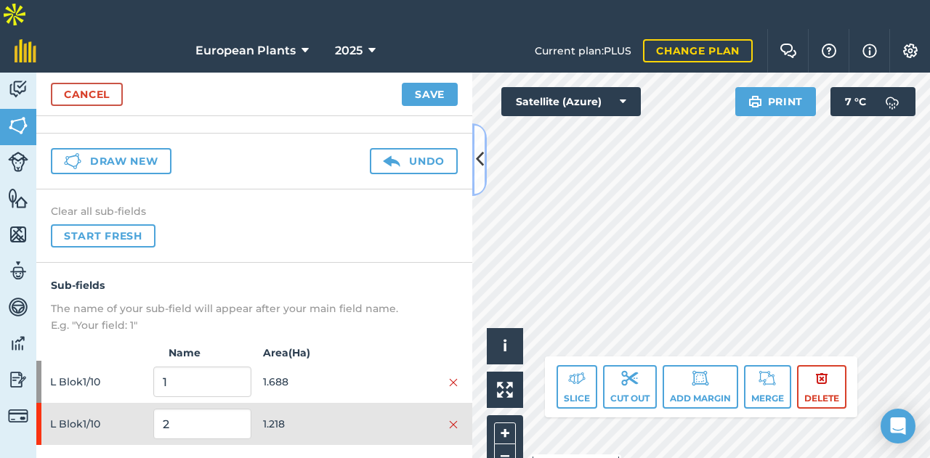
click at [481, 165] on icon at bounding box center [480, 159] width 8 height 25
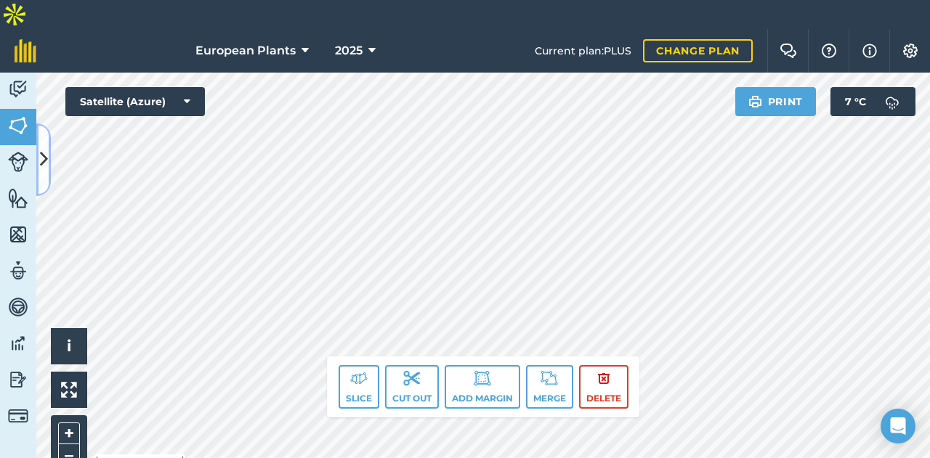
click at [41, 152] on icon at bounding box center [44, 159] width 8 height 25
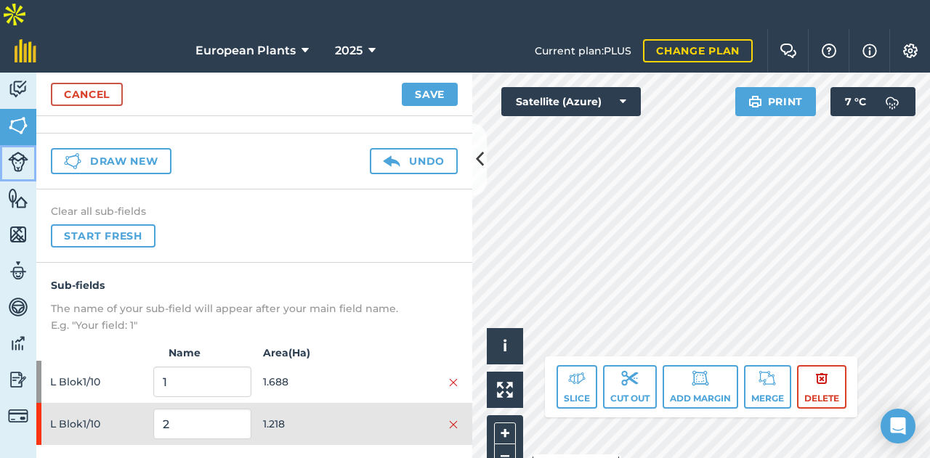
click at [22, 152] on img at bounding box center [18, 162] width 20 height 20
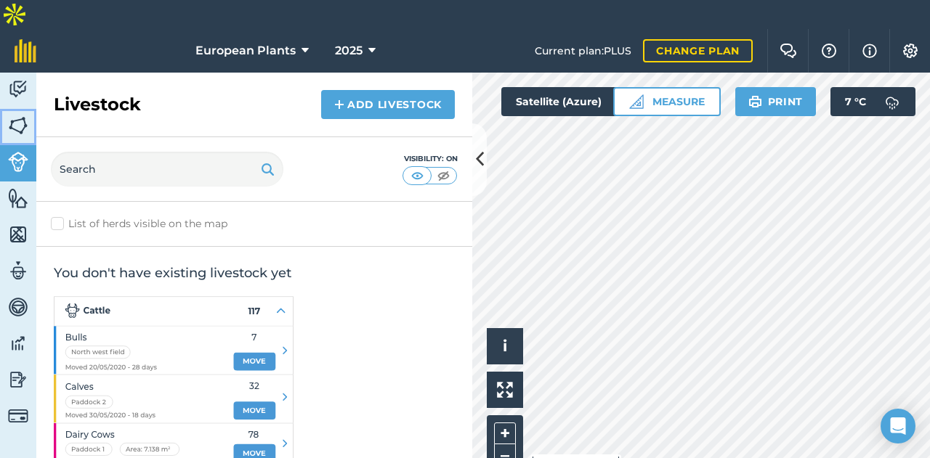
click at [33, 109] on link "Fields" at bounding box center [18, 127] width 36 height 36
